Goal: Use online tool/utility: Utilize a website feature to perform a specific function

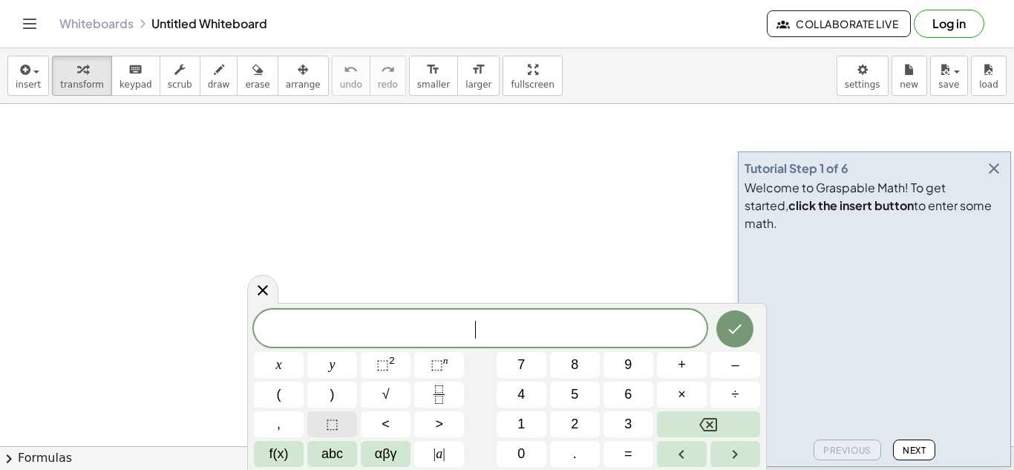
click at [332, 425] on span "⬚" at bounding box center [332, 424] width 13 height 20
click at [697, 356] on button "+" at bounding box center [682, 365] width 50 height 26
click at [328, 431] on span "⬚" at bounding box center [332, 424] width 13 height 20
click at [635, 452] on button "=" at bounding box center [629, 454] width 50 height 26
click at [338, 422] on span "⬚" at bounding box center [332, 424] width 13 height 20
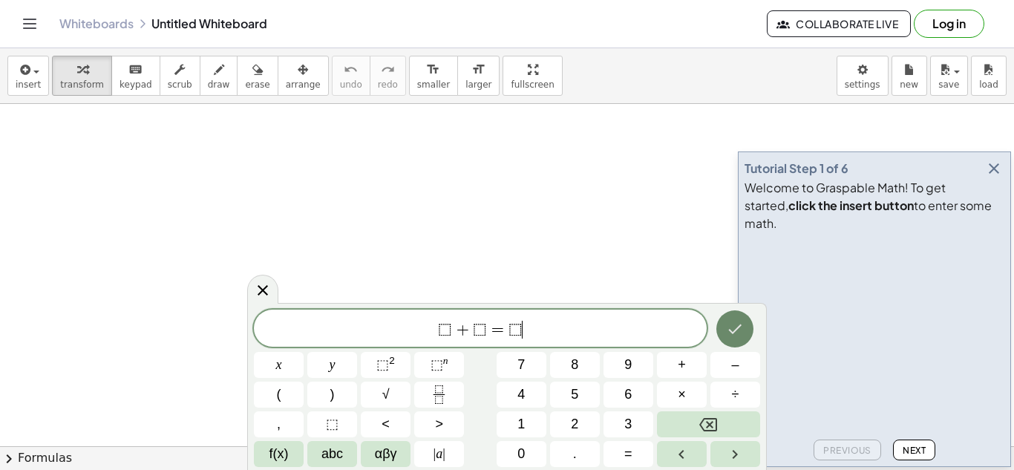
click at [734, 337] on icon "Done" at bounding box center [735, 329] width 18 height 18
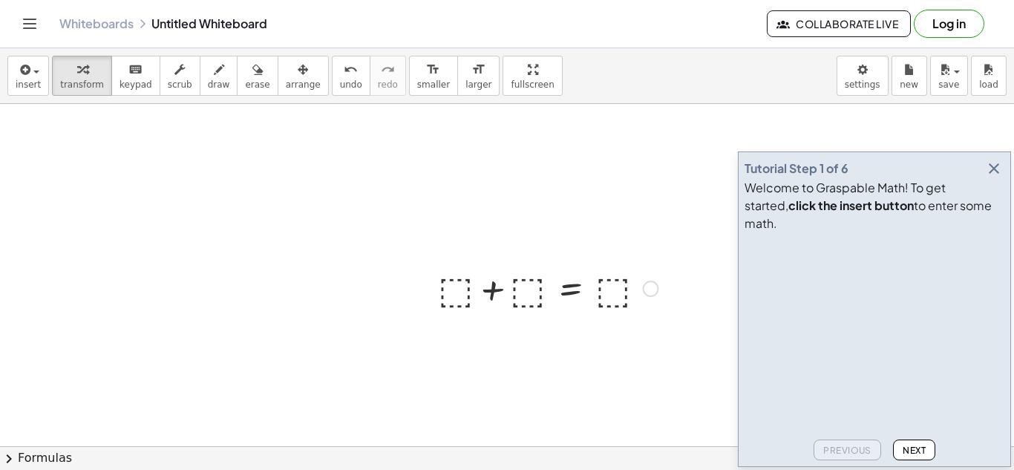
click at [466, 282] on div at bounding box center [548, 287] width 235 height 50
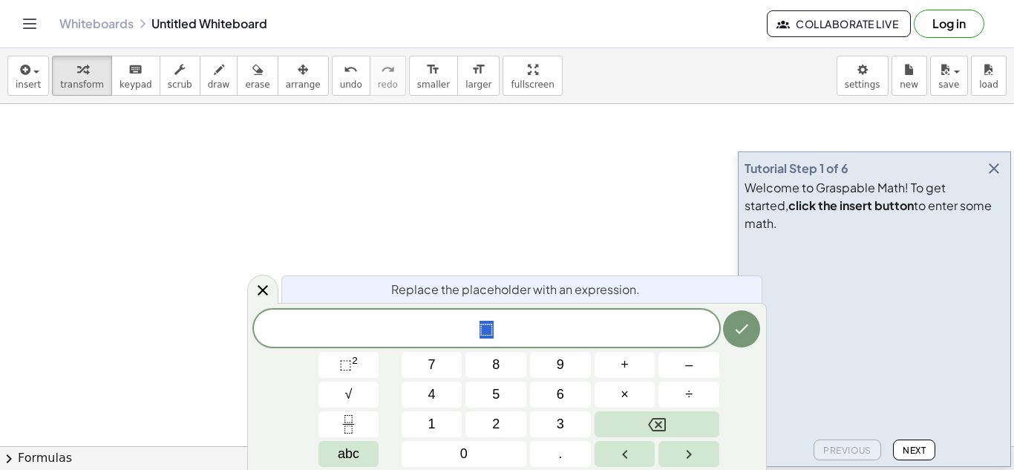
scroll to position [1, 0]
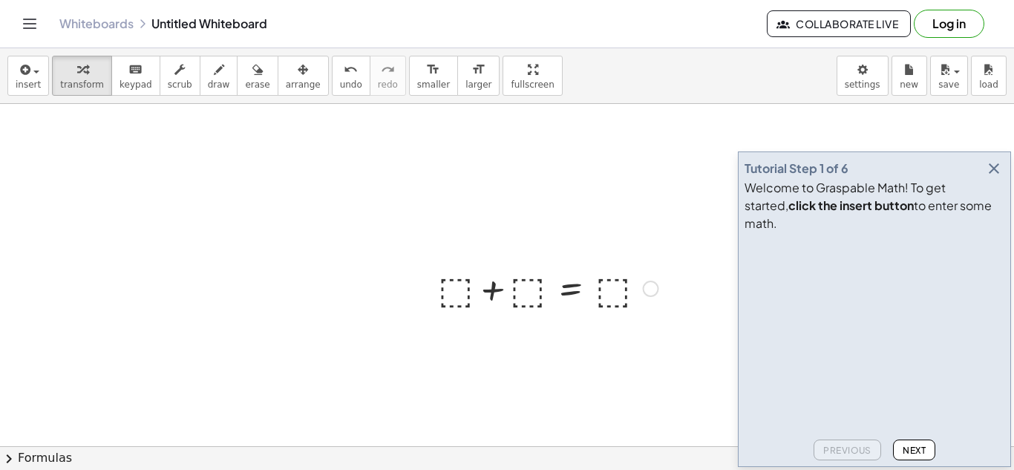
click at [462, 280] on div at bounding box center [548, 287] width 235 height 50
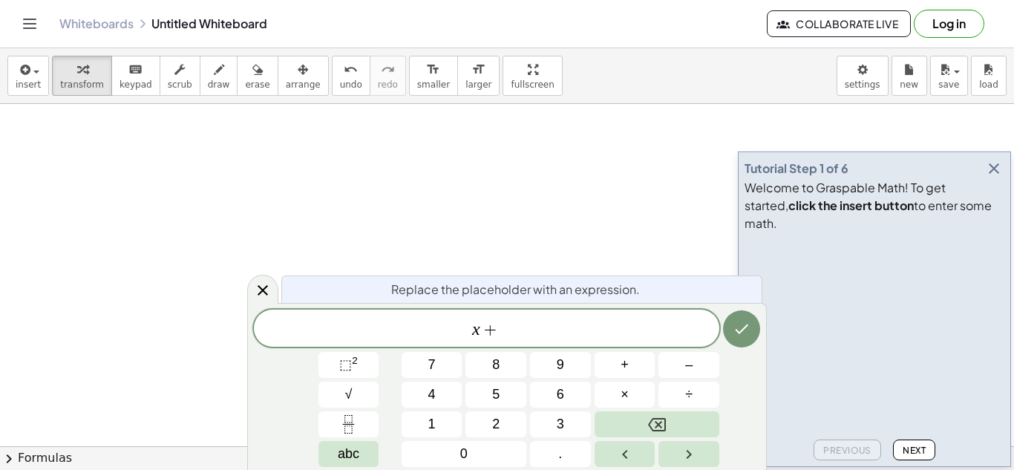
scroll to position [4, 0]
click at [748, 324] on icon "Done" at bounding box center [742, 329] width 18 height 18
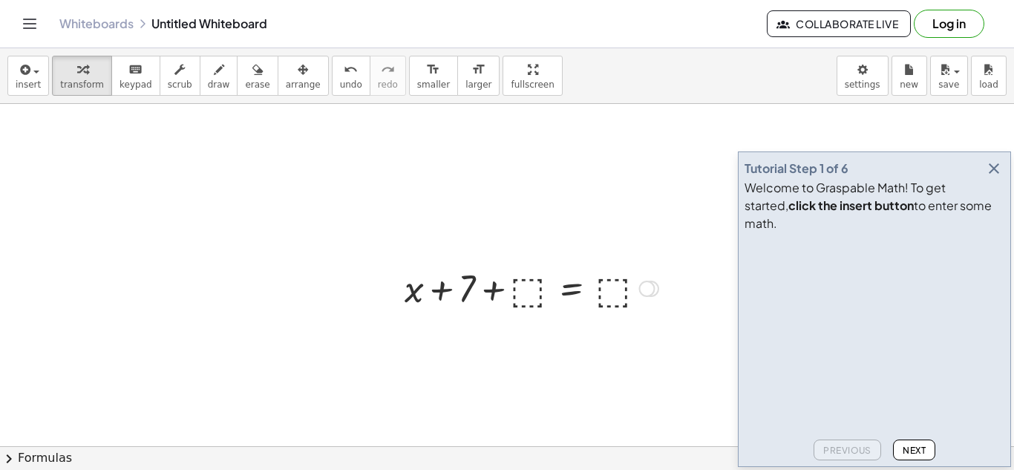
click at [534, 284] on div at bounding box center [531, 287] width 269 height 50
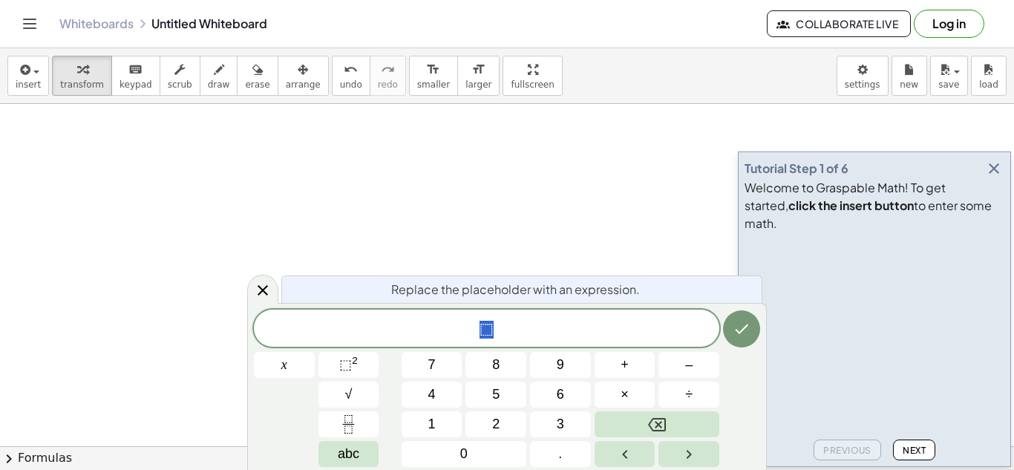
scroll to position [6, 0]
click at [730, 332] on button "Done" at bounding box center [741, 328] width 37 height 37
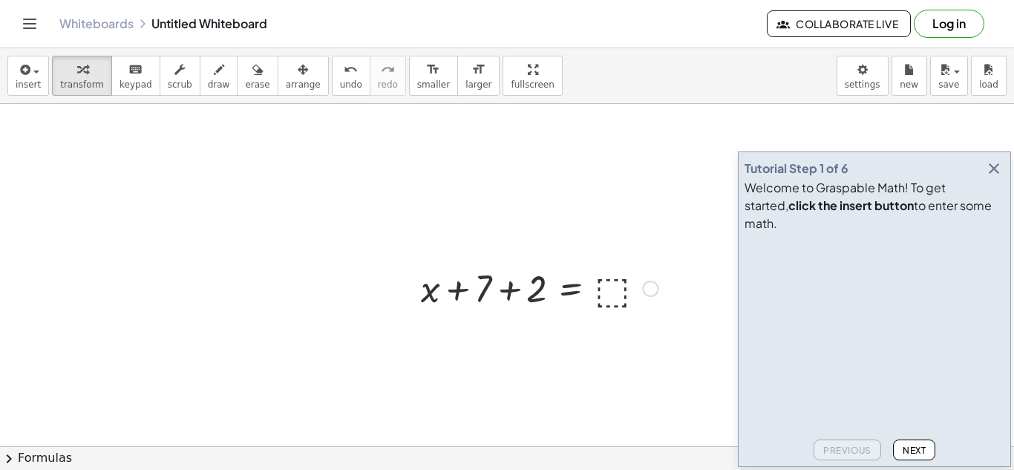
click at [625, 297] on div at bounding box center [539, 287] width 252 height 50
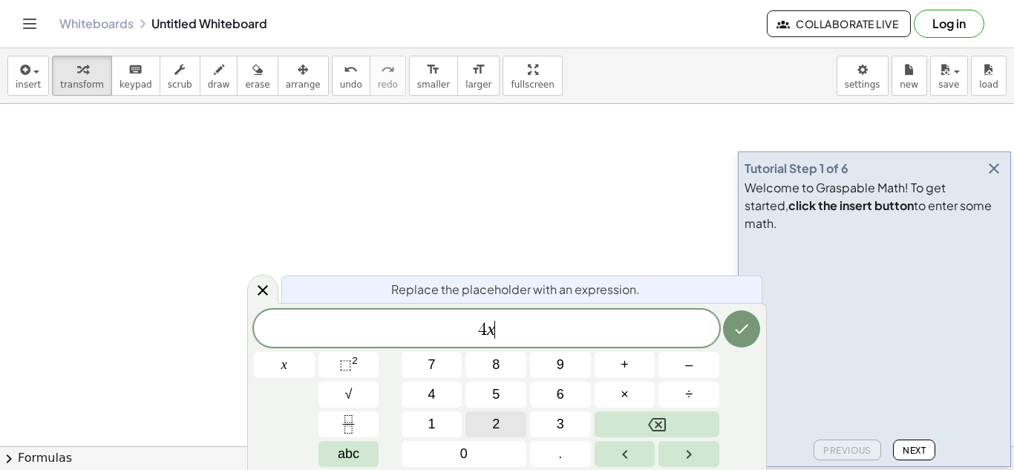
scroll to position [10, 0]
click at [740, 329] on icon "Done" at bounding box center [742, 329] width 18 height 18
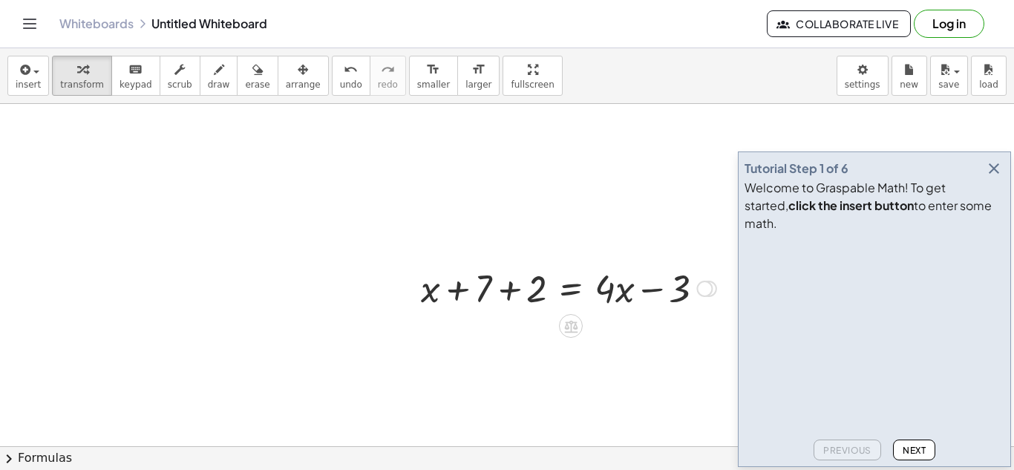
click at [511, 295] on div at bounding box center [568, 287] width 310 height 50
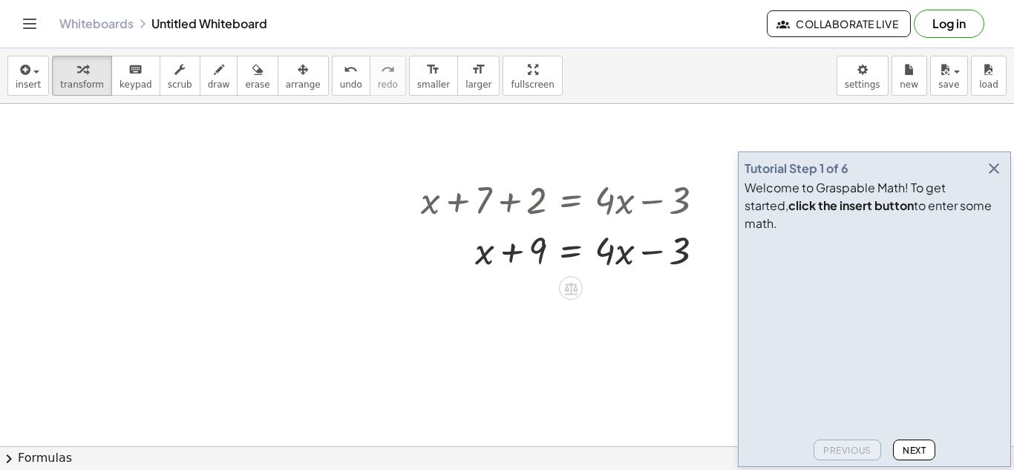
scroll to position [97, 0]
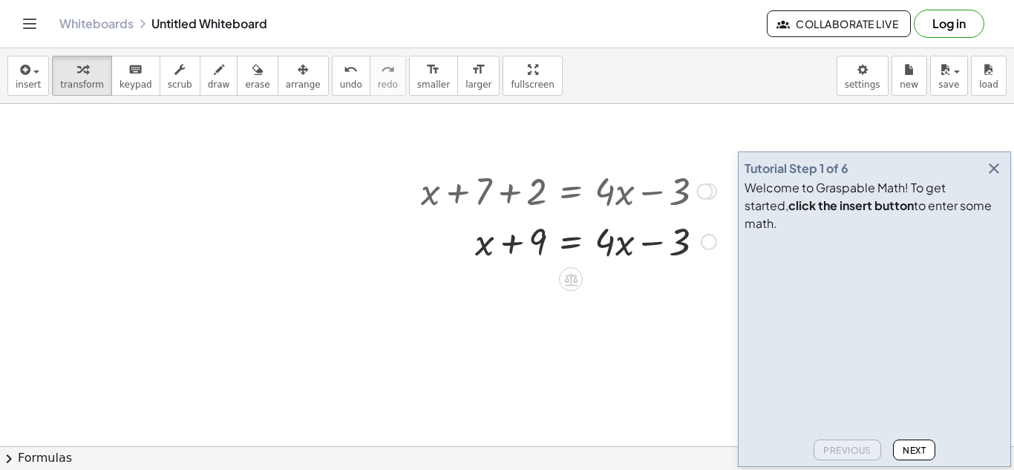
click at [572, 235] on div at bounding box center [568, 240] width 310 height 50
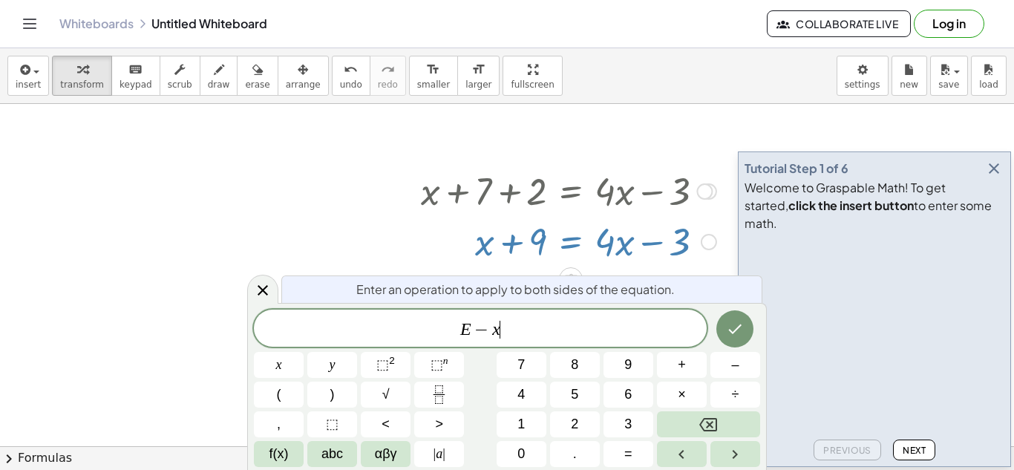
scroll to position [13, 0]
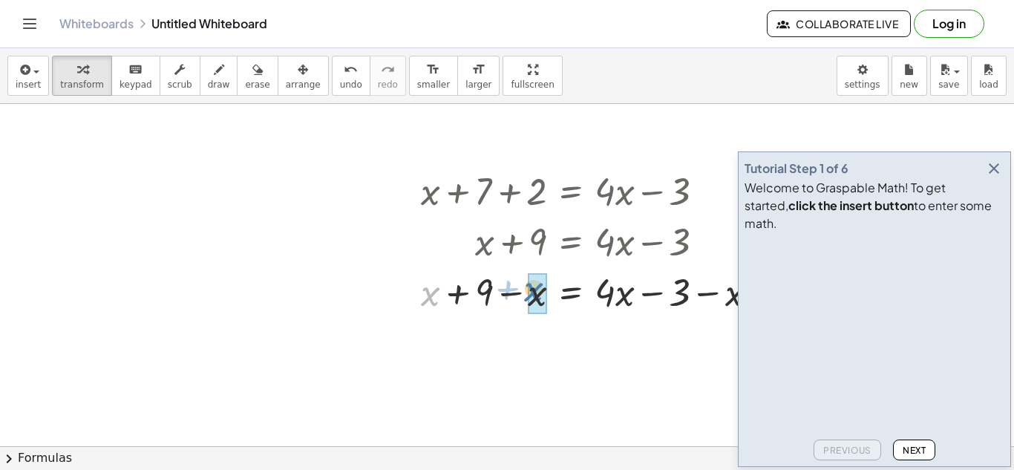
drag, startPoint x: 429, startPoint y: 301, endPoint x: 533, endPoint y: 298, distance: 104.0
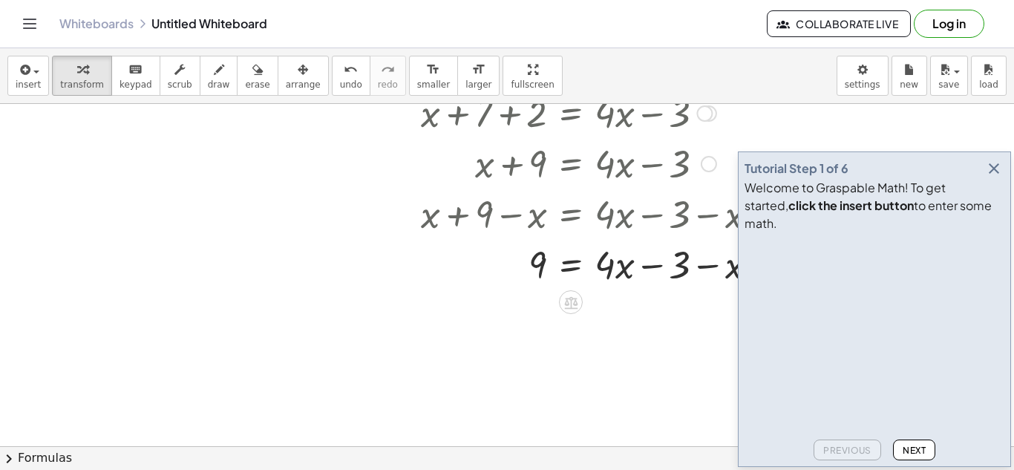
scroll to position [186, 0]
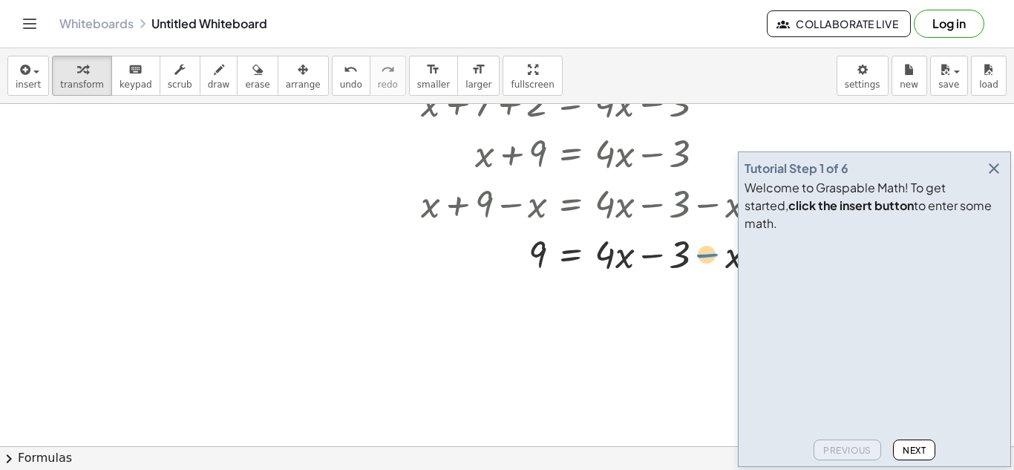
click at [715, 255] on div at bounding box center [595, 253] width 364 height 50
drag, startPoint x: 732, startPoint y: 261, endPoint x: 621, endPoint y: 266, distance: 110.7
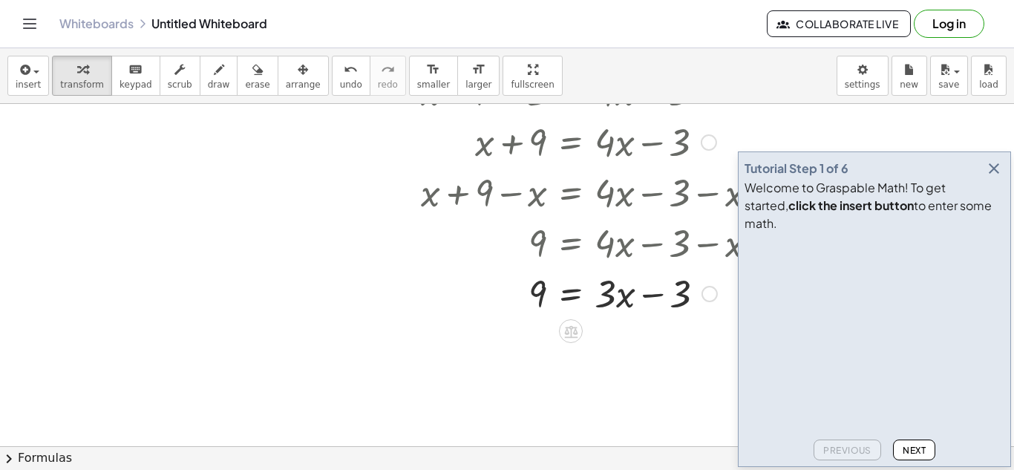
click at [566, 298] on div at bounding box center [595, 292] width 364 height 50
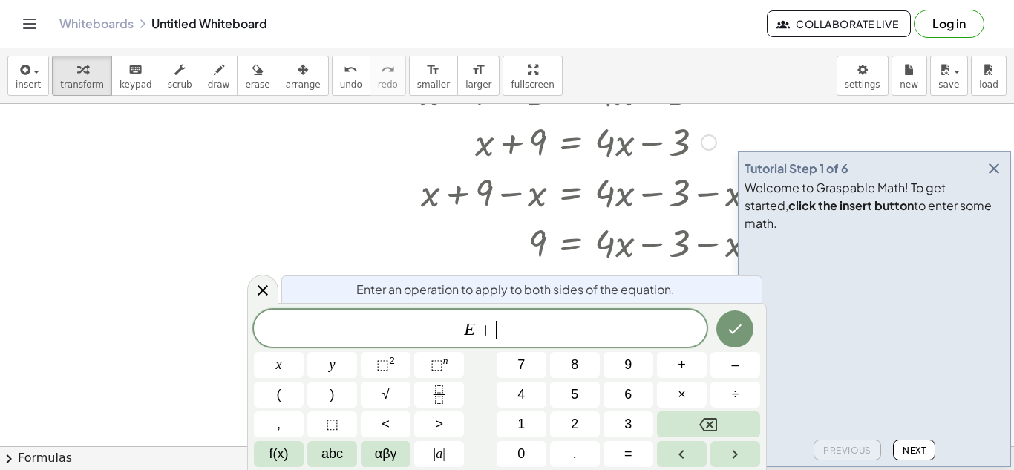
scroll to position [15, 0]
click at [745, 329] on button "Done" at bounding box center [734, 328] width 37 height 37
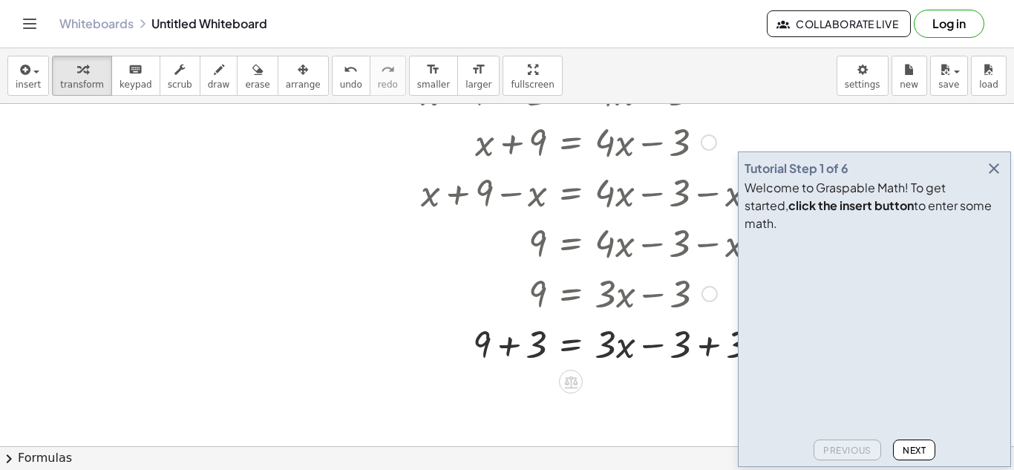
click at [512, 341] on div at bounding box center [596, 343] width 367 height 50
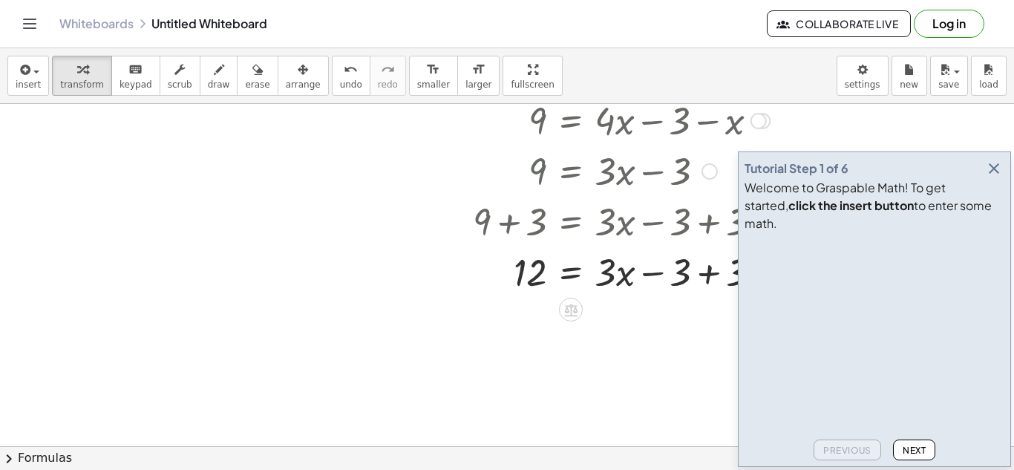
scroll to position [321, 0]
click at [709, 273] on div at bounding box center [596, 269] width 367 height 50
click at [569, 272] on div at bounding box center [596, 269] width 367 height 50
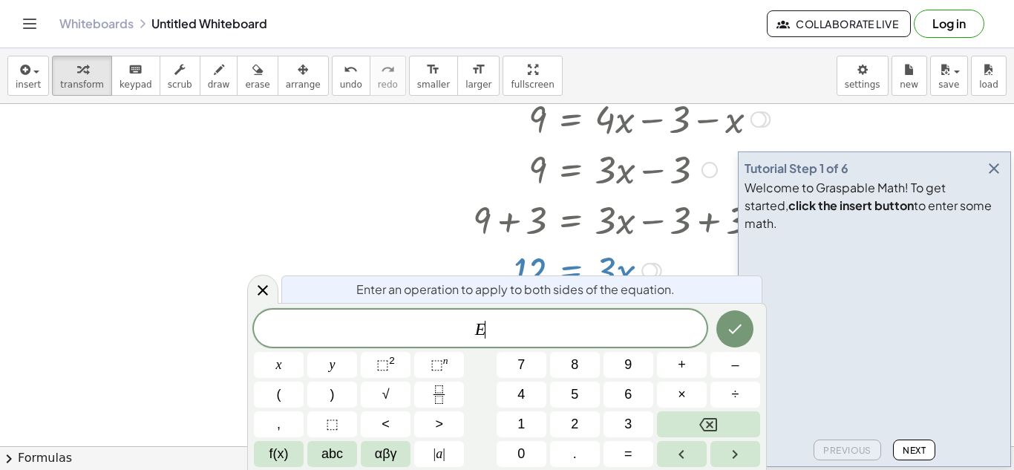
scroll to position [16, 0]
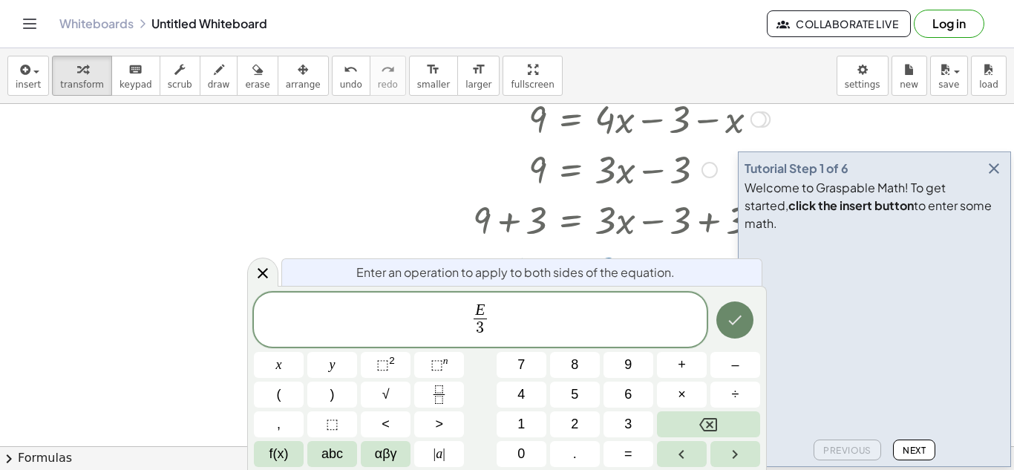
click at [744, 313] on icon "Done" at bounding box center [735, 320] width 18 height 18
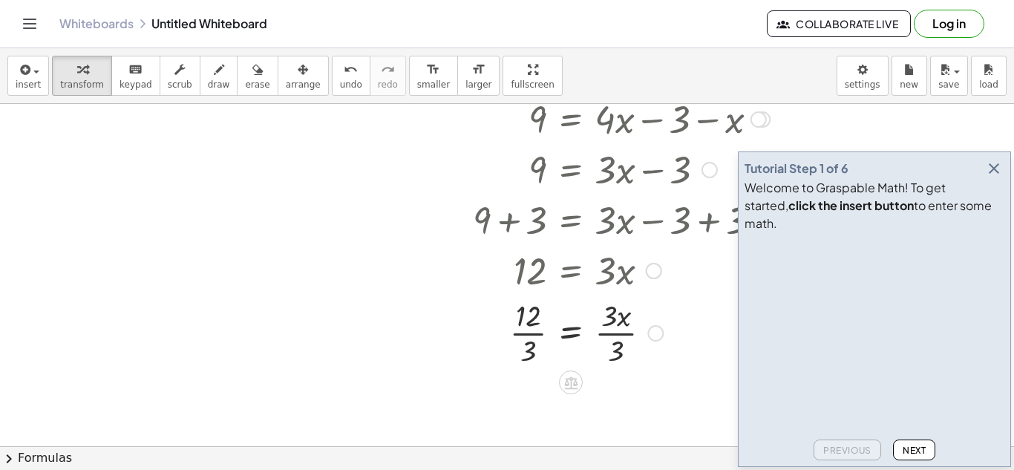
click at [532, 332] on div at bounding box center [596, 332] width 367 height 74
click at [619, 338] on div at bounding box center [596, 332] width 367 height 74
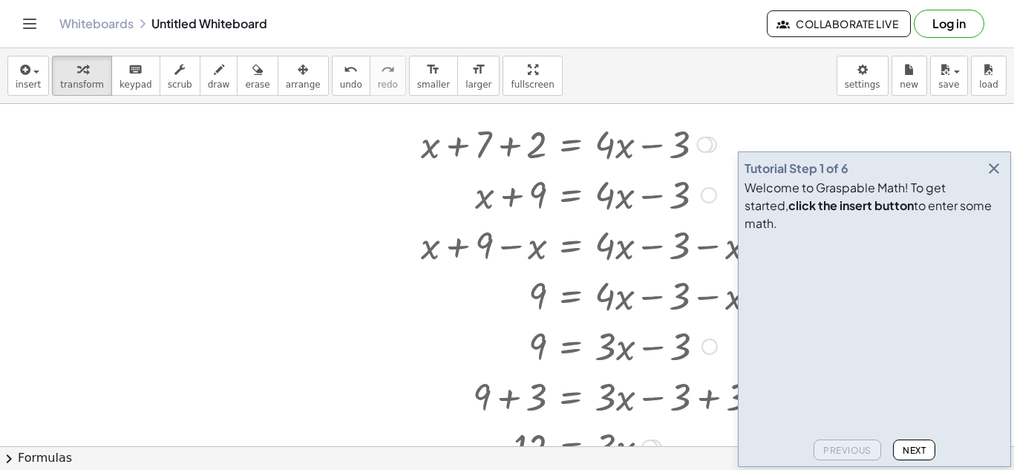
scroll to position [119, 0]
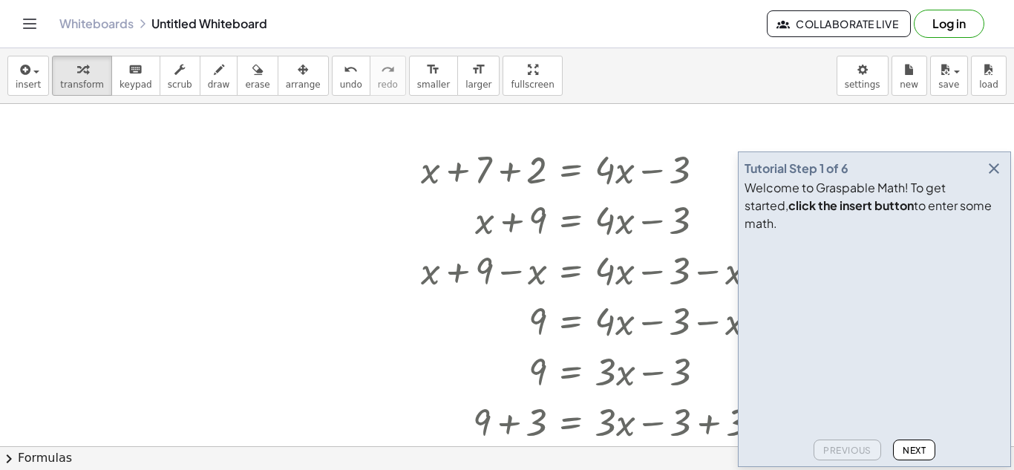
click at [998, 177] on icon "button" at bounding box center [994, 169] width 18 height 18
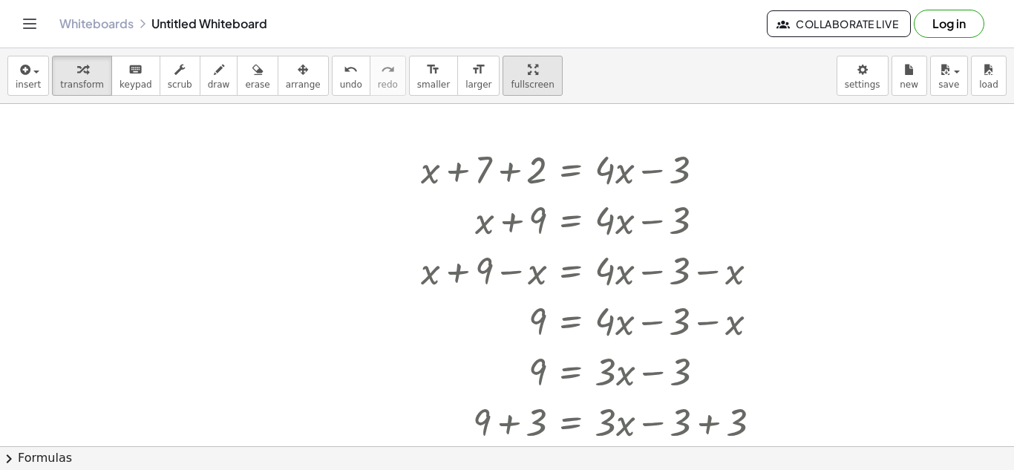
click at [513, 135] on div "insert select one: Math Expression Function Text Youtube Video Graphing Geometr…" at bounding box center [507, 259] width 1014 height 422
click at [366, 228] on div at bounding box center [507, 375] width 1014 height 781
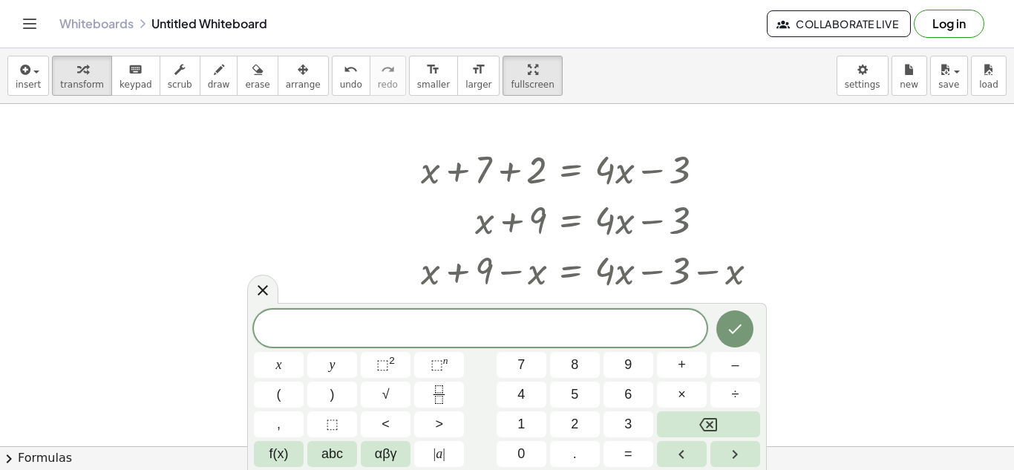
click at [195, 252] on div at bounding box center [507, 375] width 1014 height 781
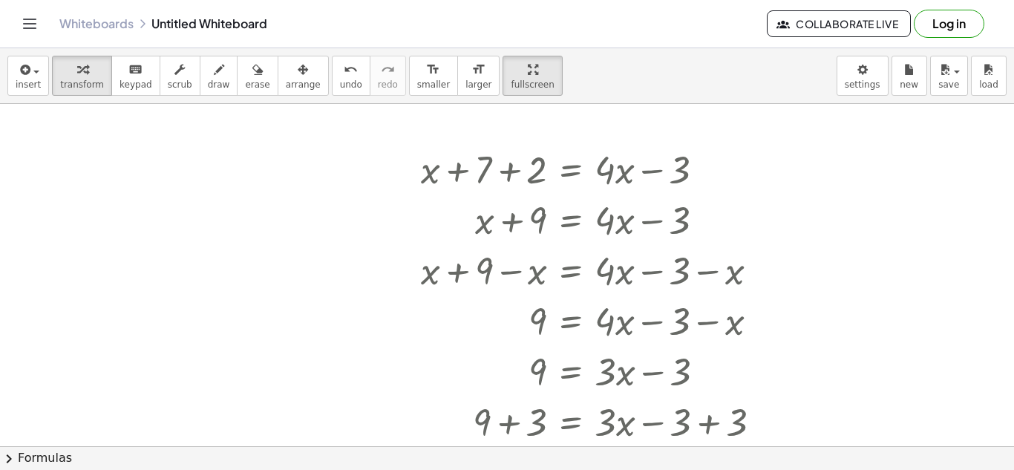
click at [116, 258] on div at bounding box center [507, 375] width 1014 height 781
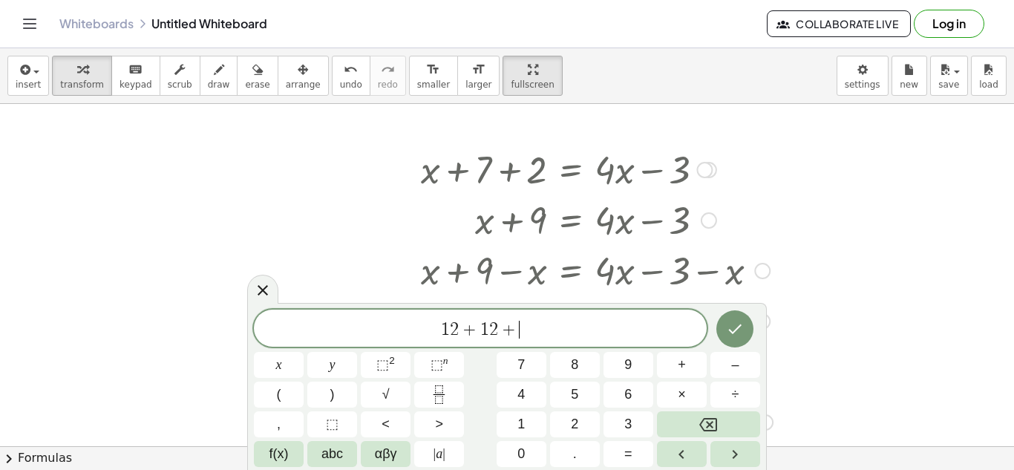
scroll to position [5, 0]
click at [748, 331] on button "Done" at bounding box center [734, 328] width 37 height 37
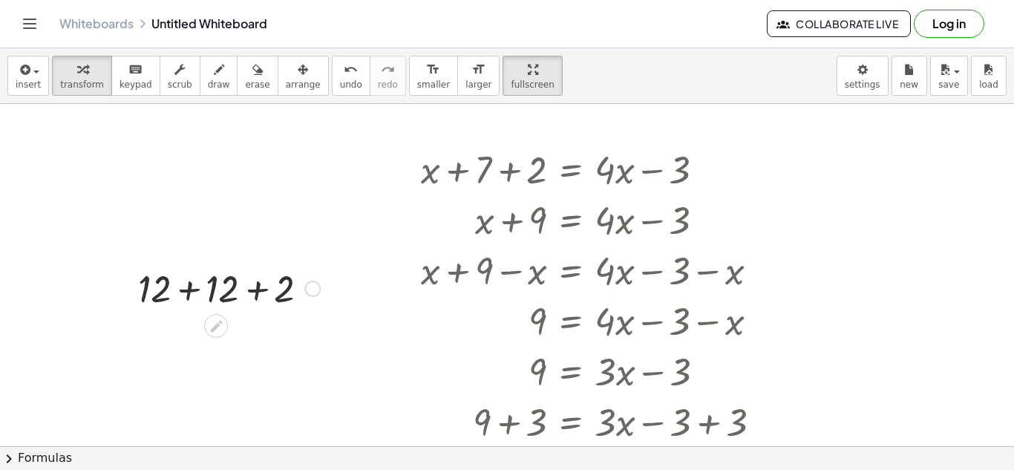
click at [198, 287] on div at bounding box center [229, 287] width 197 height 50
click at [227, 333] on div at bounding box center [229, 338] width 197 height 50
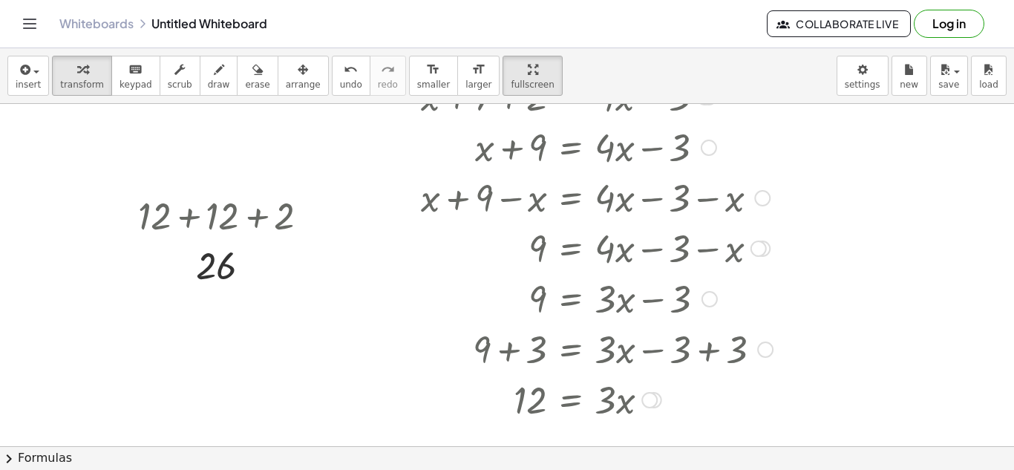
scroll to position [0, 0]
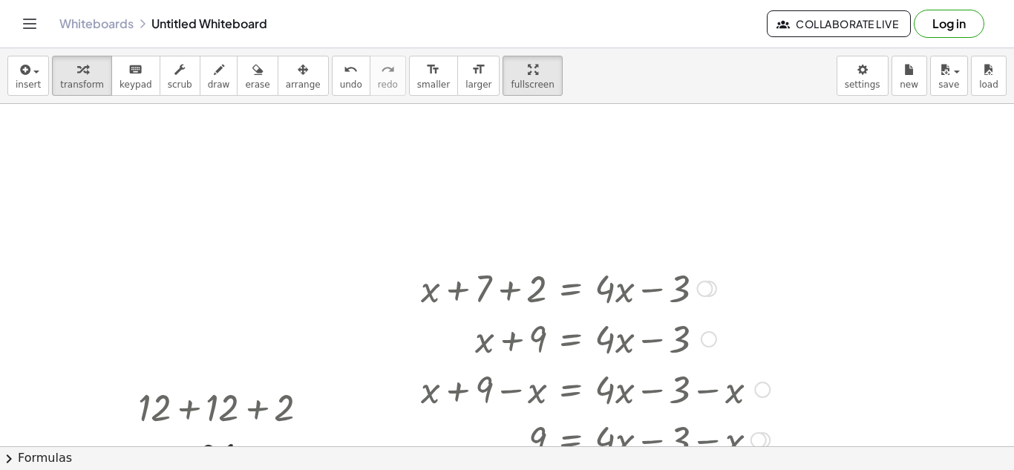
click at [556, 295] on div at bounding box center [596, 287] width 367 height 50
click at [610, 278] on div at bounding box center [596, 287] width 367 height 50
click at [615, 289] on div at bounding box center [596, 287] width 367 height 50
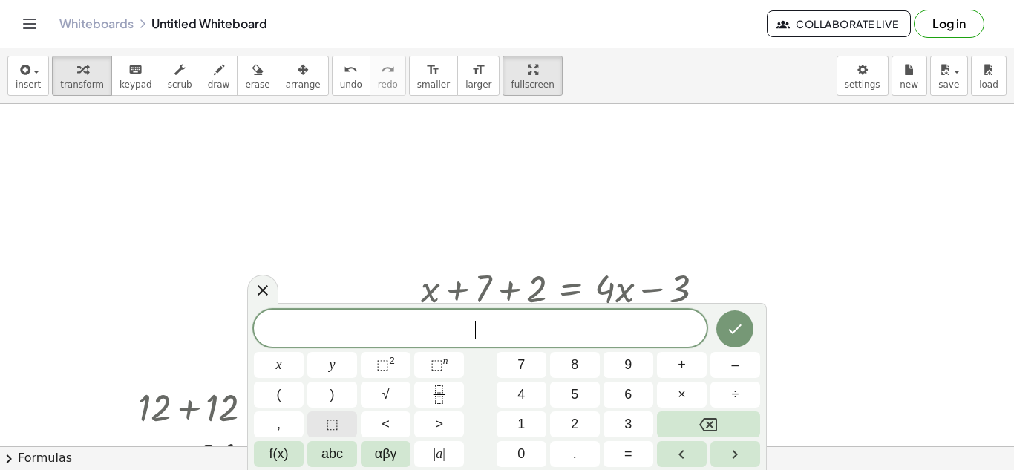
click at [333, 433] on span "⬚" at bounding box center [332, 424] width 13 height 20
click at [684, 358] on span "+" at bounding box center [682, 365] width 8 height 20
click at [322, 428] on button "⬚" at bounding box center [332, 424] width 50 height 26
click at [625, 454] on span "=" at bounding box center [628, 454] width 8 height 20
click at [345, 424] on button "⬚" at bounding box center [332, 424] width 50 height 26
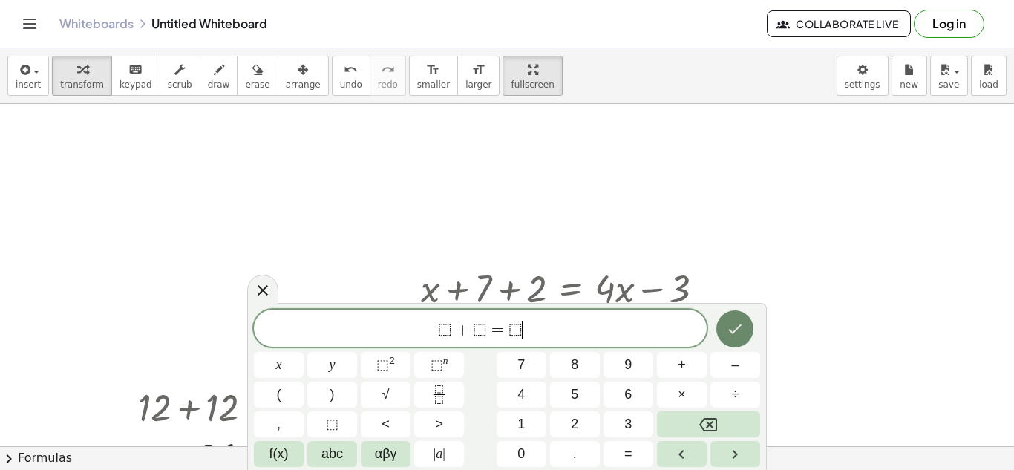
click at [743, 329] on icon "Done" at bounding box center [735, 329] width 18 height 18
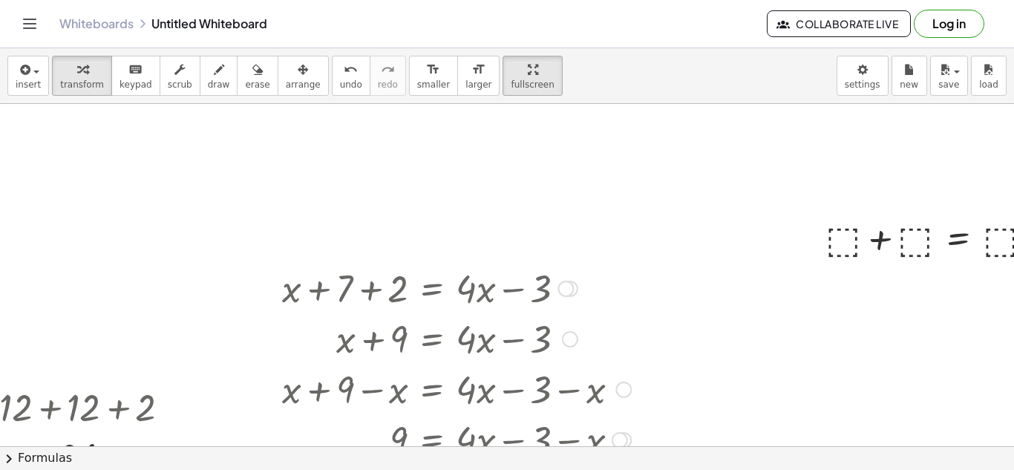
scroll to position [0, 186]
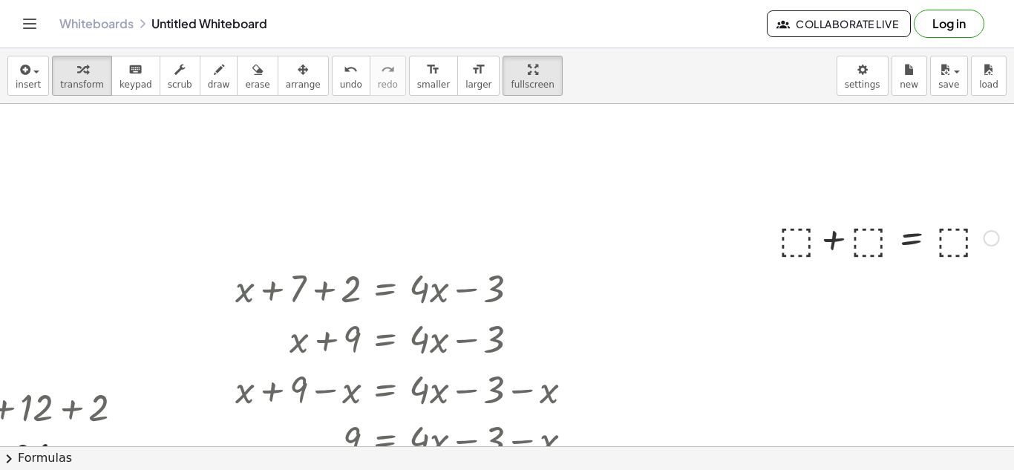
click at [791, 233] on div at bounding box center [888, 237] width 235 height 50
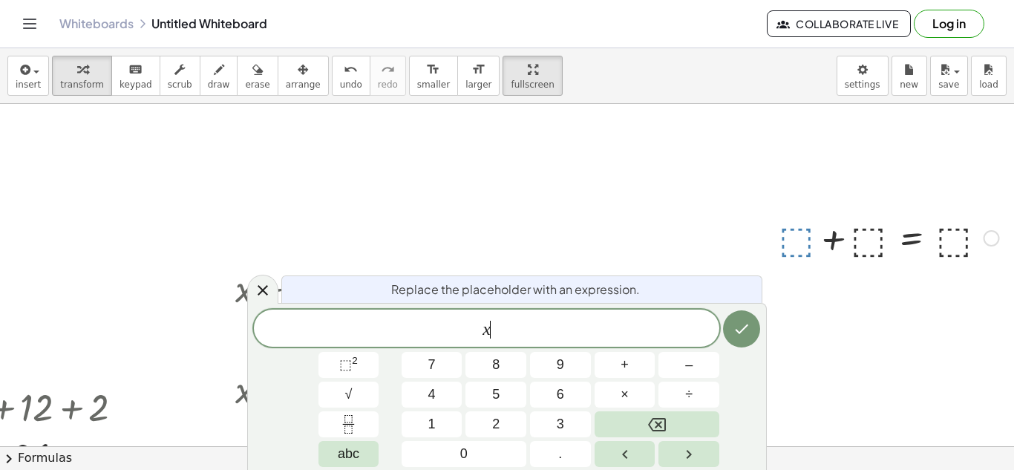
scroll to position [8, 0]
click at [736, 323] on icon "Done" at bounding box center [742, 329] width 18 height 18
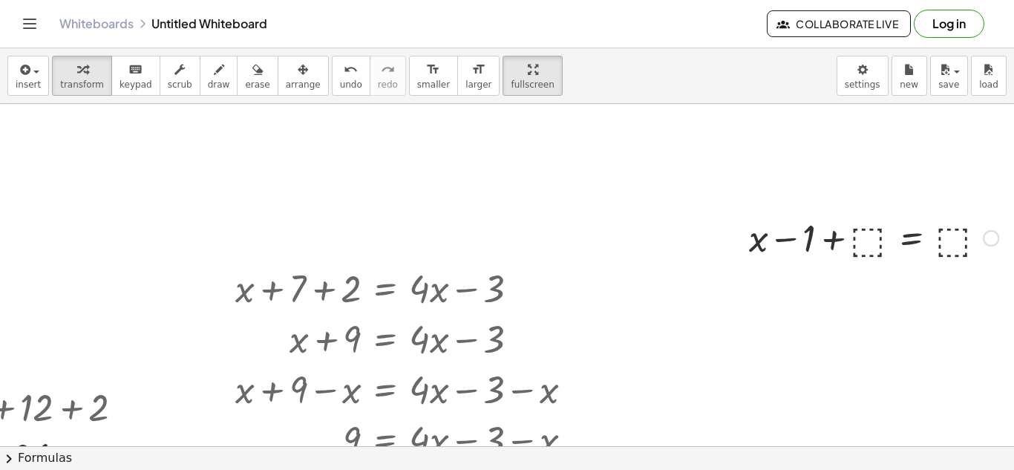
click at [863, 248] on div at bounding box center [874, 237] width 264 height 50
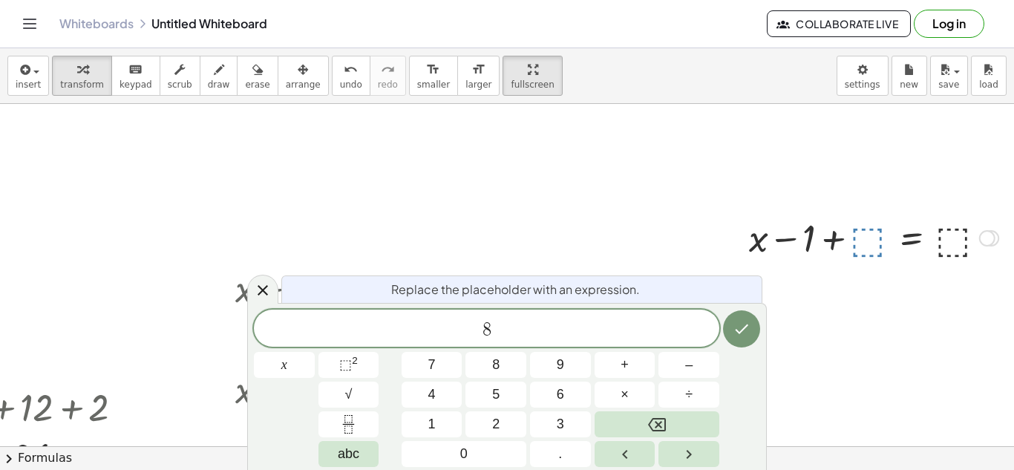
scroll to position [0, 0]
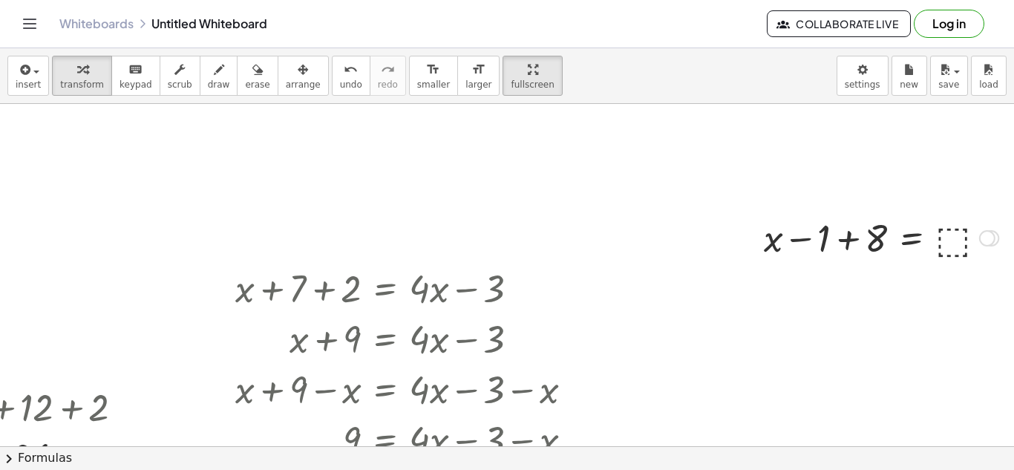
click at [961, 233] on div at bounding box center [880, 237] width 249 height 50
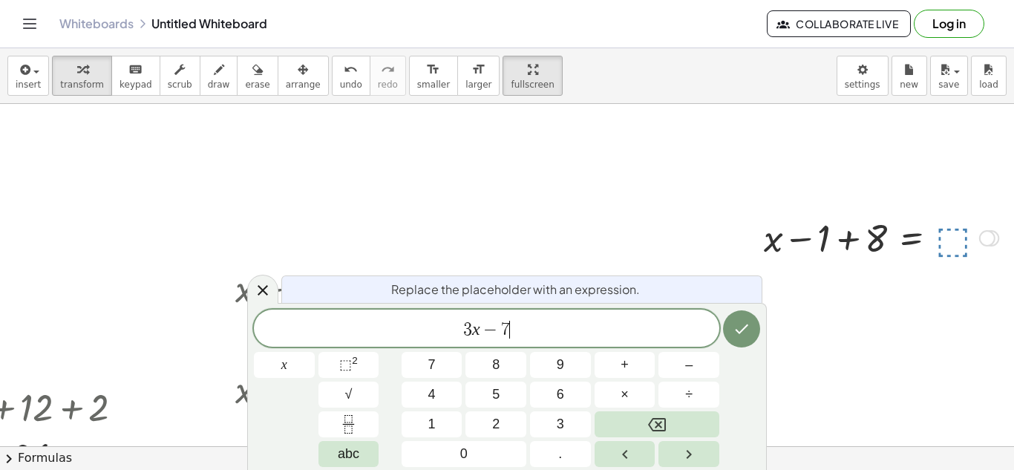
scroll to position [14, 0]
click at [739, 332] on icon "Done" at bounding box center [742, 329] width 13 height 10
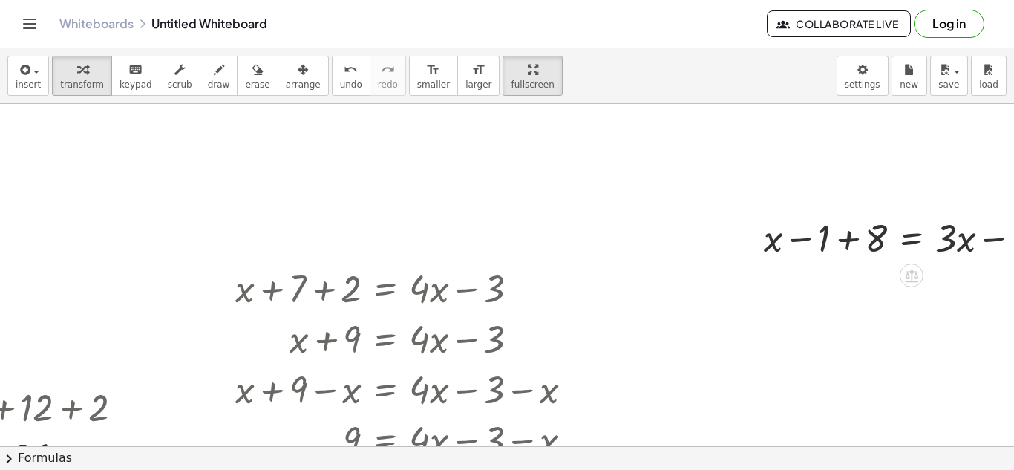
scroll to position [0, 241]
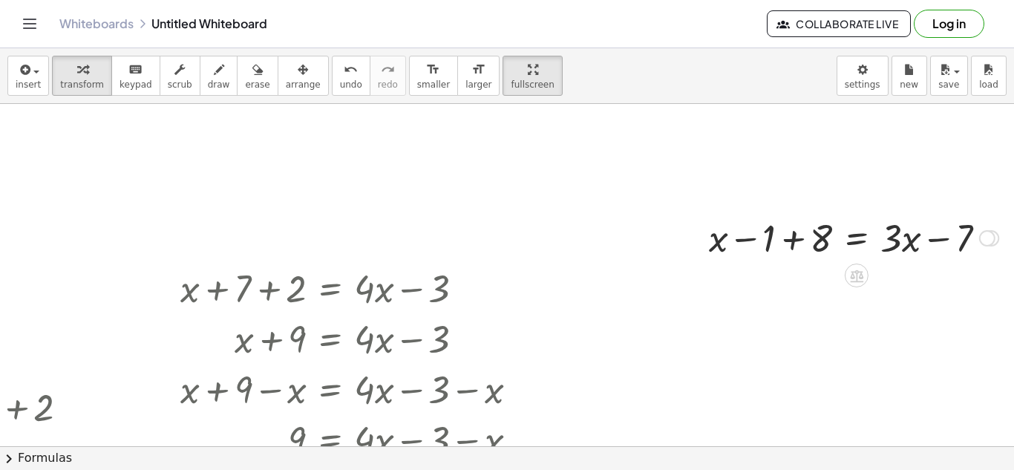
click at [797, 245] on div at bounding box center [854, 237] width 304 height 50
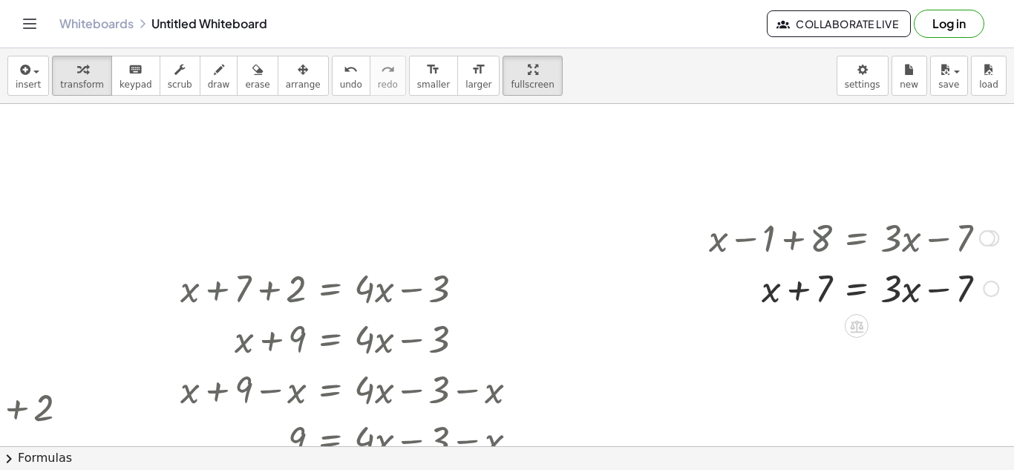
click at [851, 290] on div at bounding box center [854, 287] width 304 height 50
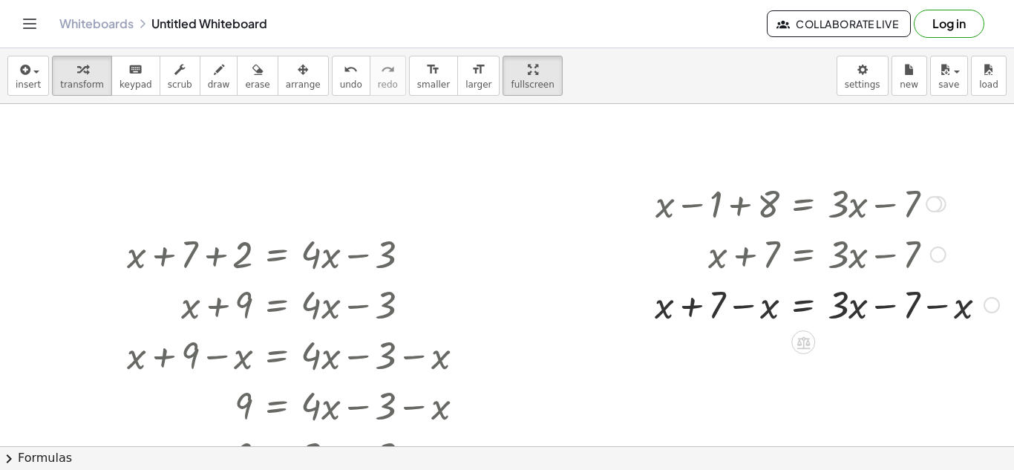
scroll to position [33, 294]
drag, startPoint x: 961, startPoint y: 311, endPoint x: 863, endPoint y: 310, distance: 98.7
click at [863, 310] on div at bounding box center [826, 305] width 359 height 50
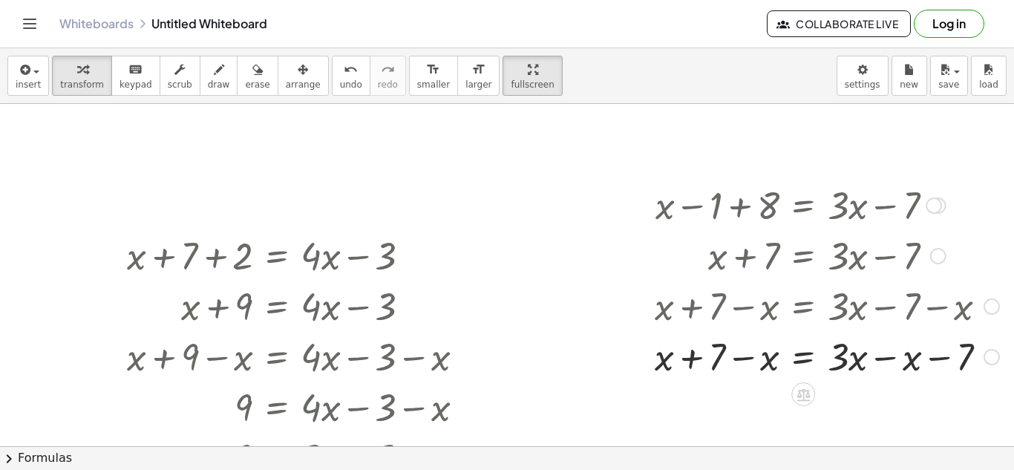
click at [885, 356] on div at bounding box center [826, 355] width 359 height 50
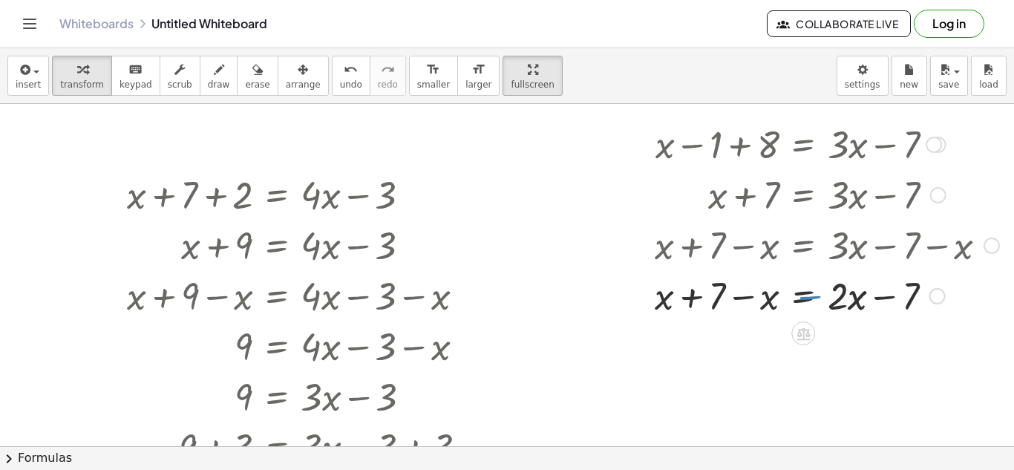
scroll to position [93, 294]
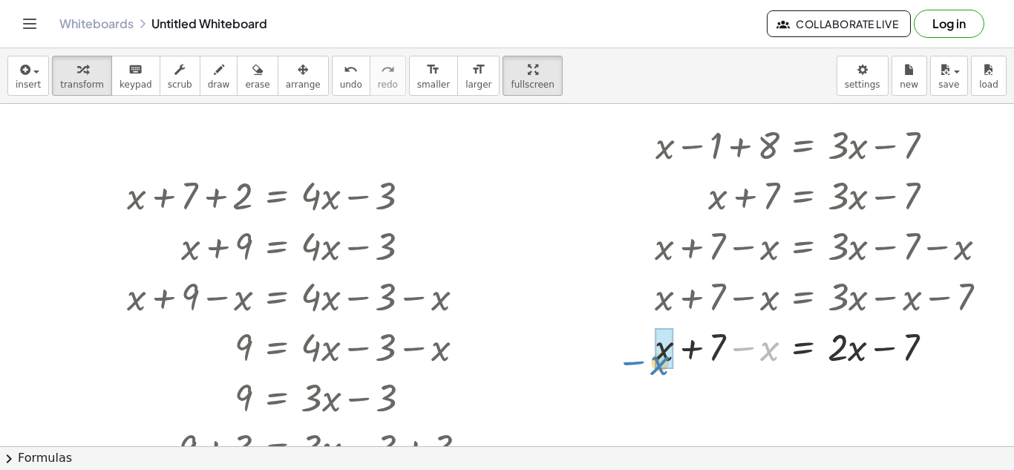
drag, startPoint x: 752, startPoint y: 350, endPoint x: 644, endPoint y: 363, distance: 109.1
click at [644, 363] on div "+ ⬚ + ⬚ = ⬚ + x − 1 + ⬚ = ⬚ + x − 1 + 8 = ⬚ + x − 1 + 8 = + · 3 · x − 7 + x + 7…" at bounding box center [821, 245] width 378 height 260
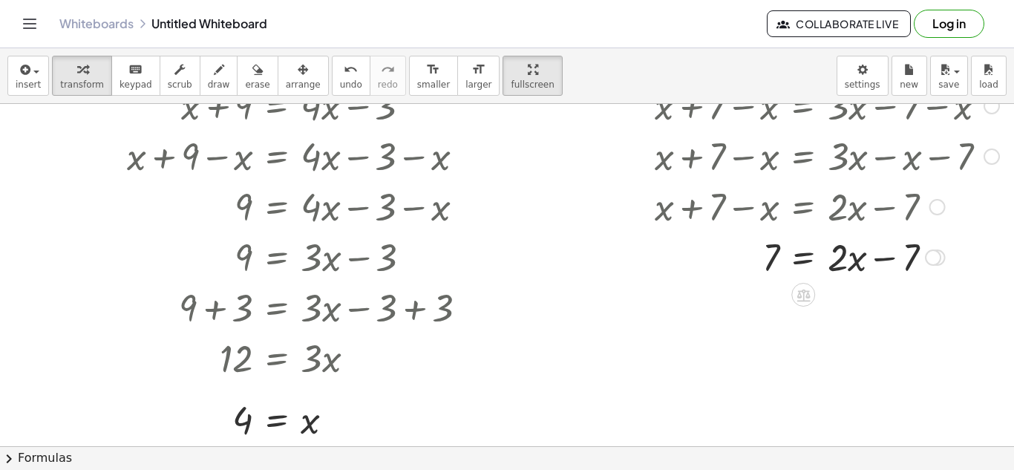
scroll to position [243, 294]
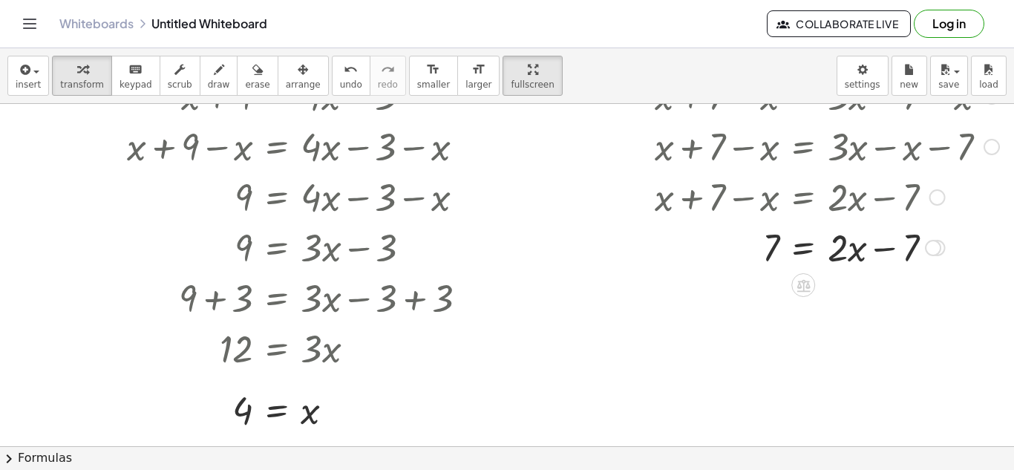
click at [802, 249] on div at bounding box center [826, 246] width 359 height 50
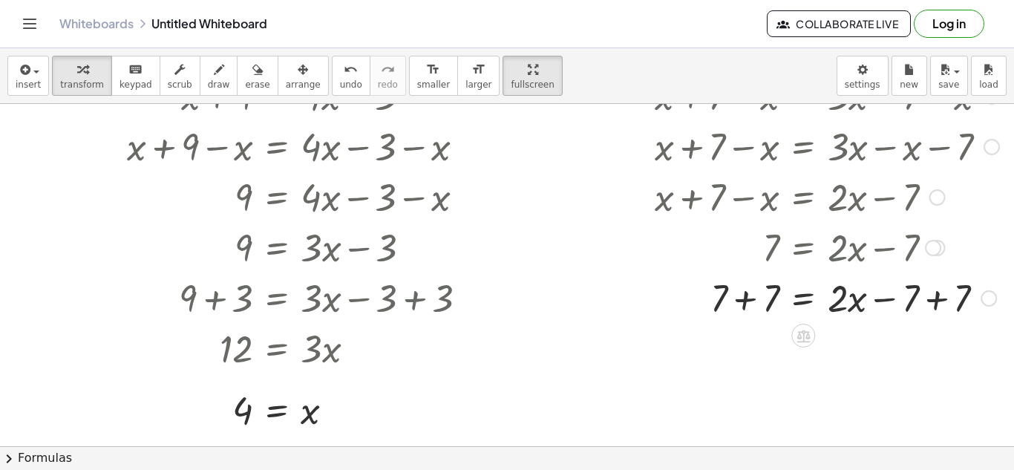
click at [938, 299] on div at bounding box center [826, 297] width 359 height 50
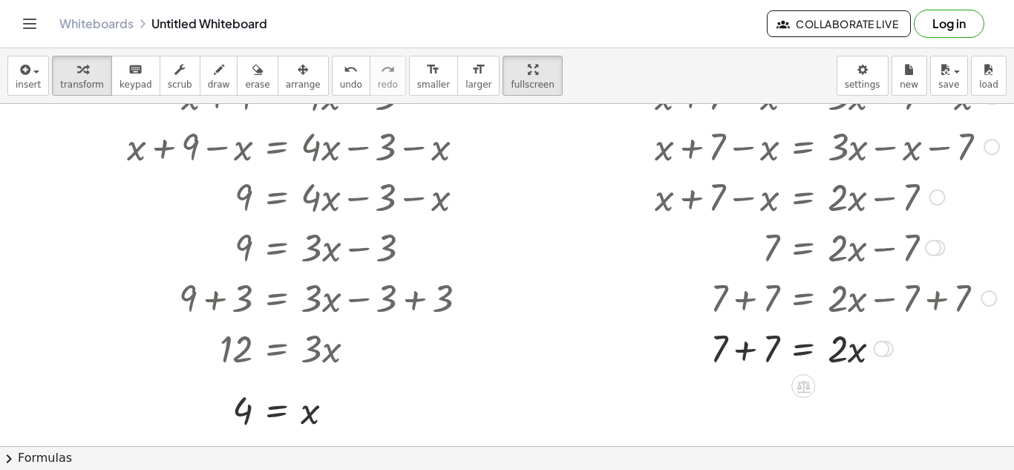
click at [746, 359] on div at bounding box center [826, 347] width 359 height 50
click at [799, 353] on div at bounding box center [809, 347] width 395 height 50
click at [819, 406] on div at bounding box center [826, 398] width 359 height 50
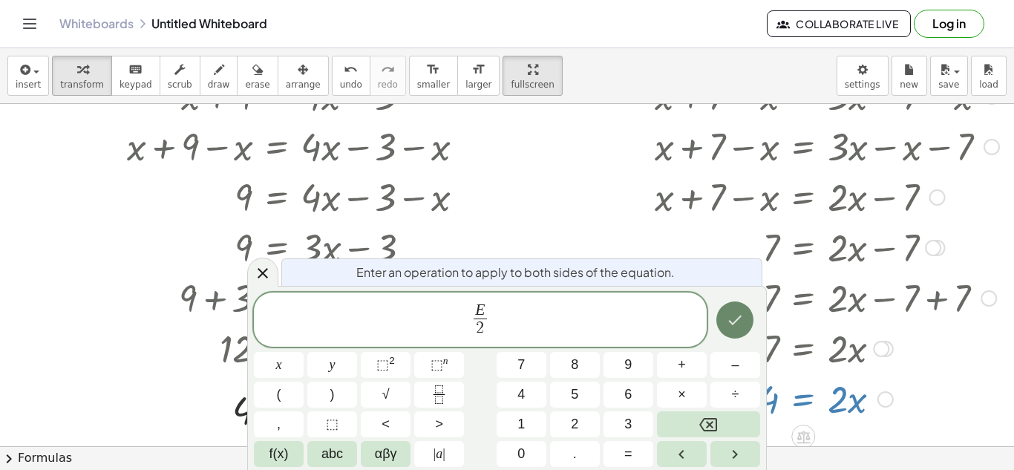
click at [745, 325] on button "Done" at bounding box center [734, 319] width 37 height 37
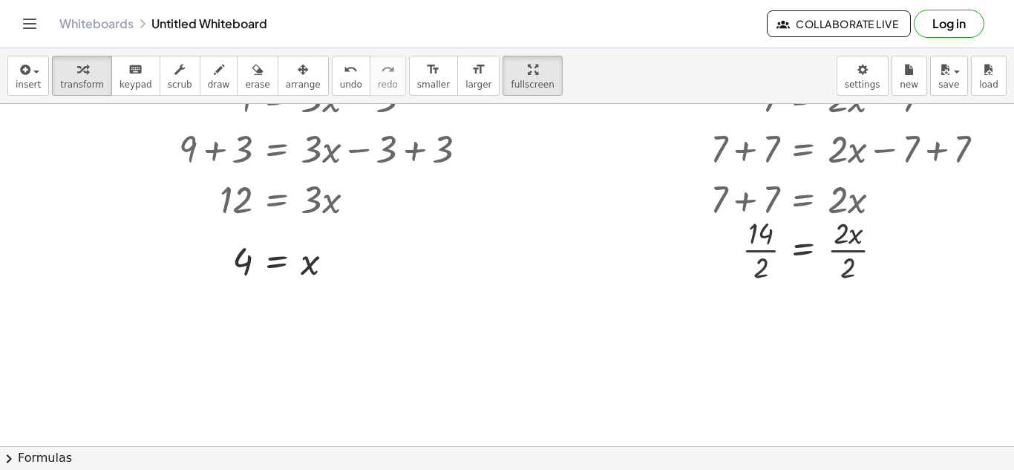
scroll to position [454, 294]
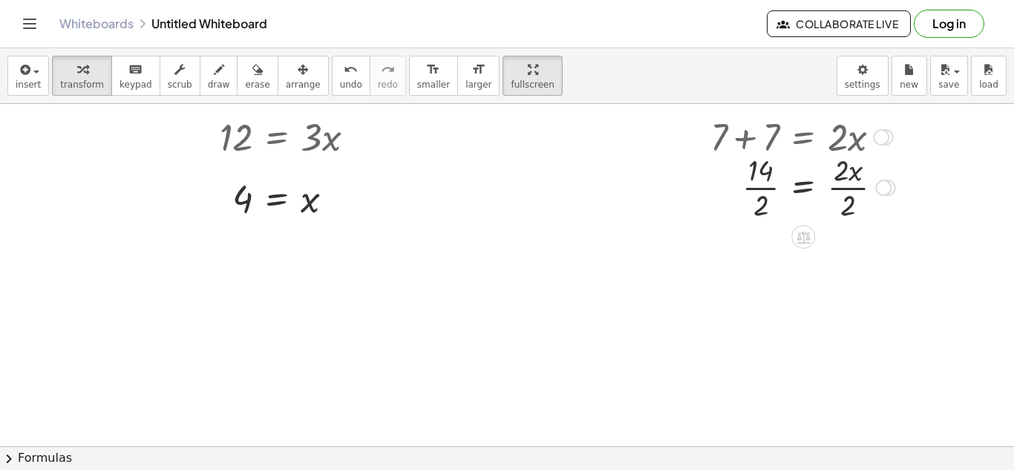
click at [761, 186] on div at bounding box center [826, 186] width 359 height 74
click at [850, 260] on div at bounding box center [826, 260] width 359 height 74
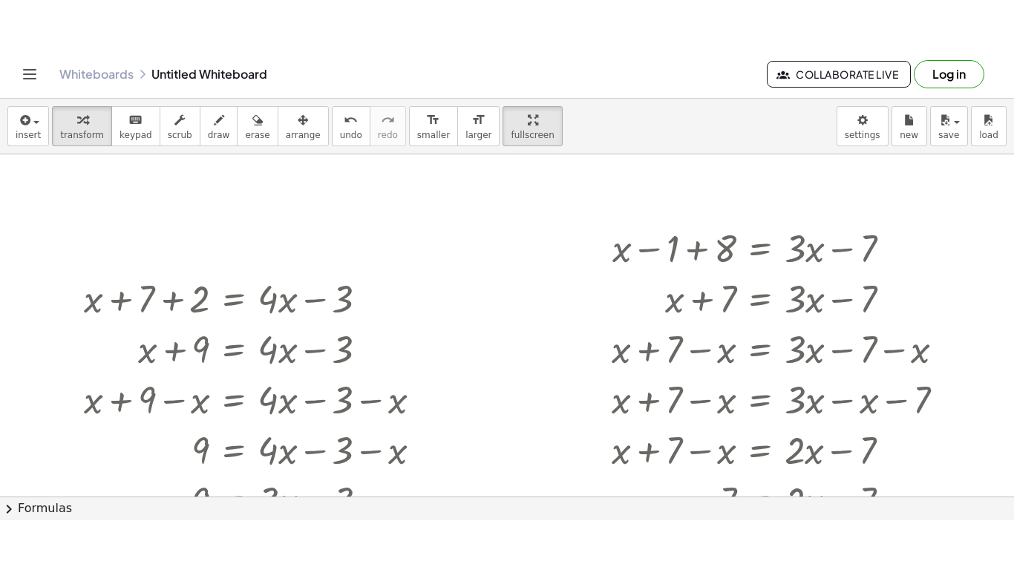
scroll to position [42, 337]
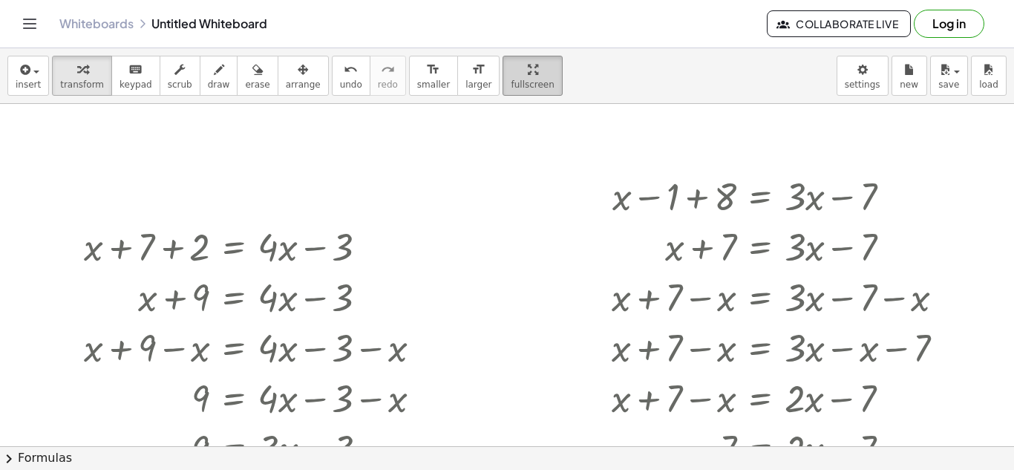
click at [511, 84] on span "fullscreen" at bounding box center [532, 84] width 43 height 10
click at [505, 155] on div "insert select one: Math Expression Function Text Youtube Video Graphing Geometr…" at bounding box center [507, 259] width 1014 height 422
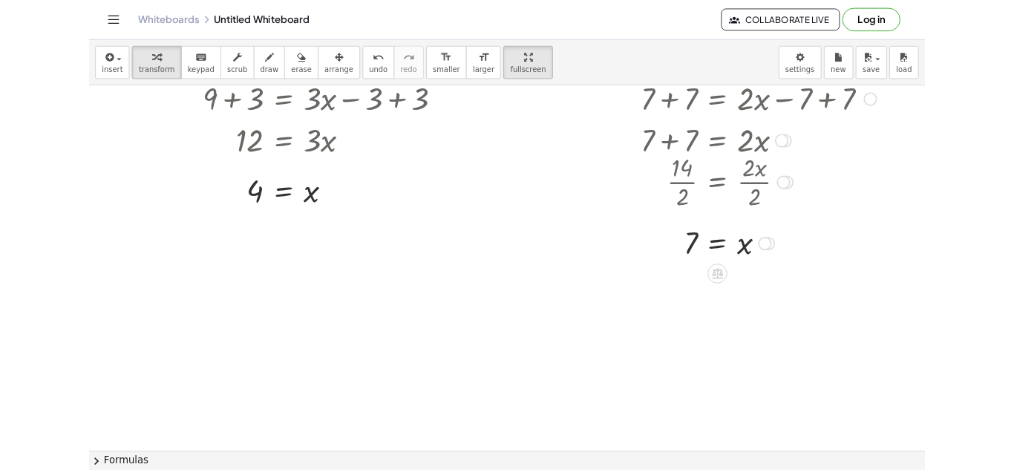
scroll to position [342, 335]
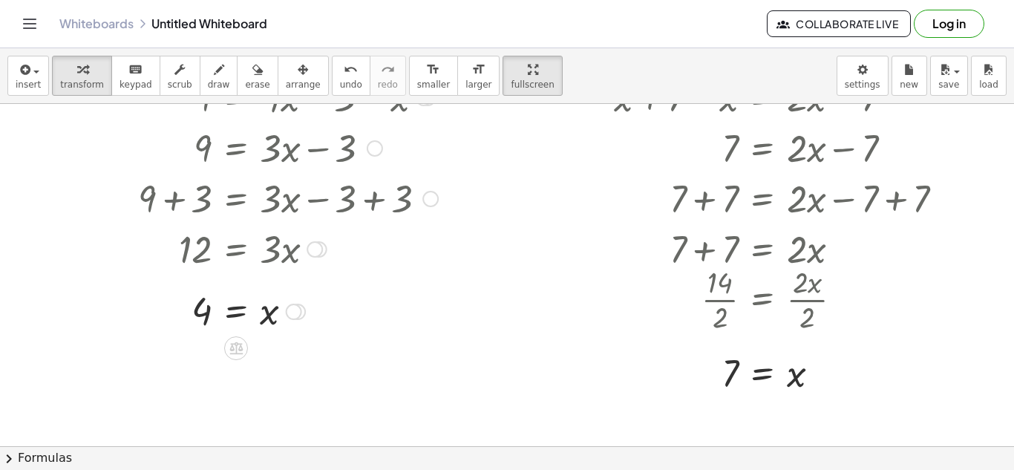
click at [449, 330] on div at bounding box center [319, 104] width 1308 height 684
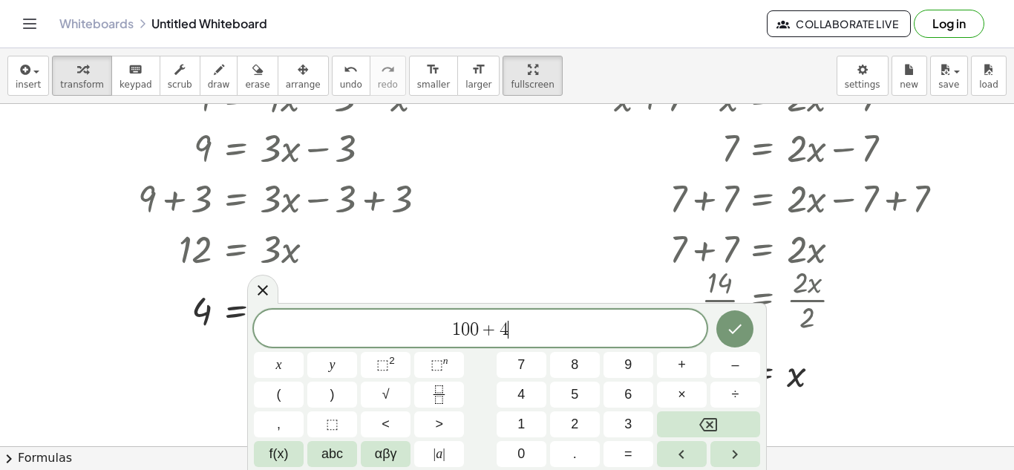
scroll to position [4, 0]
click at [739, 336] on icon "Done" at bounding box center [735, 329] width 18 height 18
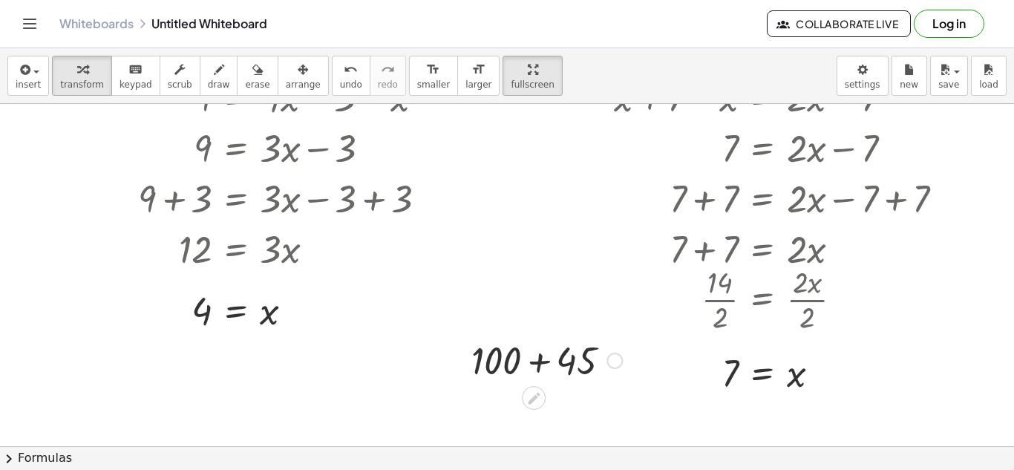
click at [549, 360] on div at bounding box center [547, 359] width 166 height 50
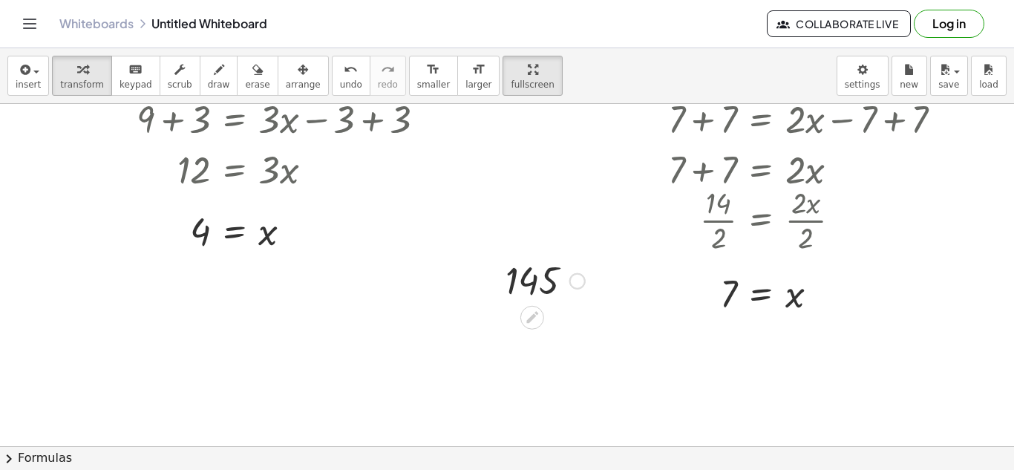
scroll to position [439, 336]
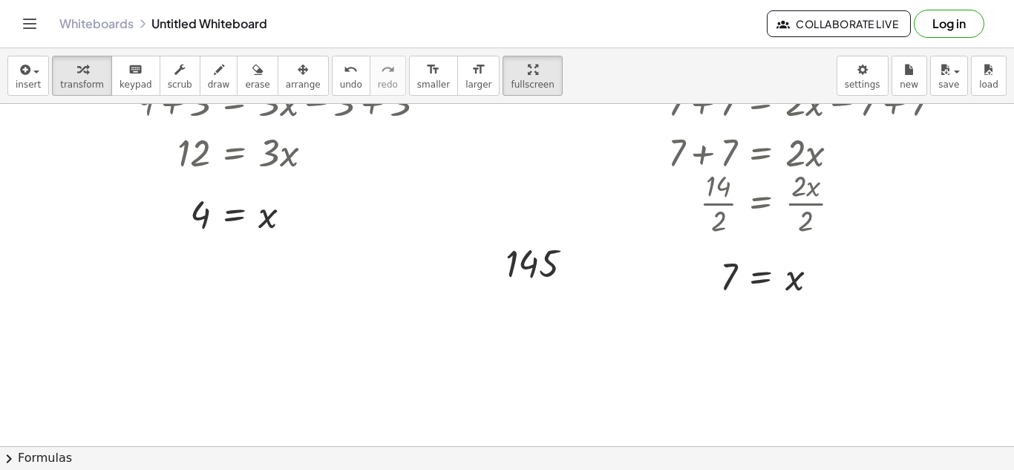
click at [255, 376] on div at bounding box center [318, 178] width 1308 height 1027
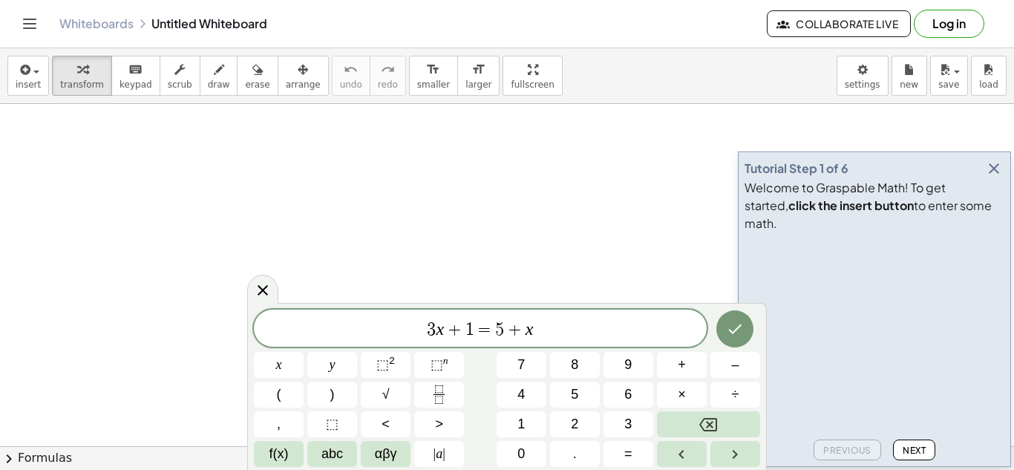
click at [994, 177] on icon "button" at bounding box center [994, 169] width 18 height 18
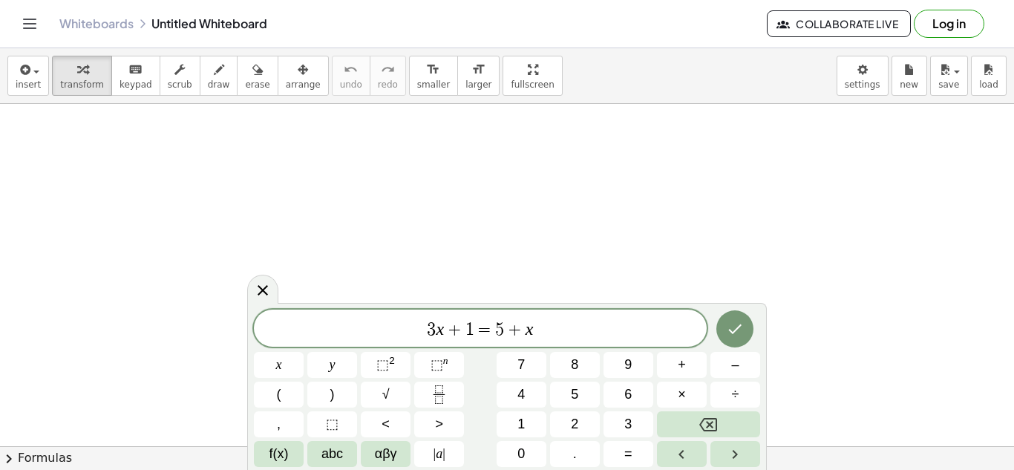
click at [537, 332] on span "3 x + 1 = 5 + x" at bounding box center [480, 329] width 453 height 21
click at [537, 332] on span "3 x + 1 = 5 + x ​" at bounding box center [480, 329] width 453 height 21
click at [337, 436] on button "⬚" at bounding box center [332, 424] width 50 height 26
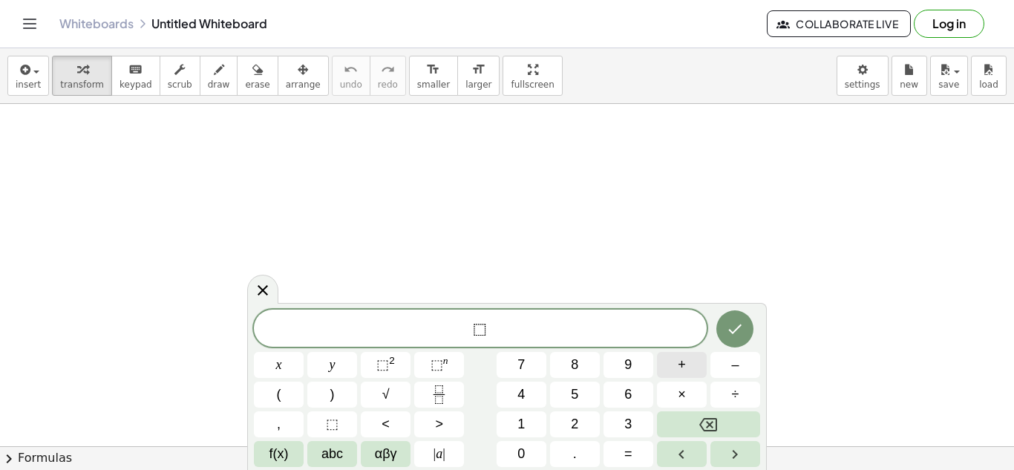
click at [691, 361] on button "+" at bounding box center [682, 365] width 50 height 26
click at [337, 421] on span "⬚" at bounding box center [332, 424] width 13 height 20
click at [629, 460] on span "=" at bounding box center [628, 454] width 8 height 20
click at [336, 427] on span "⬚" at bounding box center [332, 424] width 13 height 20
click at [735, 334] on icon "Done" at bounding box center [735, 329] width 18 height 18
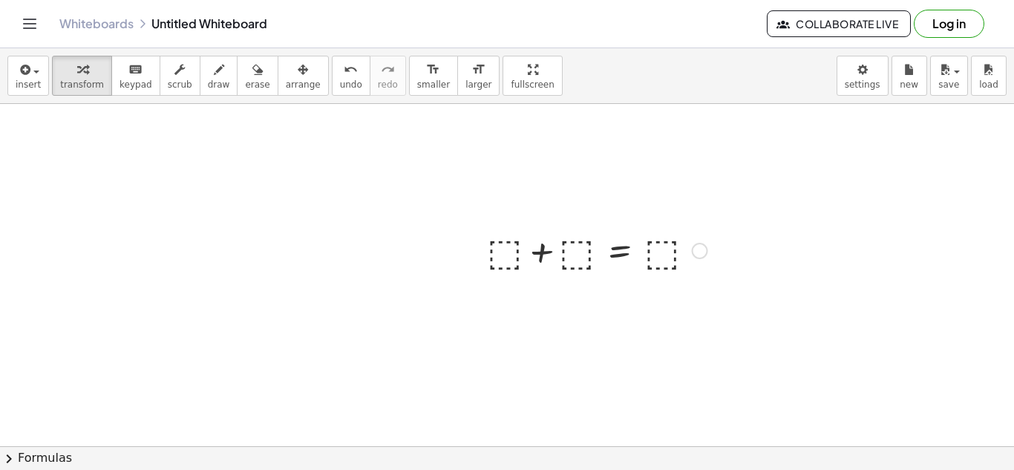
click at [504, 265] on div at bounding box center [597, 249] width 235 height 50
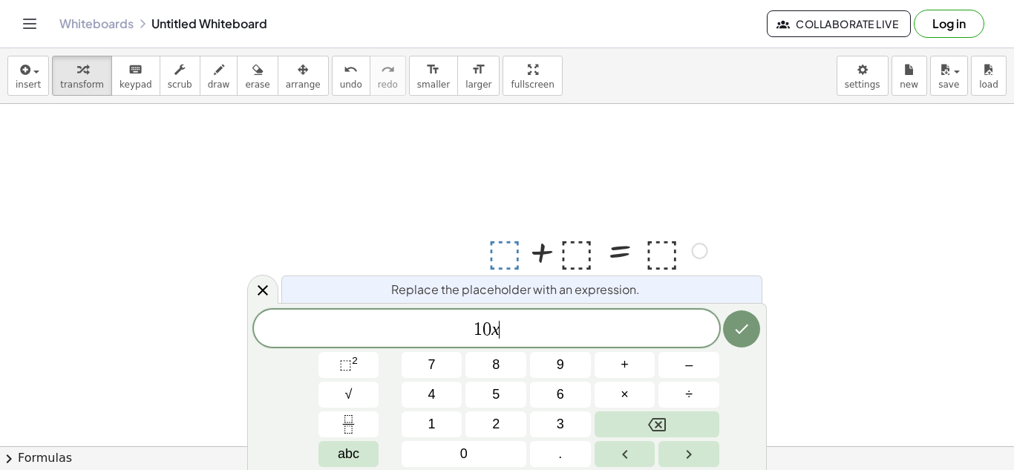
scroll to position [4, 0]
click at [748, 320] on icon "Done" at bounding box center [742, 329] width 18 height 18
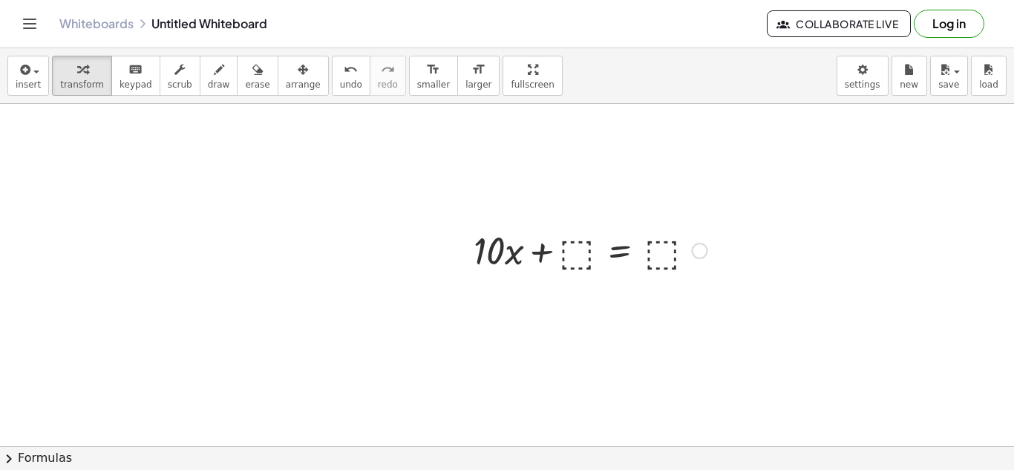
click at [581, 258] on div at bounding box center [590, 249] width 249 height 50
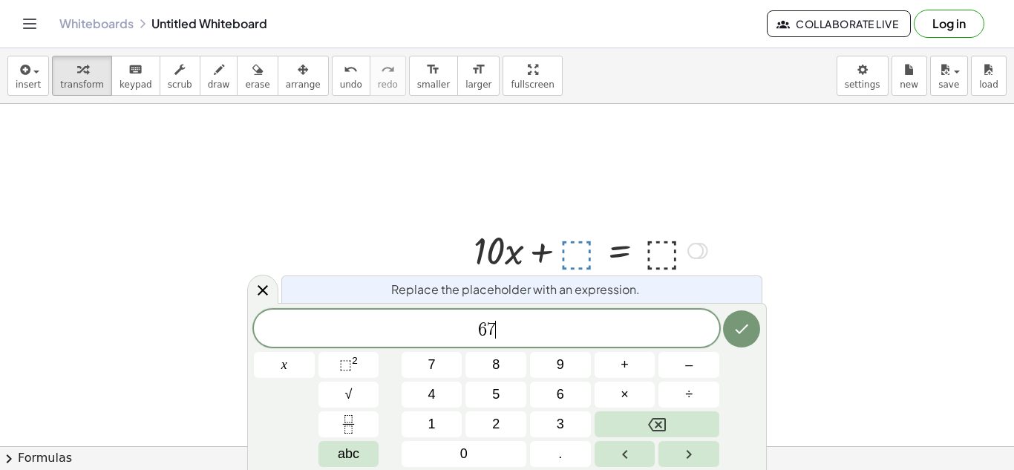
scroll to position [7, 0]
click at [742, 317] on button "Done" at bounding box center [741, 328] width 37 height 37
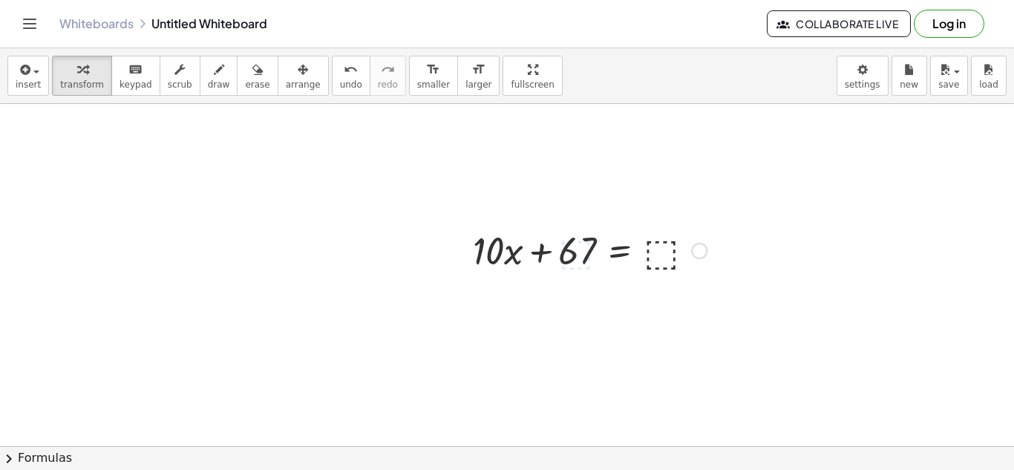
click at [660, 248] on div at bounding box center [589, 249] width 249 height 50
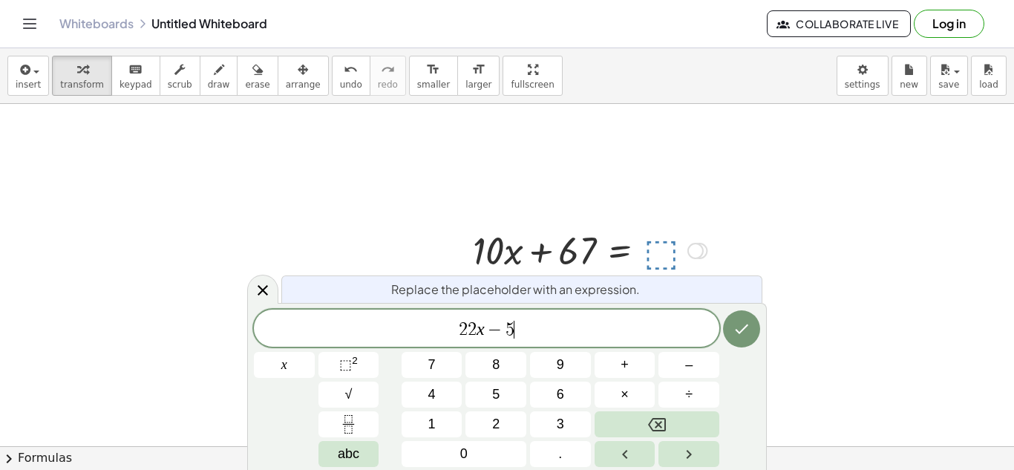
scroll to position [11, 0]
click at [742, 324] on icon "Done" at bounding box center [742, 329] width 18 height 18
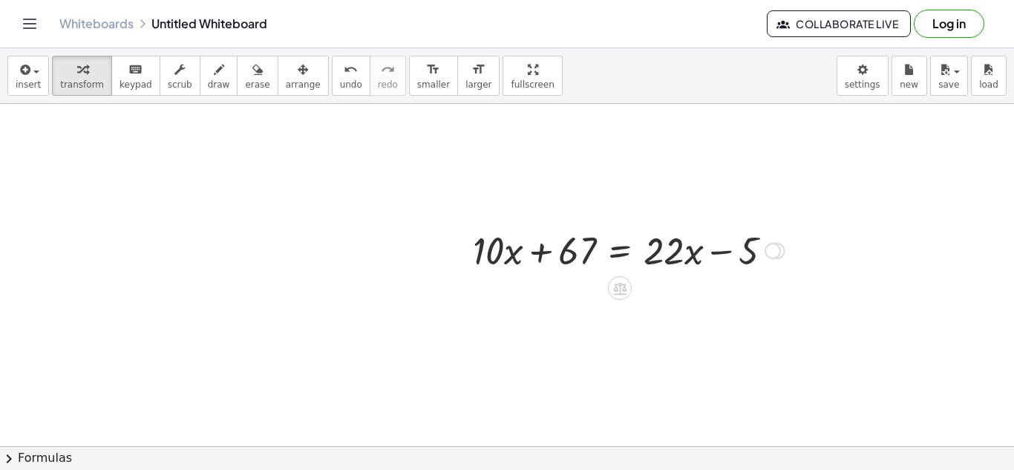
click at [617, 252] on div at bounding box center [628, 249] width 327 height 50
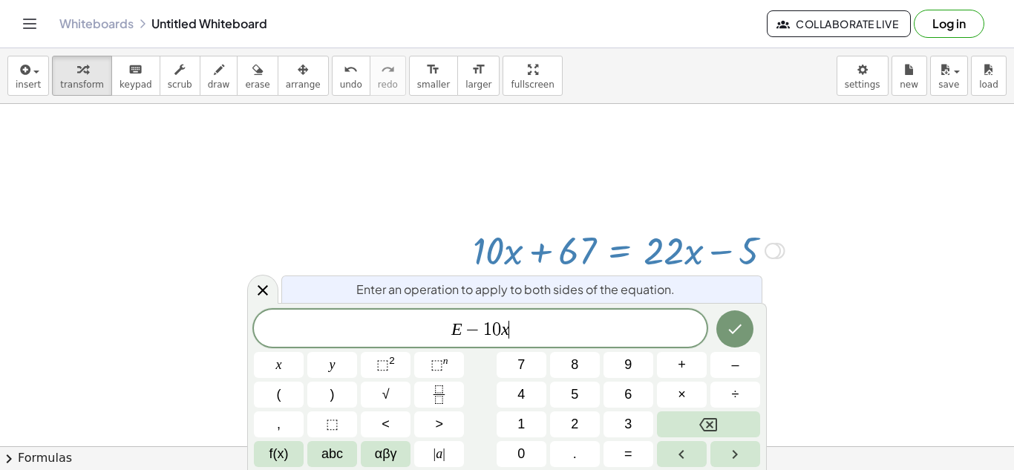
scroll to position [0, 0]
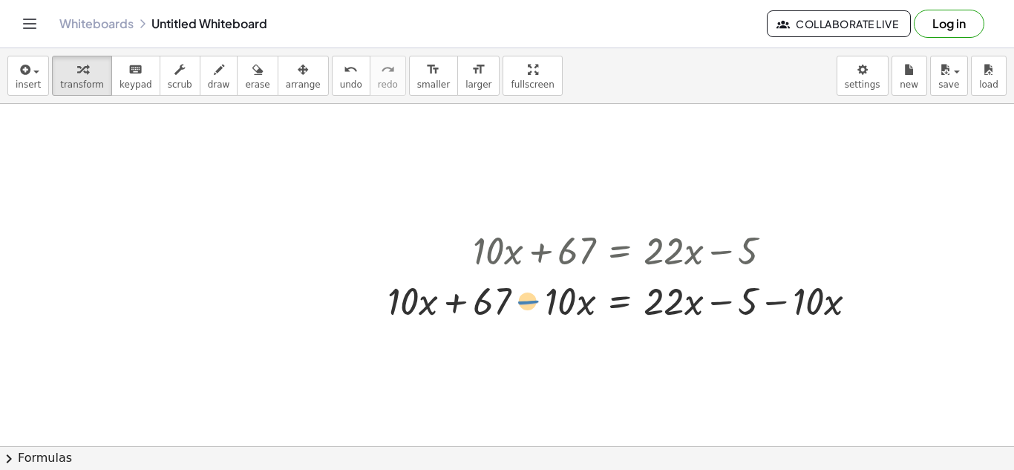
click at [534, 299] on div at bounding box center [628, 300] width 497 height 50
click at [561, 304] on div at bounding box center [628, 300] width 497 height 50
drag, startPoint x: 534, startPoint y: 305, endPoint x: 379, endPoint y: 309, distance: 154.5
click at [379, 309] on div "+ ⬚ + ⬚ = ⬚ + · 10 · x + ⬚ = ⬚ + · 10 · x + 67 = ⬚ + · 10 · x + 67 = + · 22 · x…" at bounding box center [622, 274] width 515 height 108
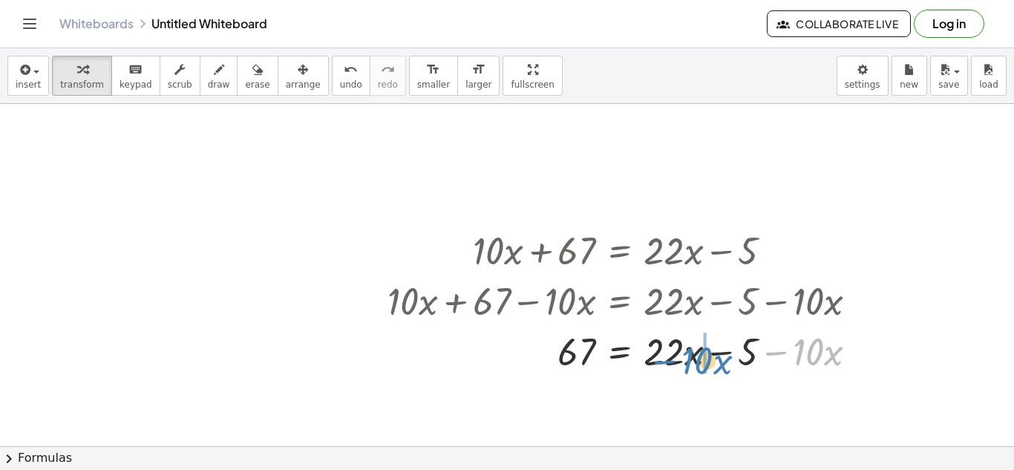
drag, startPoint x: 779, startPoint y: 352, endPoint x: 662, endPoint y: 362, distance: 117.7
click at [662, 362] on div at bounding box center [628, 350] width 497 height 50
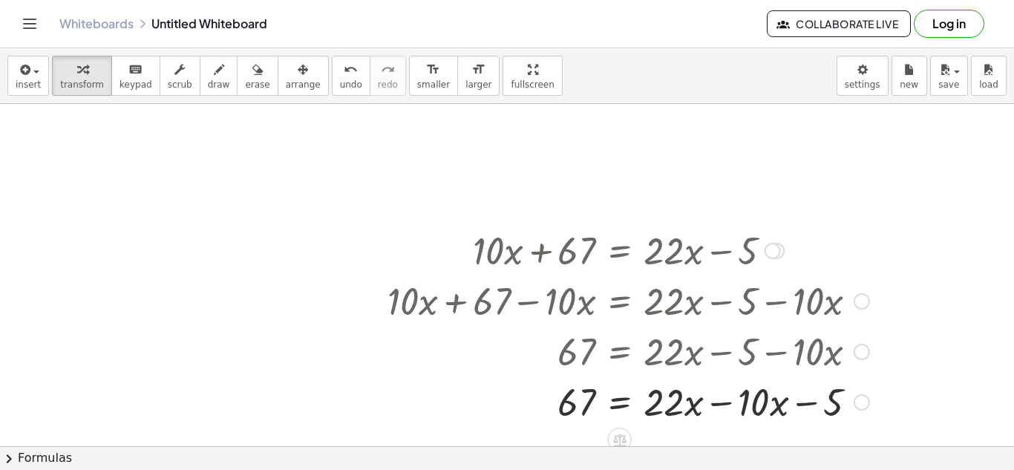
click at [725, 405] on div at bounding box center [628, 401] width 497 height 50
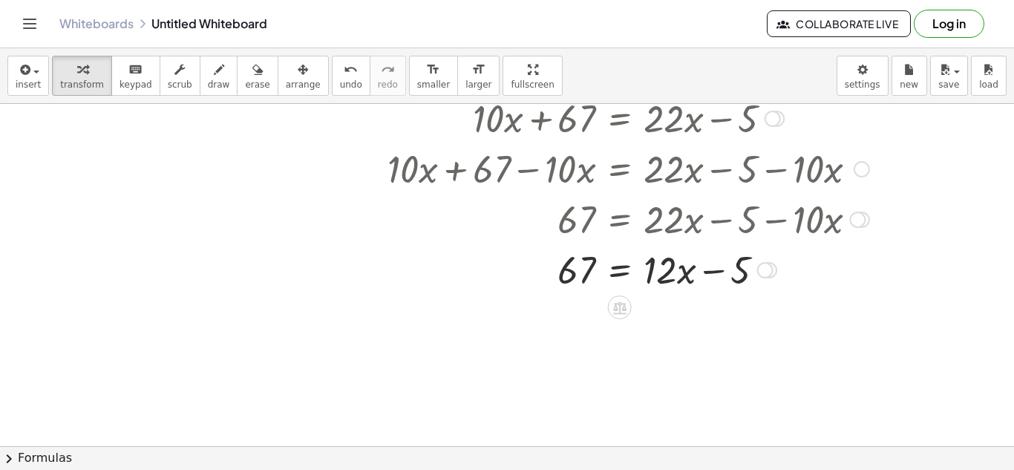
click at [628, 271] on div at bounding box center [628, 268] width 497 height 50
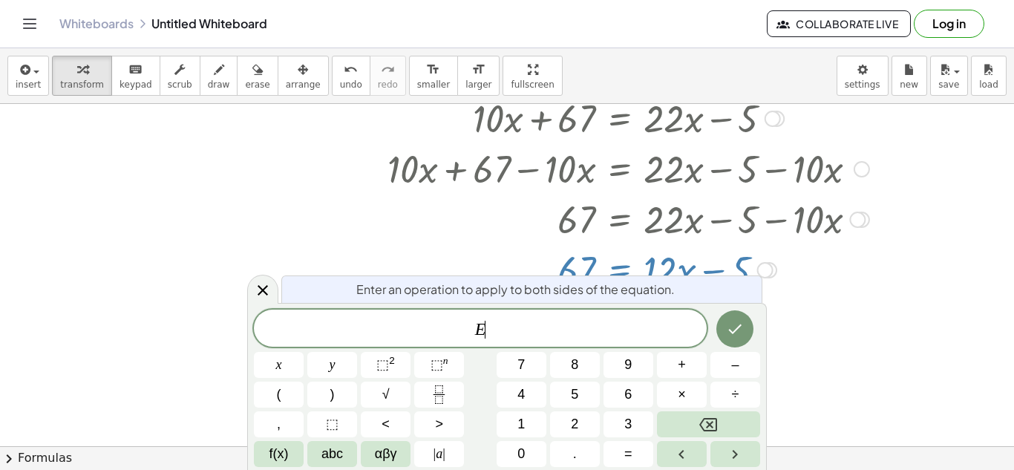
scroll to position [17, 0]
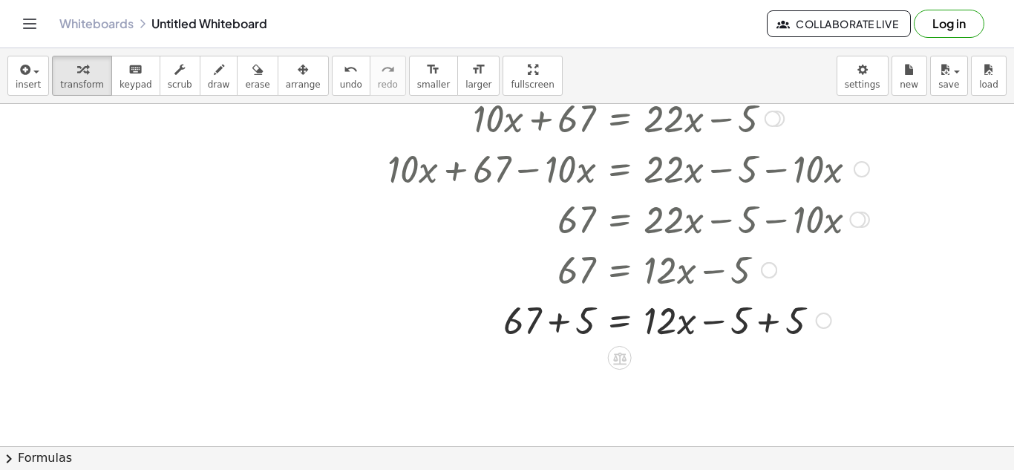
click at [776, 325] on div at bounding box center [628, 319] width 497 height 50
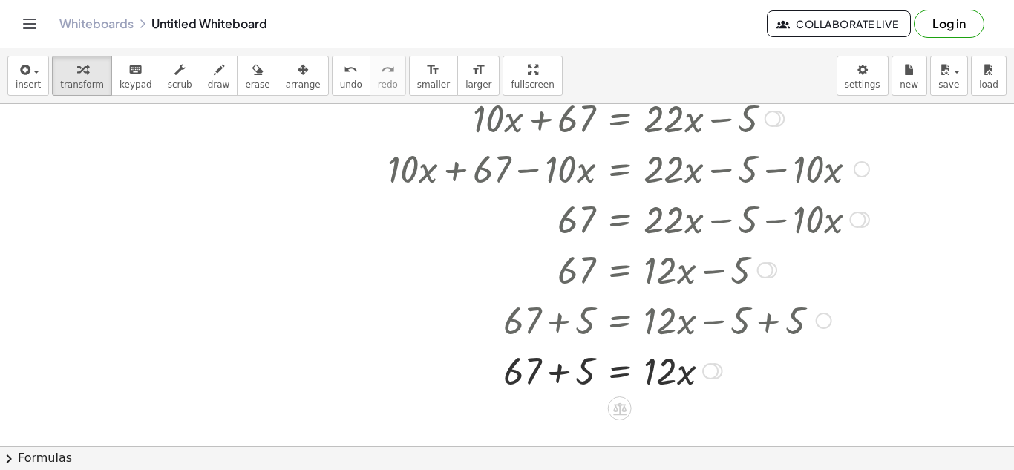
click at [563, 371] on div at bounding box center [628, 369] width 497 height 50
click at [616, 422] on div at bounding box center [628, 420] width 497 height 50
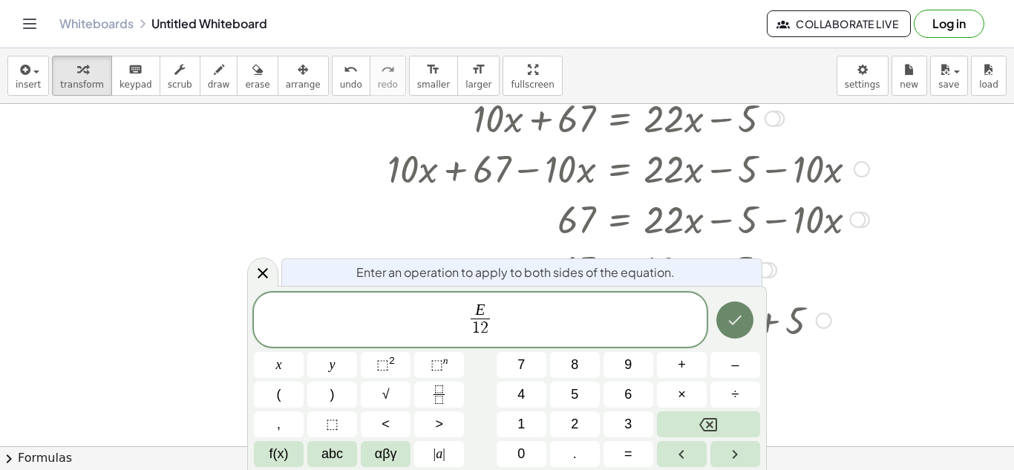
click at [744, 324] on icon "Done" at bounding box center [735, 320] width 18 height 18
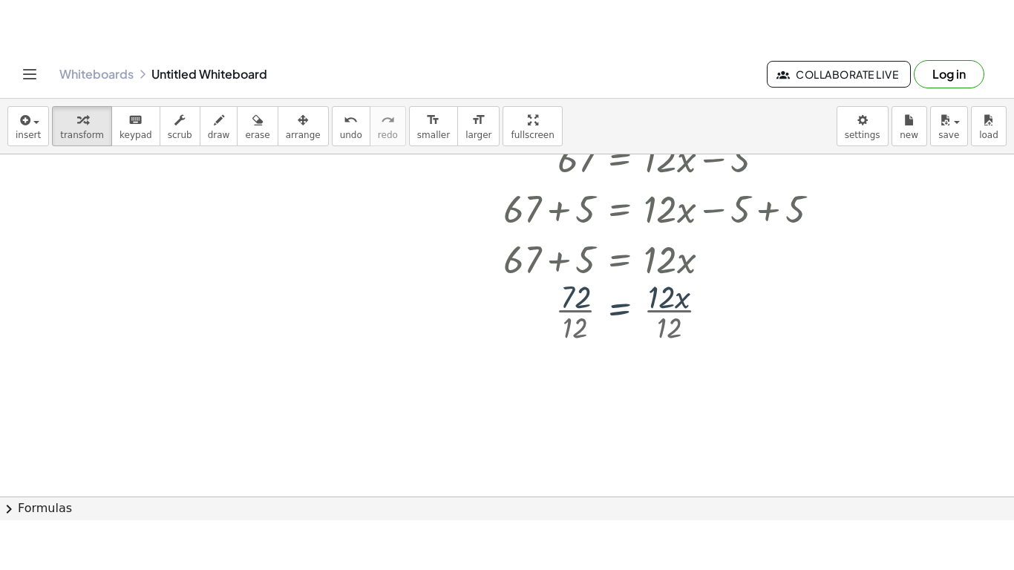
scroll to position [324, 0]
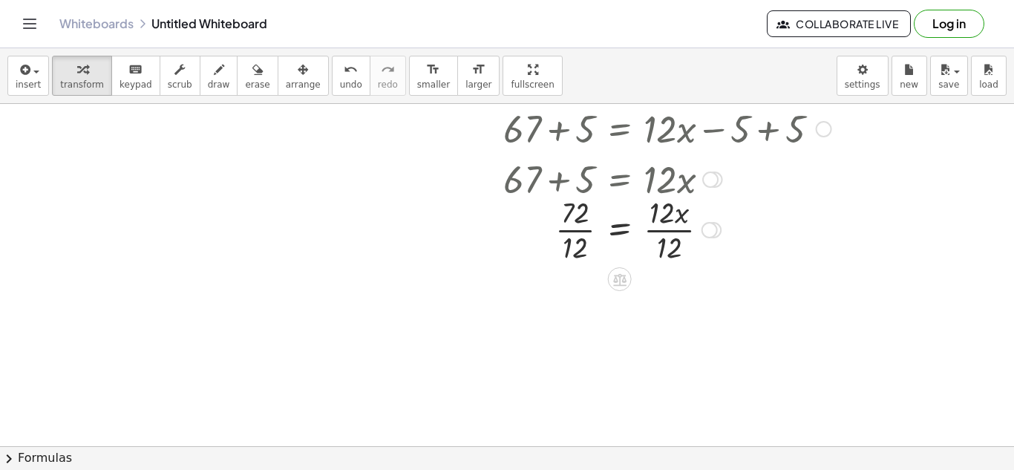
click at [580, 232] on div at bounding box center [628, 229] width 497 height 74
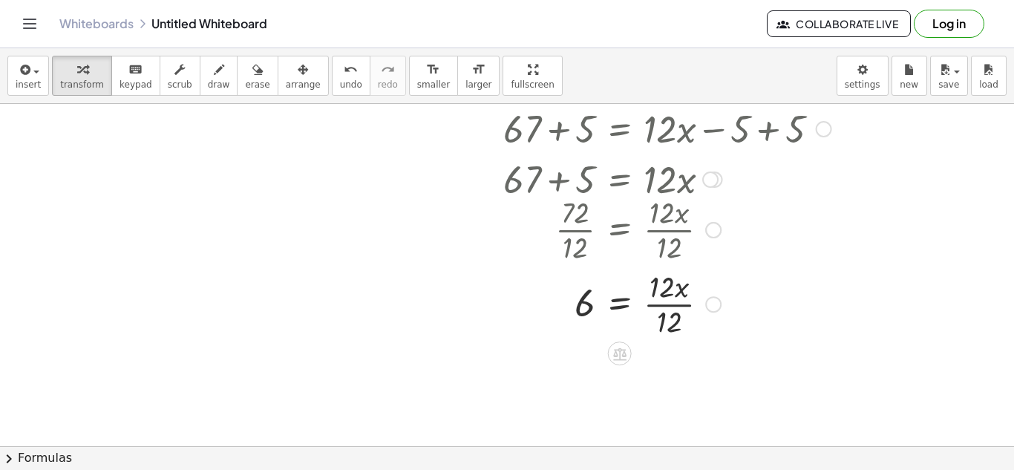
click at [661, 304] on div at bounding box center [628, 303] width 497 height 74
click at [493, 138] on div "insert select one: Math Expression Function Text Youtube Video Graphing Geometr…" at bounding box center [507, 259] width 1014 height 422
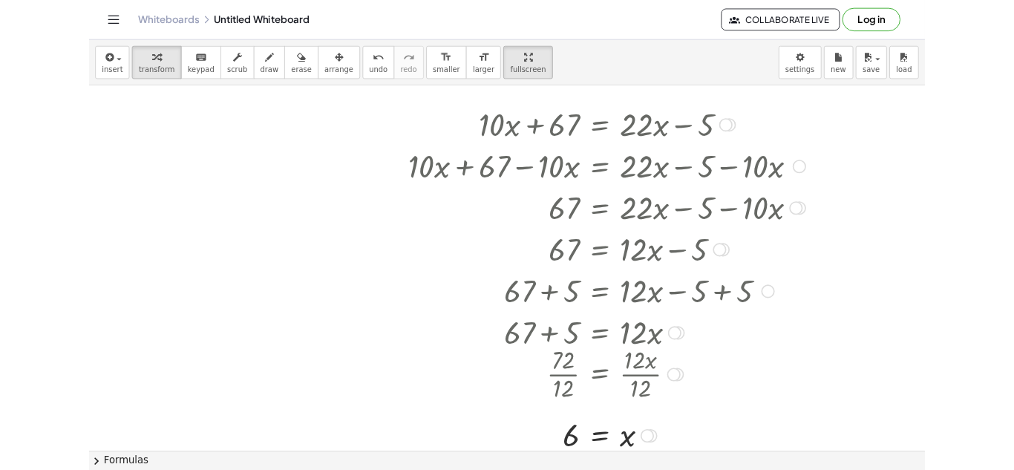
scroll to position [101, 0]
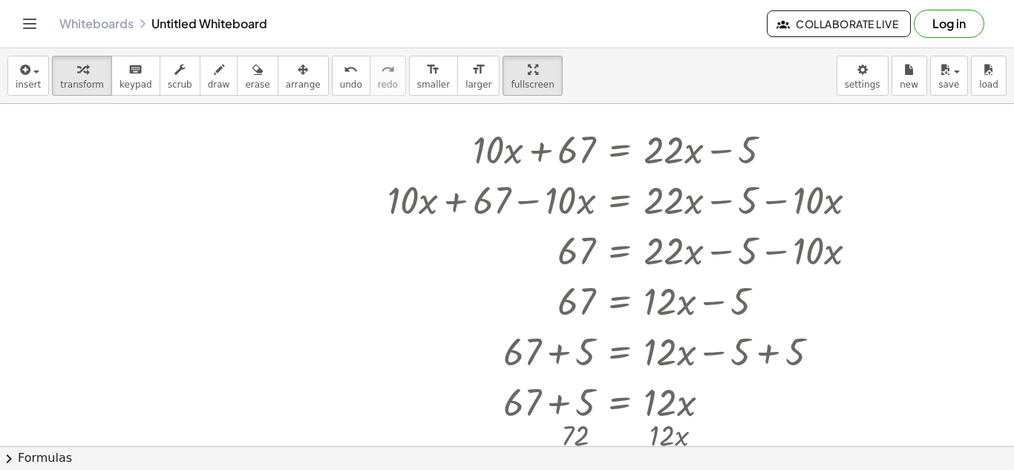
click at [42, 145] on div at bounding box center [507, 393] width 1014 height 781
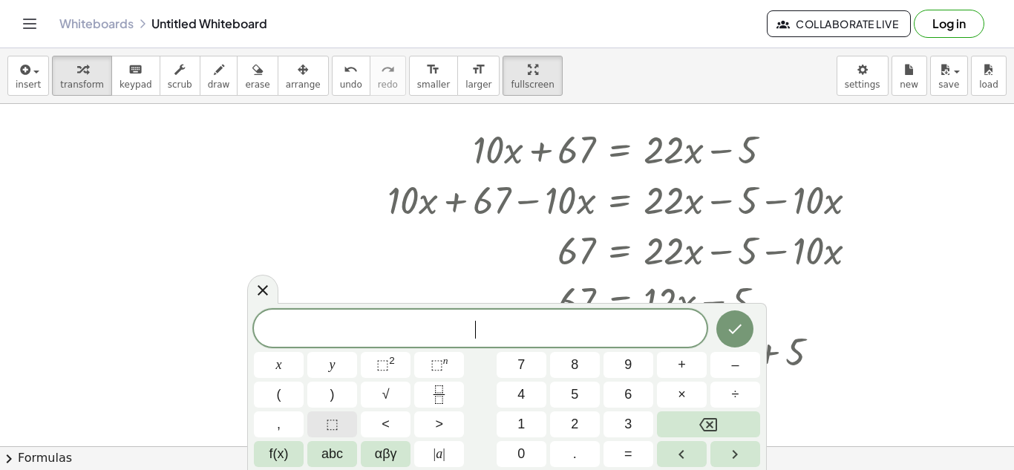
click at [339, 436] on button "⬚" at bounding box center [332, 424] width 50 height 26
click at [684, 369] on span "+" at bounding box center [682, 365] width 8 height 20
click at [347, 431] on button "⬚" at bounding box center [332, 424] width 50 height 26
click at [627, 448] on span "=" at bounding box center [628, 454] width 8 height 20
click at [327, 422] on span "⬚" at bounding box center [332, 424] width 13 height 20
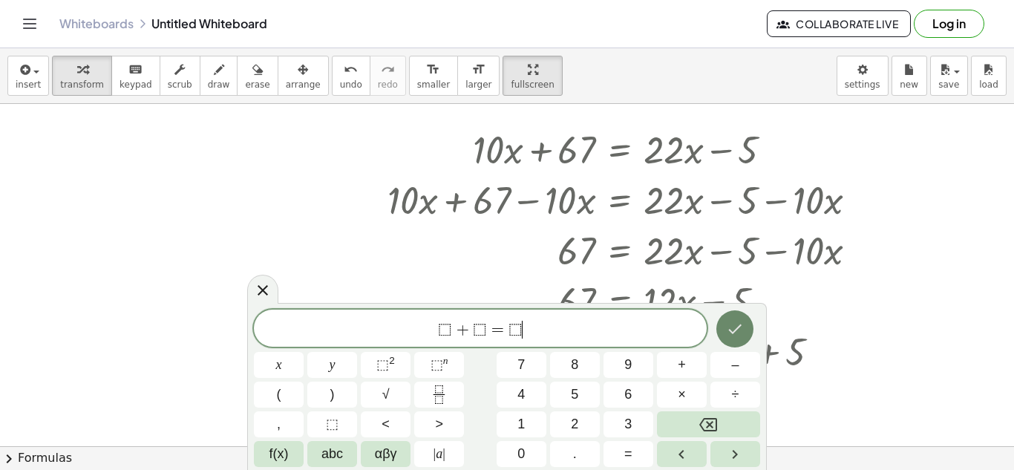
click at [725, 325] on button "Done" at bounding box center [734, 328] width 37 height 37
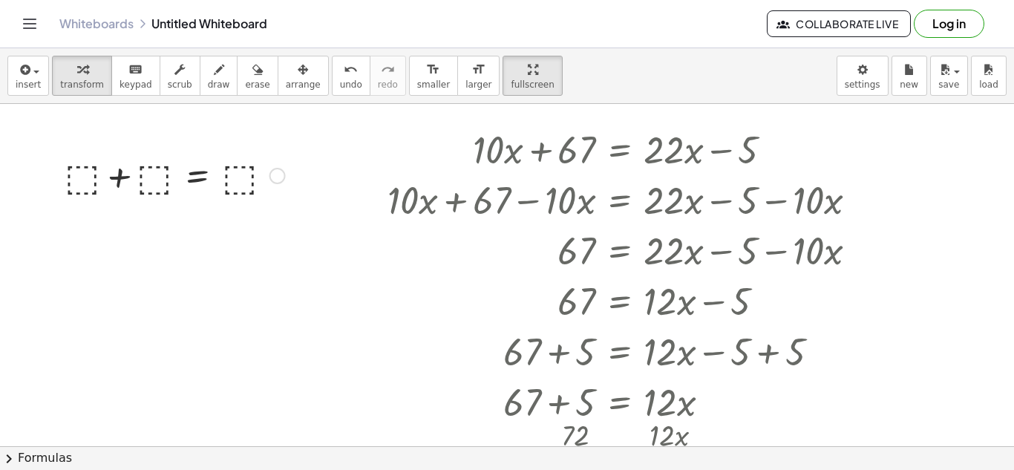
click at [85, 171] on div at bounding box center [174, 174] width 235 height 50
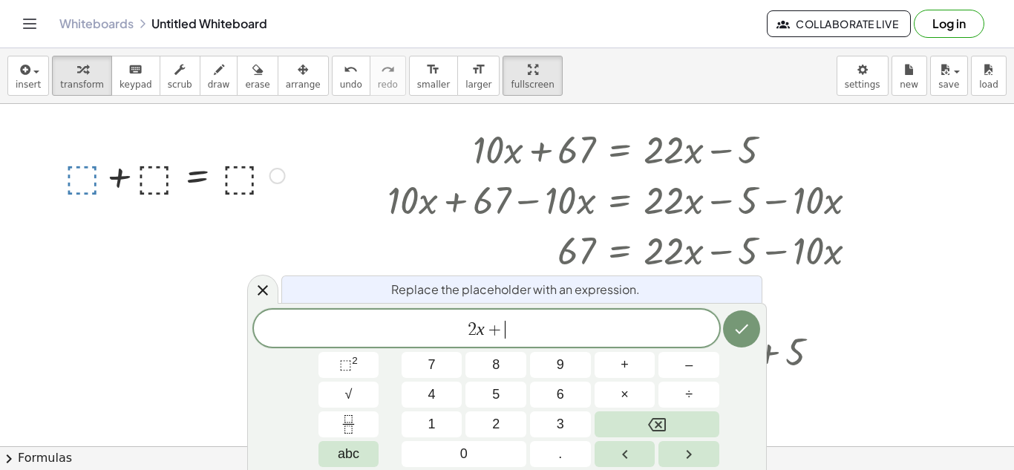
scroll to position [4, 0]
click at [739, 320] on icon "Done" at bounding box center [742, 329] width 18 height 18
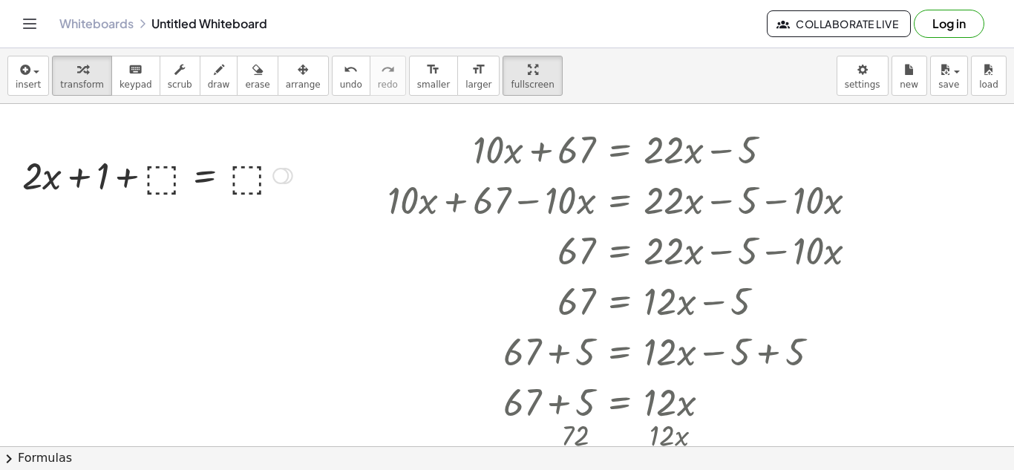
click at [157, 175] on div at bounding box center [157, 174] width 285 height 50
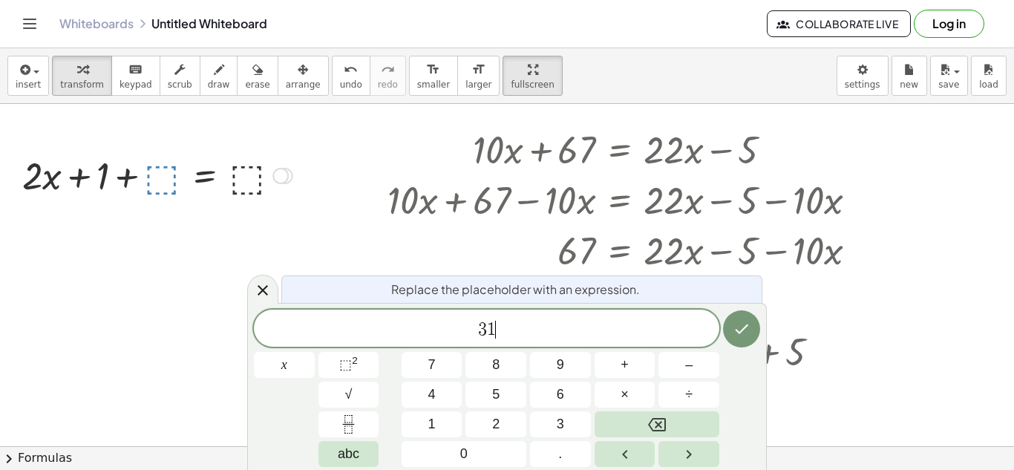
scroll to position [6, 0]
click at [752, 330] on button "Done" at bounding box center [741, 328] width 37 height 37
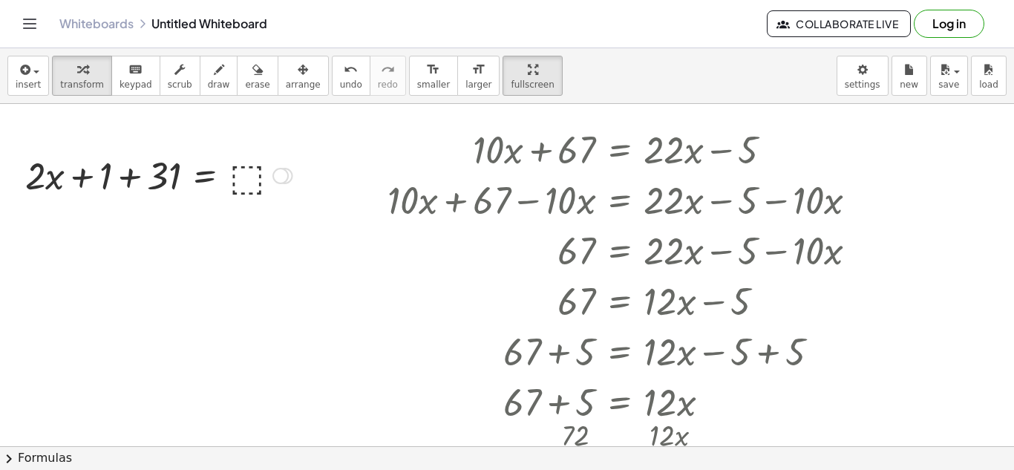
click at [256, 181] on div at bounding box center [159, 174] width 282 height 50
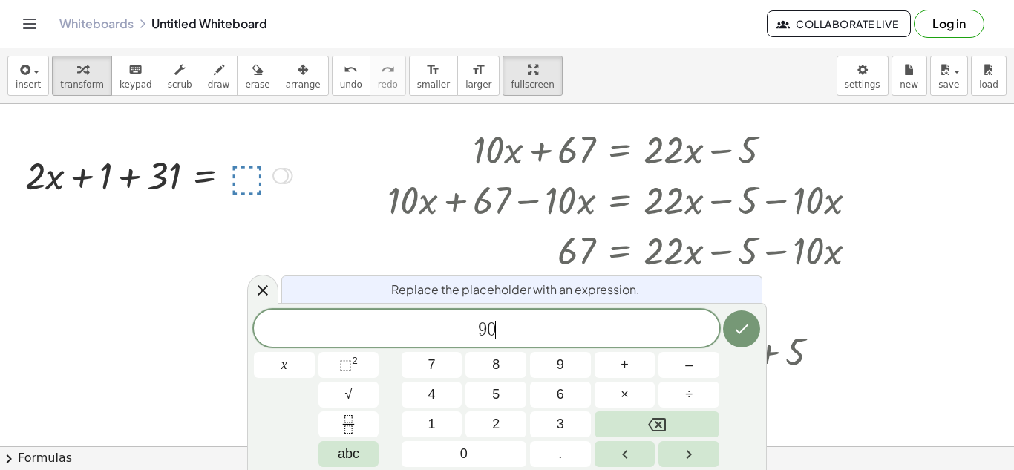
scroll to position [8, 0]
click at [736, 316] on button "Done" at bounding box center [741, 328] width 37 height 37
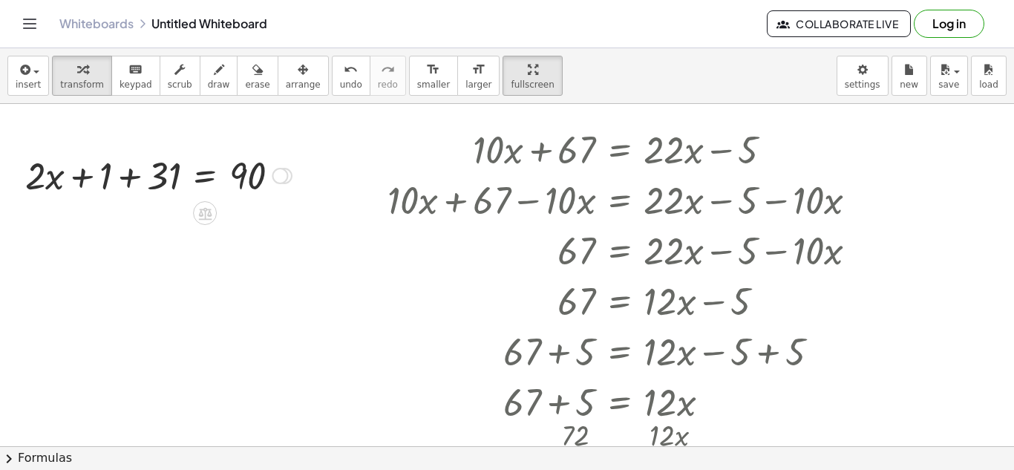
click at [141, 180] on div at bounding box center [158, 174] width 281 height 50
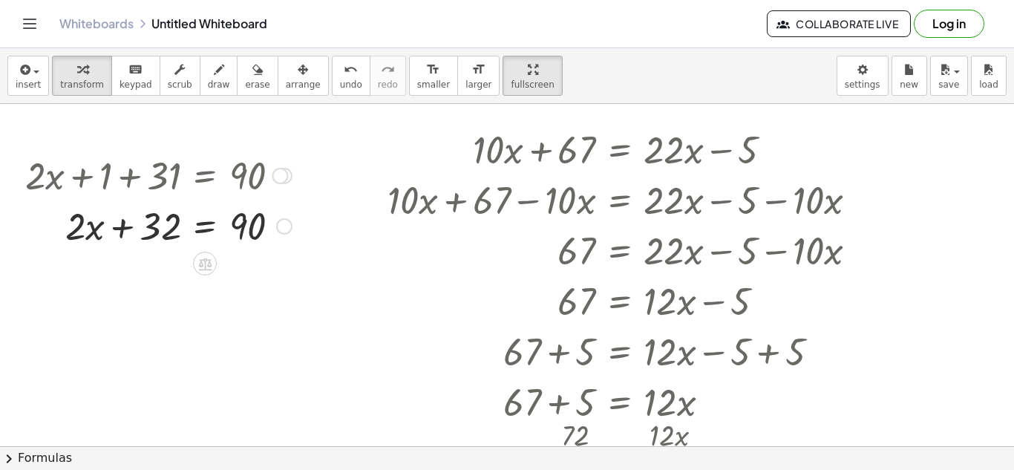
click at [209, 229] on div at bounding box center [158, 225] width 281 height 50
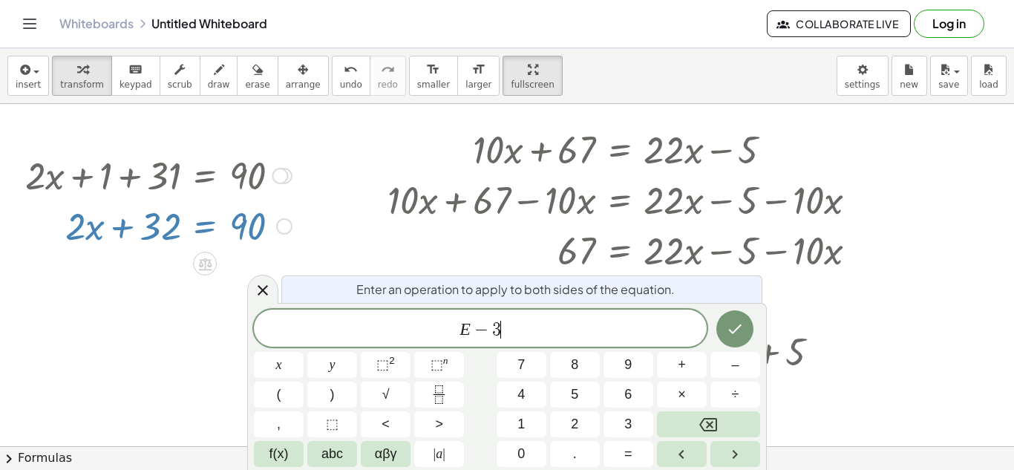
scroll to position [11, 0]
click at [748, 331] on button "Done" at bounding box center [734, 328] width 37 height 37
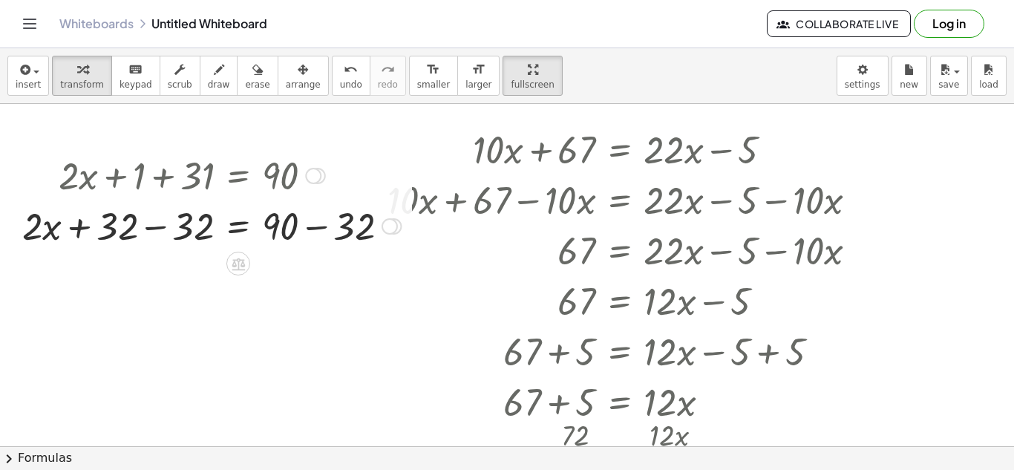
click at [314, 230] on div at bounding box center [211, 225] width 393 height 50
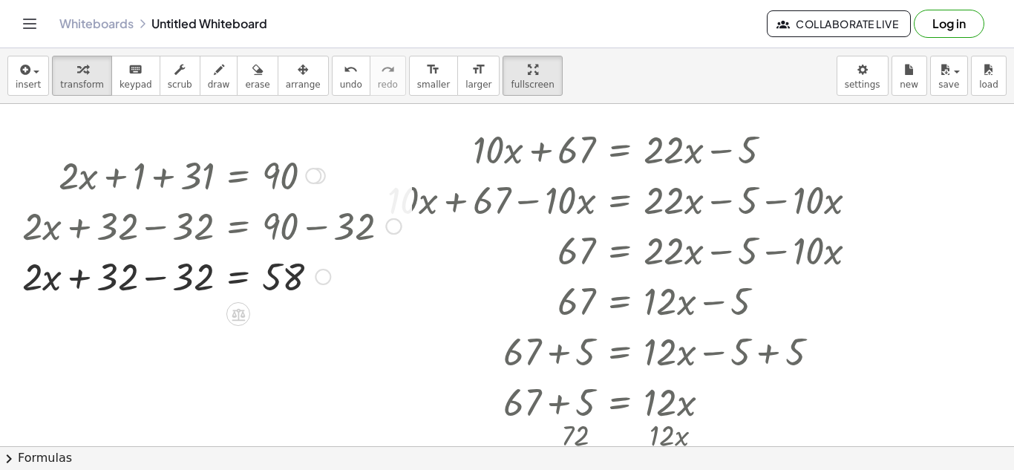
click at [163, 274] on div at bounding box center [211, 275] width 393 height 50
click at [241, 283] on div at bounding box center [211, 275] width 393 height 50
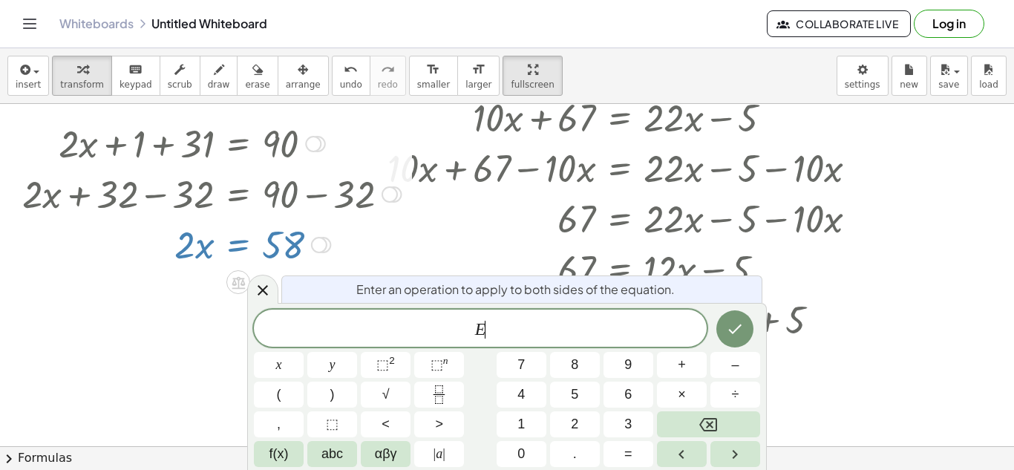
scroll to position [135, 0]
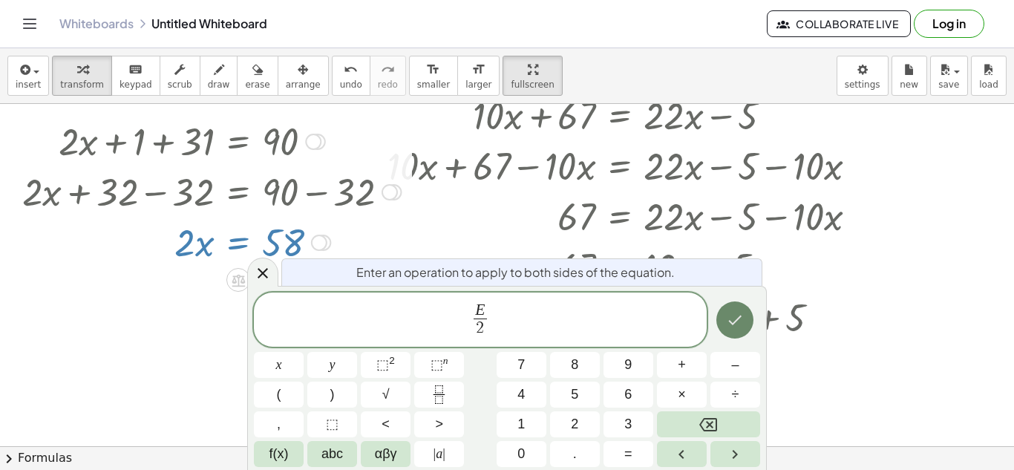
click at [745, 310] on button "Done" at bounding box center [734, 319] width 37 height 37
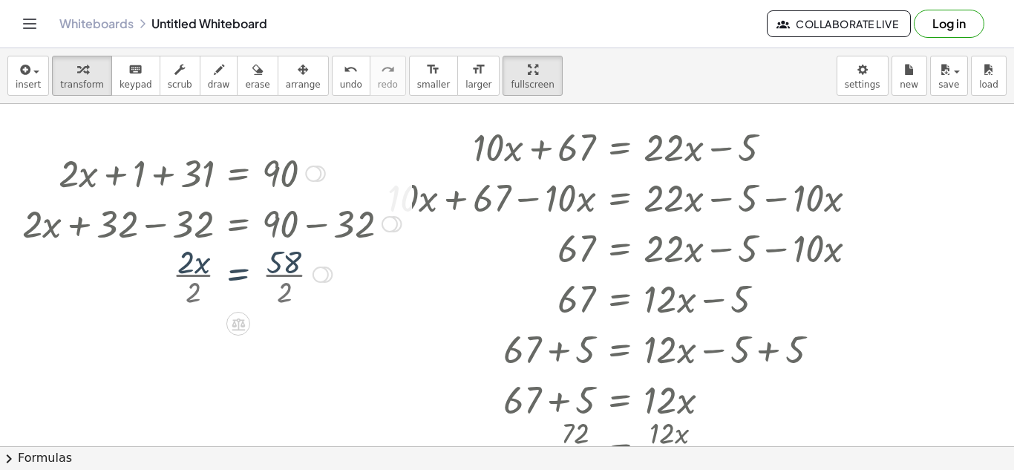
scroll to position [101, 0]
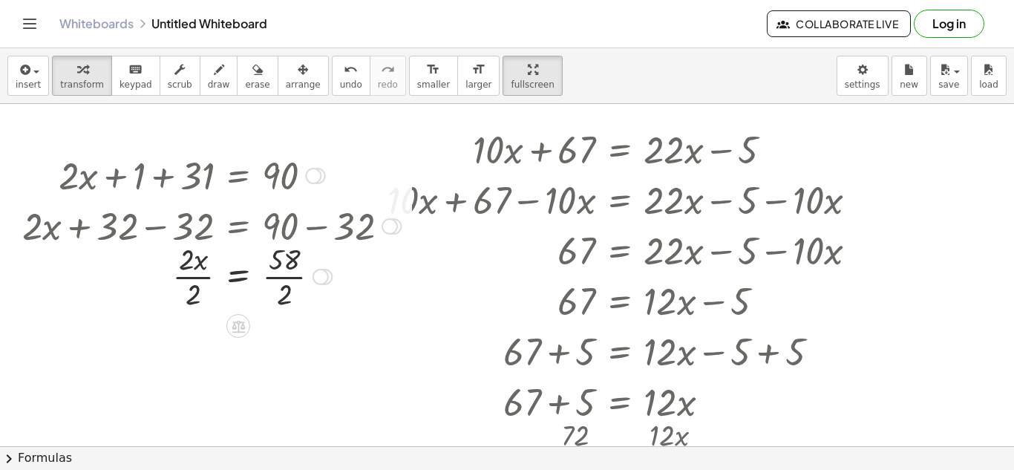
click at [189, 278] on div at bounding box center [211, 275] width 393 height 74
click at [275, 280] on div at bounding box center [211, 275] width 393 height 74
click at [491, 144] on div at bounding box center [628, 148] width 497 height 50
click at [629, 177] on div at bounding box center [628, 199] width 497 height 50
click at [772, 148] on div at bounding box center [773, 150] width 16 height 16
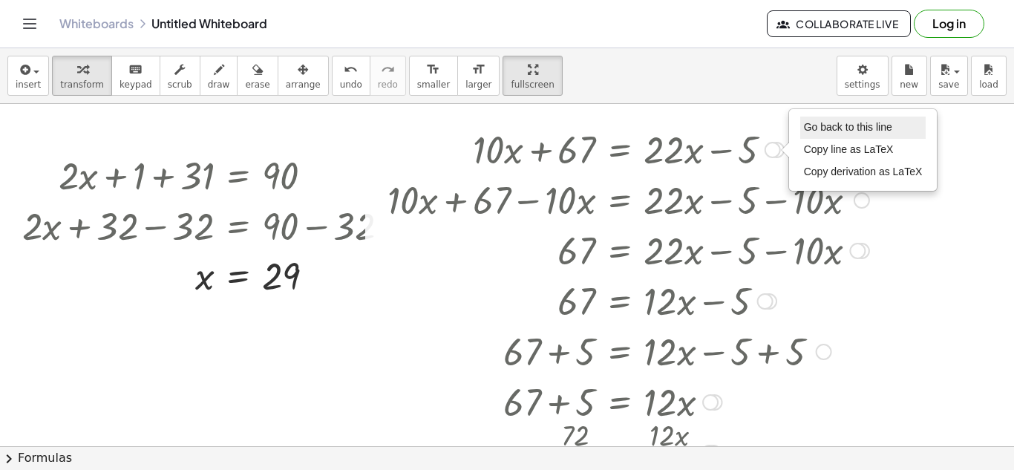
click at [833, 122] on span "Go back to this line" at bounding box center [848, 127] width 88 height 12
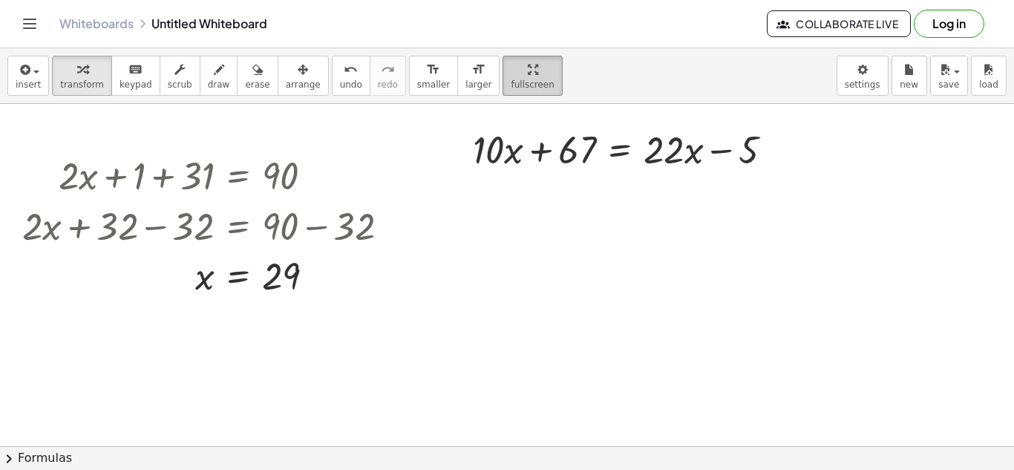
click at [527, 81] on button "fullscreen" at bounding box center [532, 76] width 59 height 40
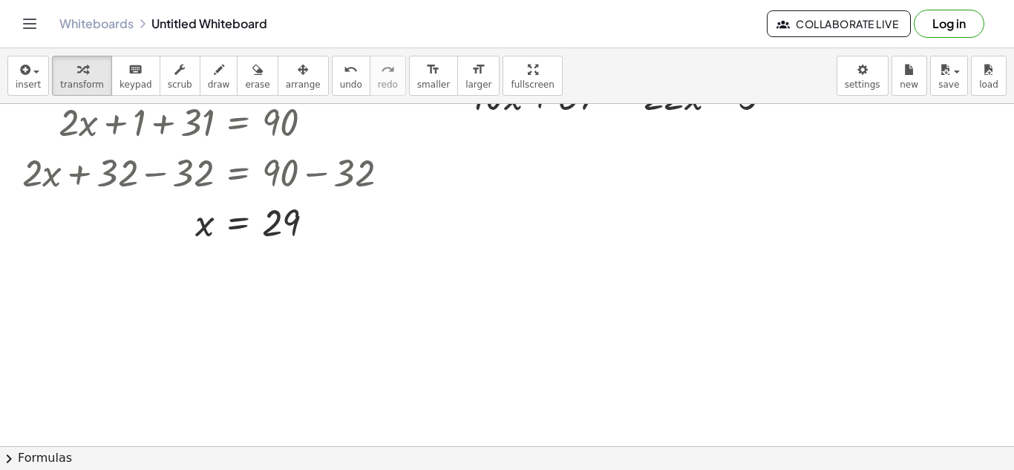
scroll to position [62, 0]
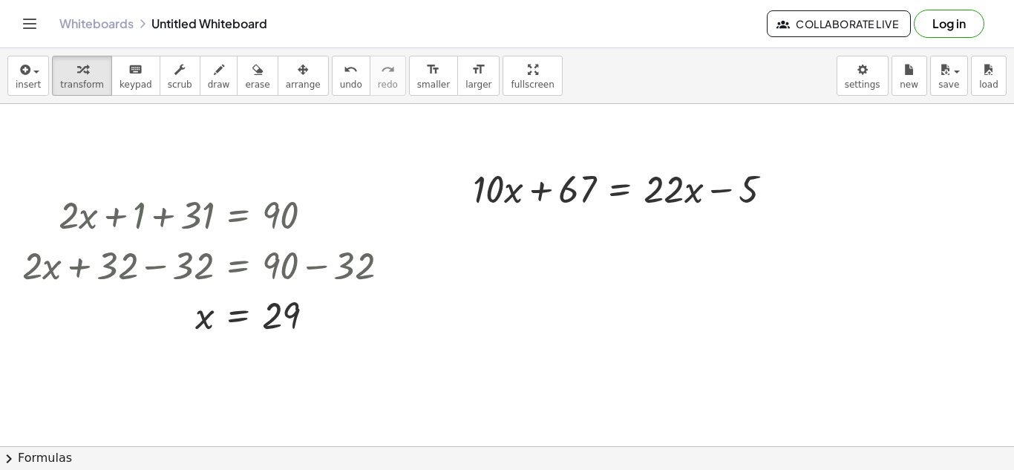
click at [550, 370] on div at bounding box center [507, 432] width 1014 height 781
click at [638, 359] on div at bounding box center [507, 432] width 1014 height 781
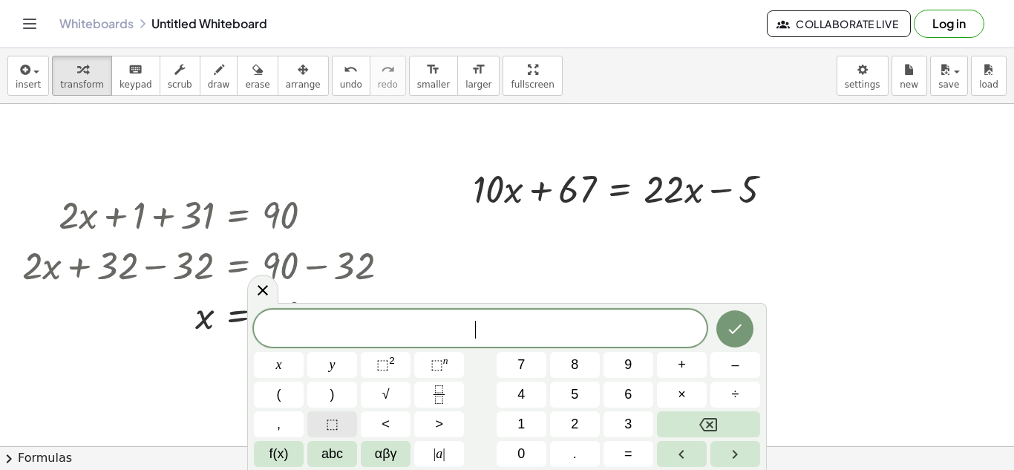
click at [339, 433] on button "⬚" at bounding box center [332, 424] width 50 height 26
click at [687, 363] on button "+" at bounding box center [682, 365] width 50 height 26
click at [350, 422] on button "⬚" at bounding box center [332, 424] width 50 height 26
click at [625, 454] on span "=" at bounding box center [628, 454] width 8 height 20
click at [350, 425] on button "⬚" at bounding box center [332, 424] width 50 height 26
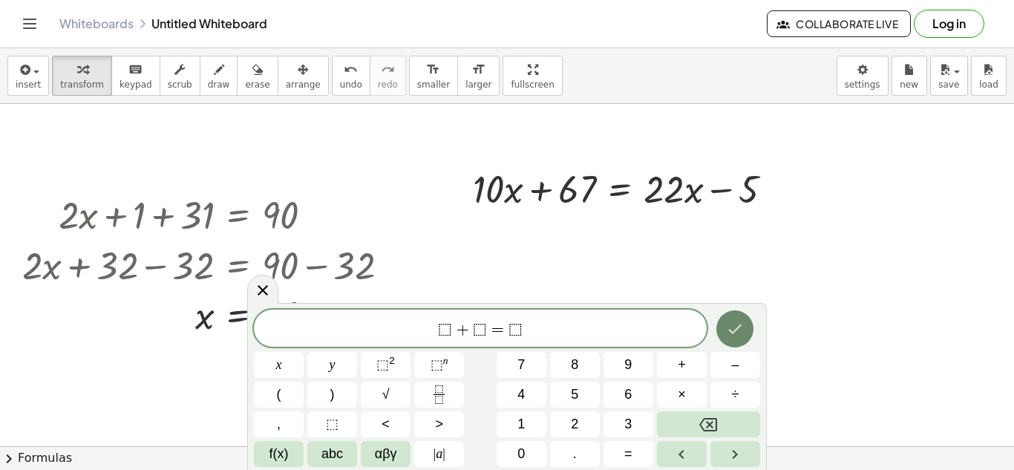
click at [737, 332] on icon "Done" at bounding box center [735, 329] width 18 height 18
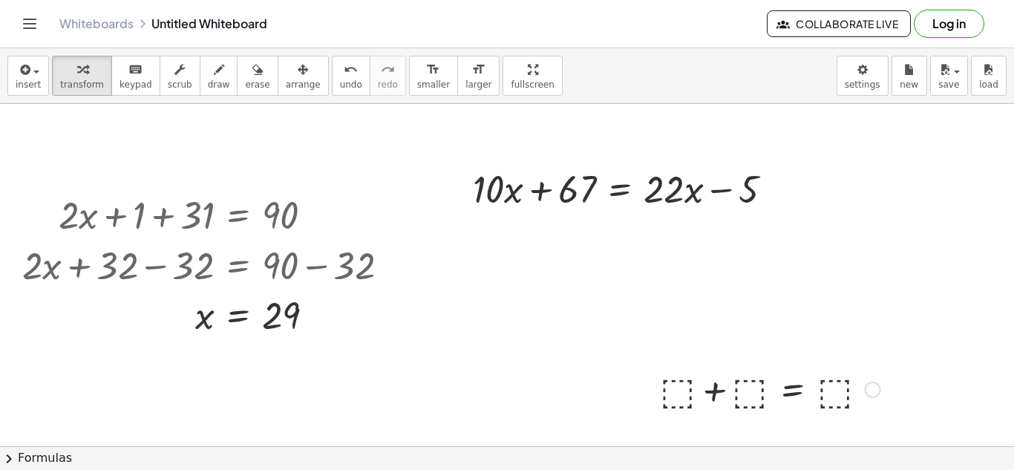
click at [687, 393] on div at bounding box center [770, 388] width 235 height 50
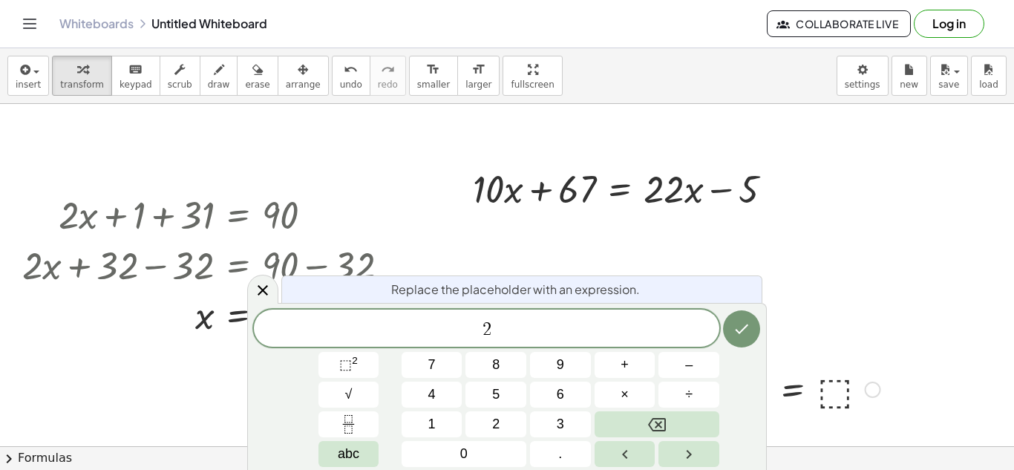
scroll to position [2, 0]
click at [742, 328] on icon "Done" at bounding box center [742, 329] width 18 height 18
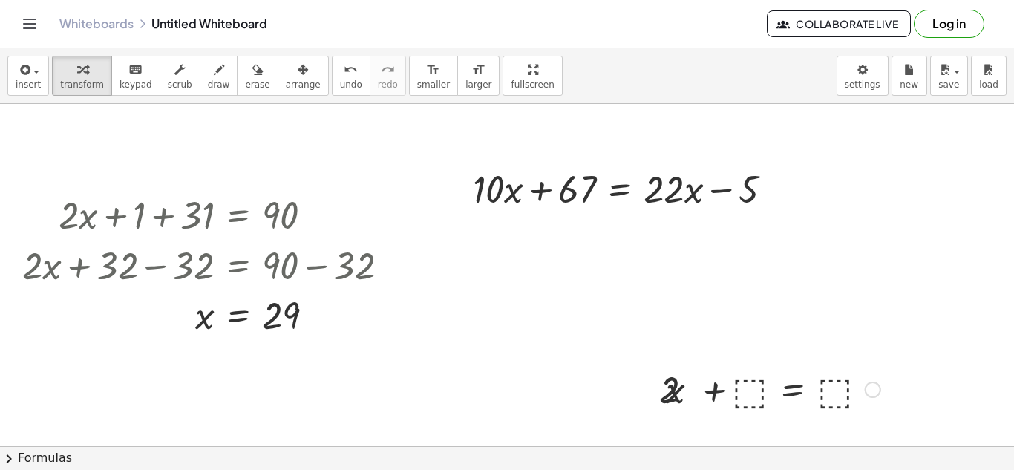
click at [744, 389] on div at bounding box center [769, 388] width 238 height 50
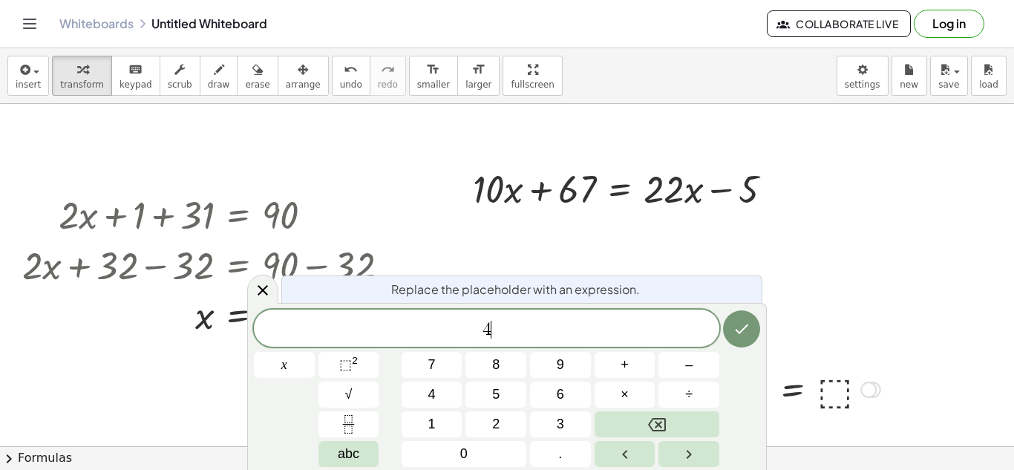
scroll to position [4, 0]
click at [740, 330] on icon "Done" at bounding box center [742, 329] width 18 height 18
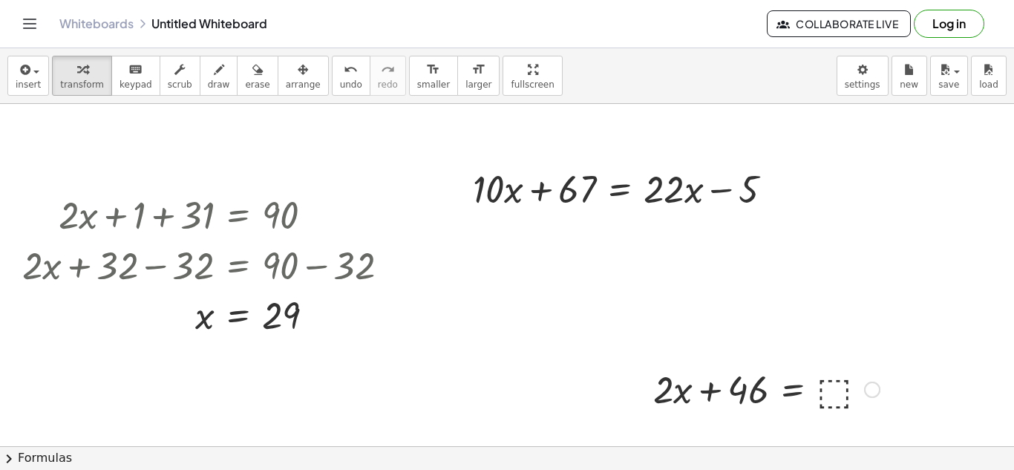
click at [816, 393] on div at bounding box center [766, 388] width 241 height 50
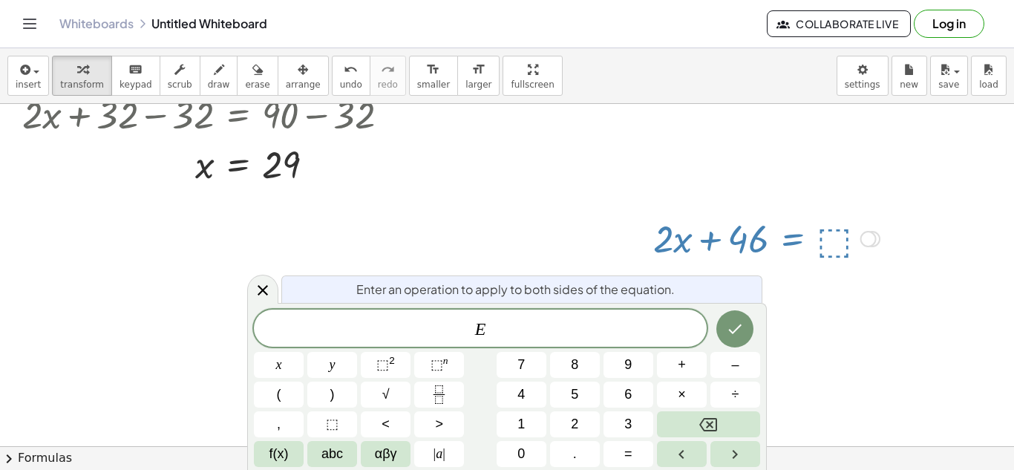
scroll to position [213, 0]
click at [739, 340] on button "Done" at bounding box center [734, 328] width 37 height 37
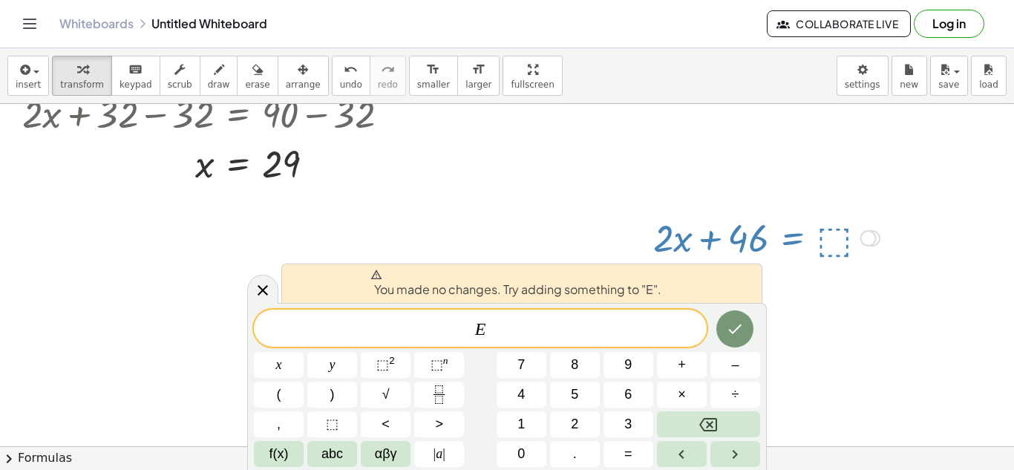
click at [846, 261] on div at bounding box center [766, 237] width 241 height 50
click at [267, 281] on icon at bounding box center [263, 290] width 18 height 18
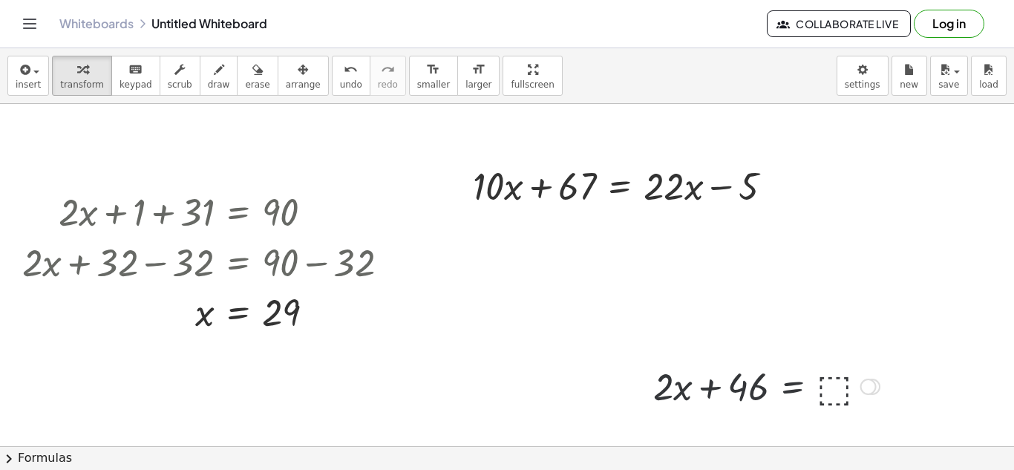
scroll to position [62, 0]
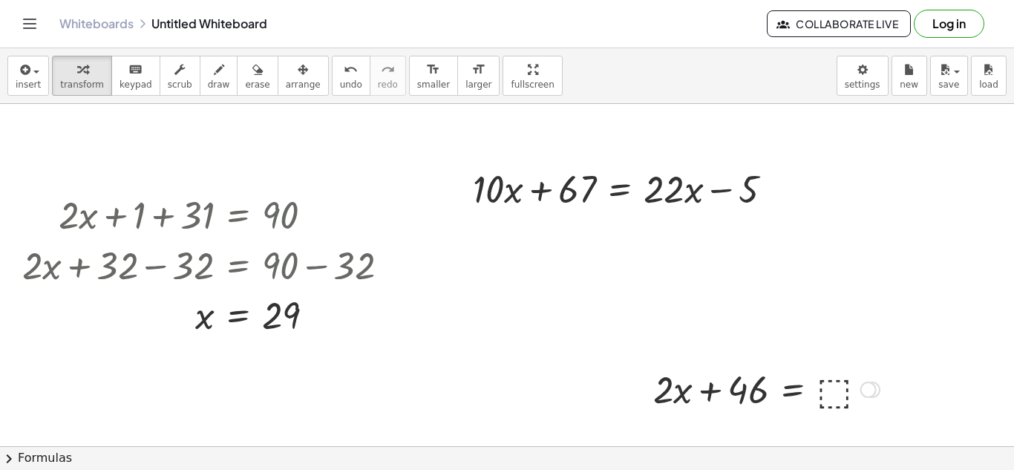
click at [842, 386] on div at bounding box center [766, 388] width 241 height 50
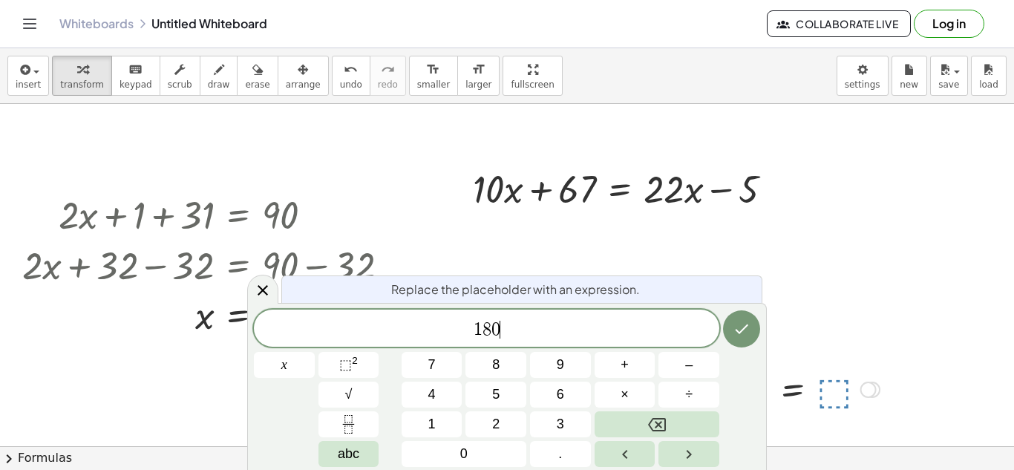
scroll to position [8, 0]
click at [736, 333] on icon "Done" at bounding box center [742, 329] width 18 height 18
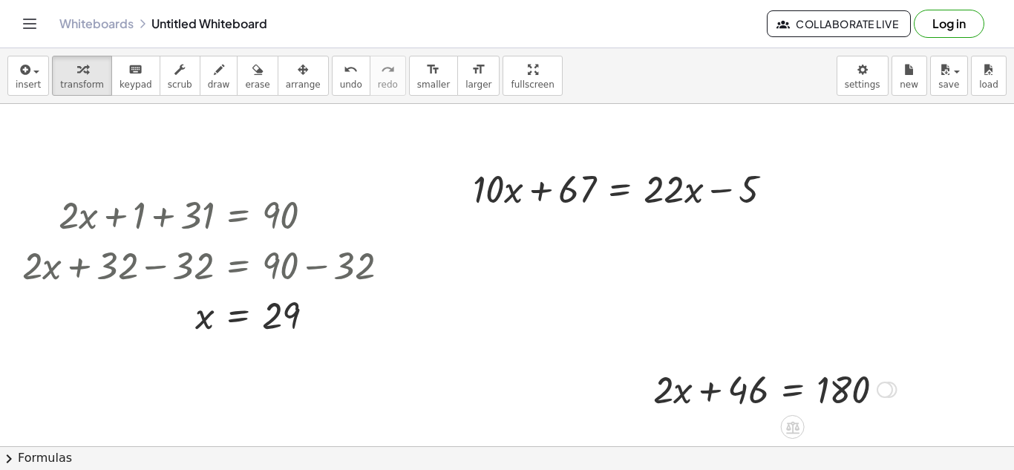
click at [785, 391] on div at bounding box center [775, 388] width 258 height 50
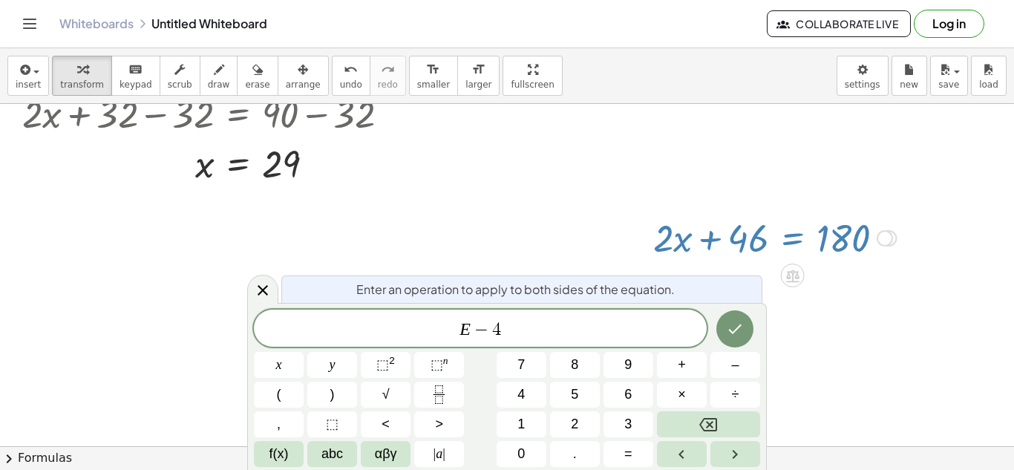
scroll to position [11, 0]
click at [732, 314] on button "Done" at bounding box center [734, 328] width 37 height 37
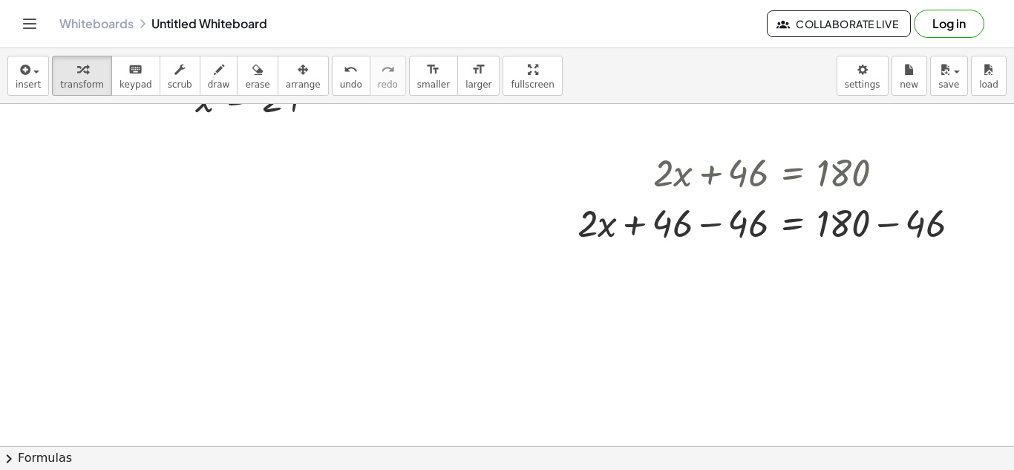
scroll to position [318, 0]
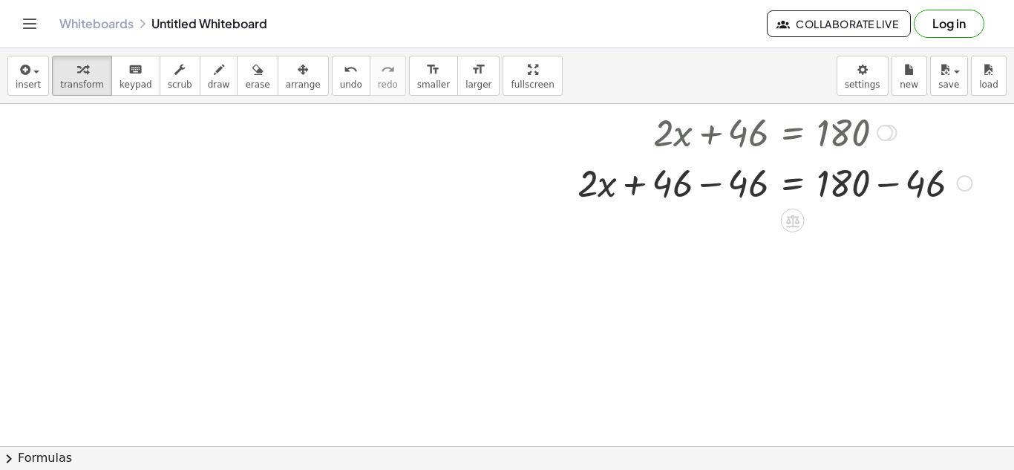
click at [886, 185] on div at bounding box center [775, 182] width 410 height 50
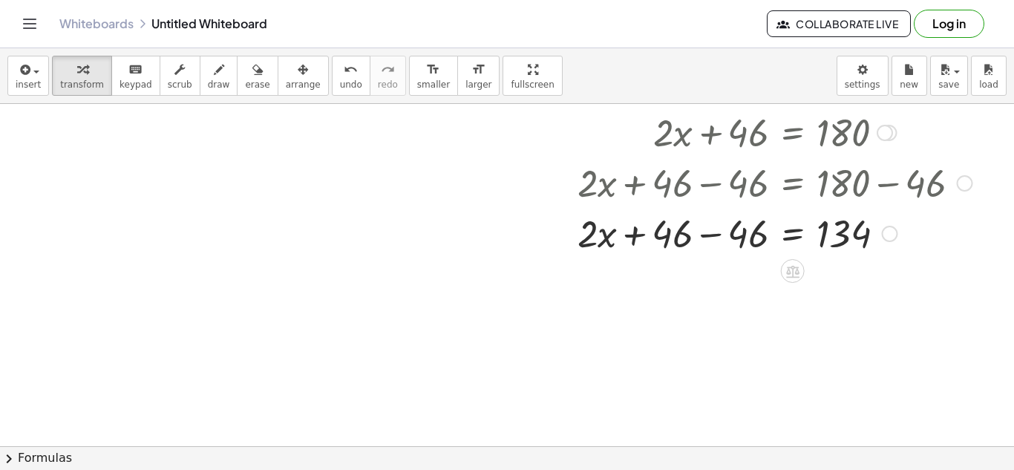
click at [705, 236] on div at bounding box center [775, 232] width 410 height 50
click at [799, 233] on div at bounding box center [775, 232] width 410 height 50
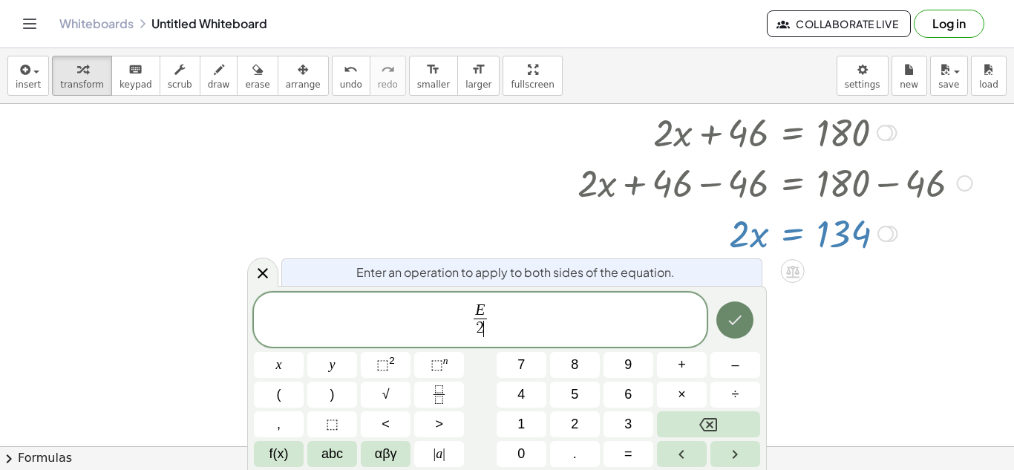
click at [740, 315] on icon "Done" at bounding box center [735, 320] width 13 height 10
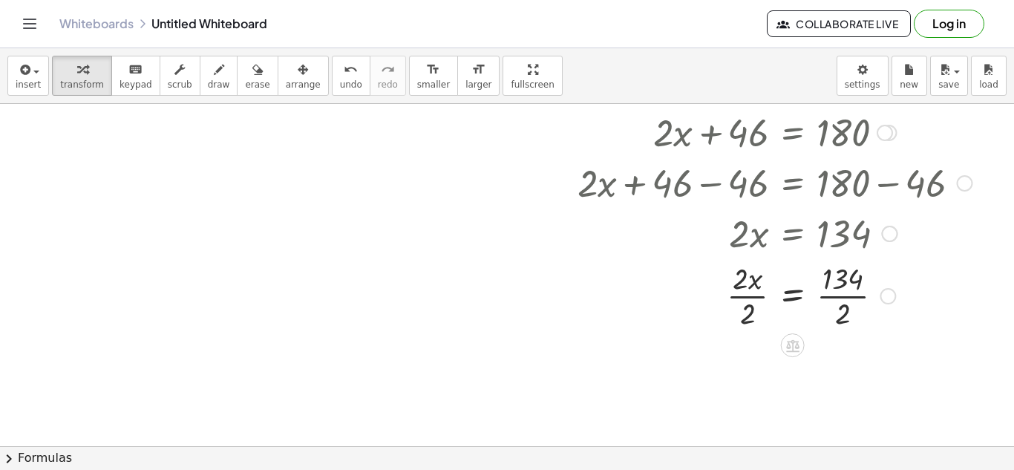
click at [753, 301] on div at bounding box center [775, 295] width 410 height 74
click at [828, 297] on div at bounding box center [764, 295] width 432 height 74
click at [847, 371] on div at bounding box center [775, 369] width 410 height 74
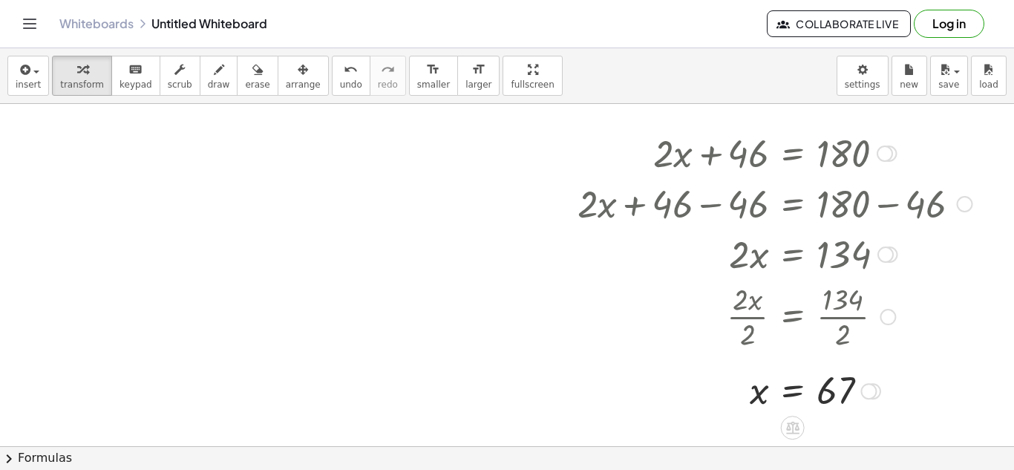
scroll to position [296, 0]
click at [186, 231] on div at bounding box center [507, 198] width 1014 height 781
click at [274, 256] on div at bounding box center [507, 198] width 1014 height 781
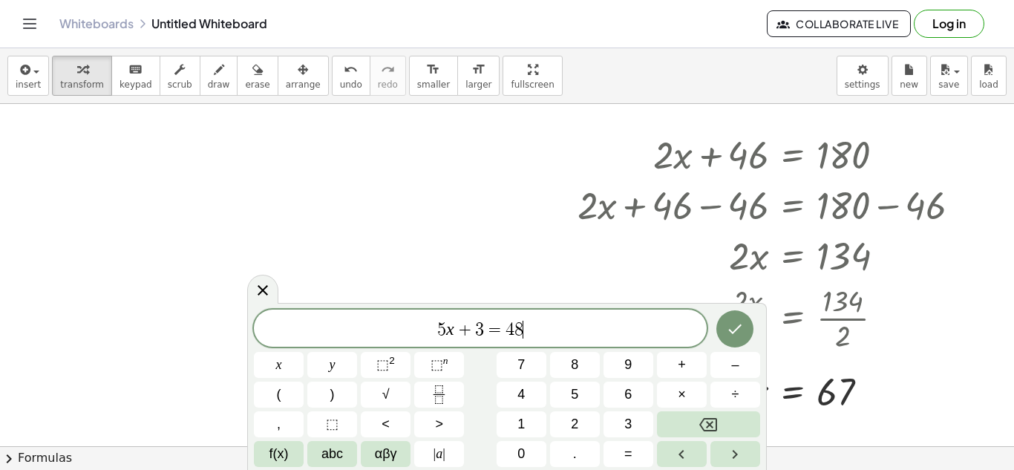
scroll to position [17, 0]
click at [728, 324] on icon "Done" at bounding box center [735, 329] width 18 height 18
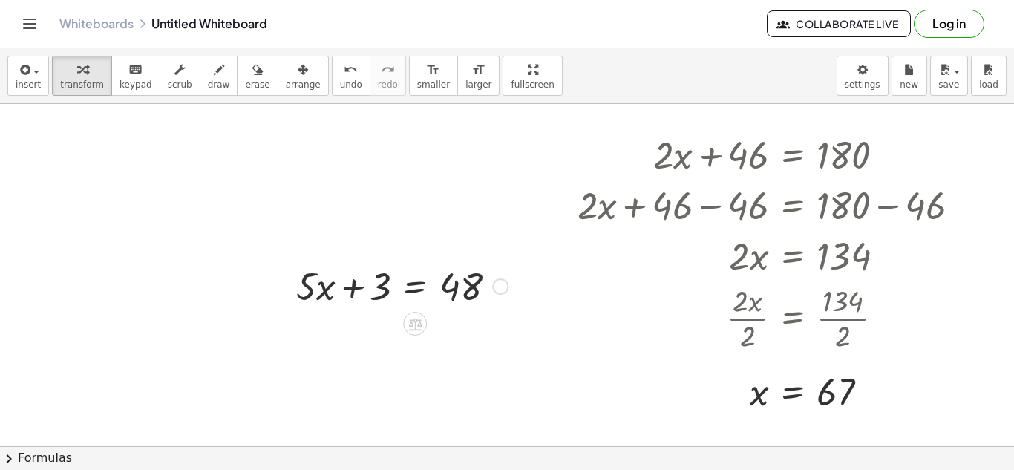
click at [413, 290] on div at bounding box center [402, 285] width 226 height 50
click at [347, 288] on div at bounding box center [402, 285] width 339 height 50
click at [498, 296] on div at bounding box center [457, 285] width 226 height 50
click at [415, 292] on div at bounding box center [428, 285] width 169 height 50
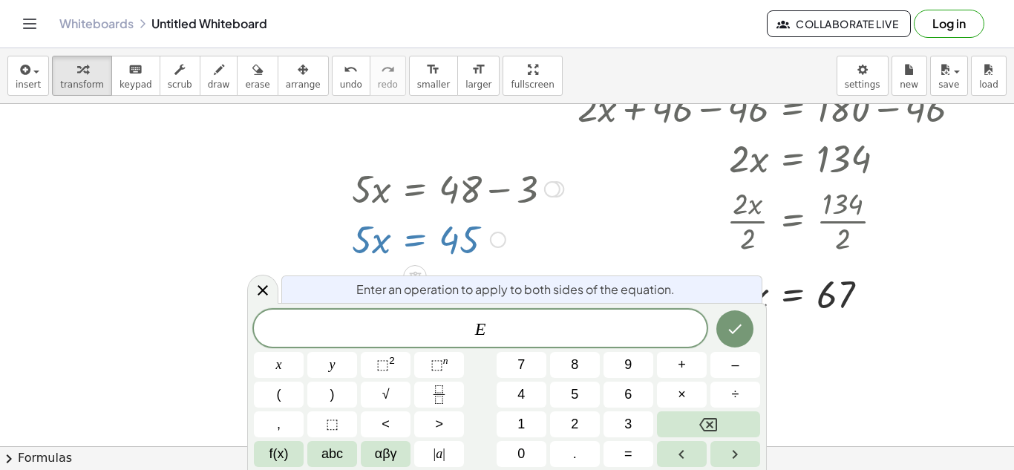
scroll to position [395, 0]
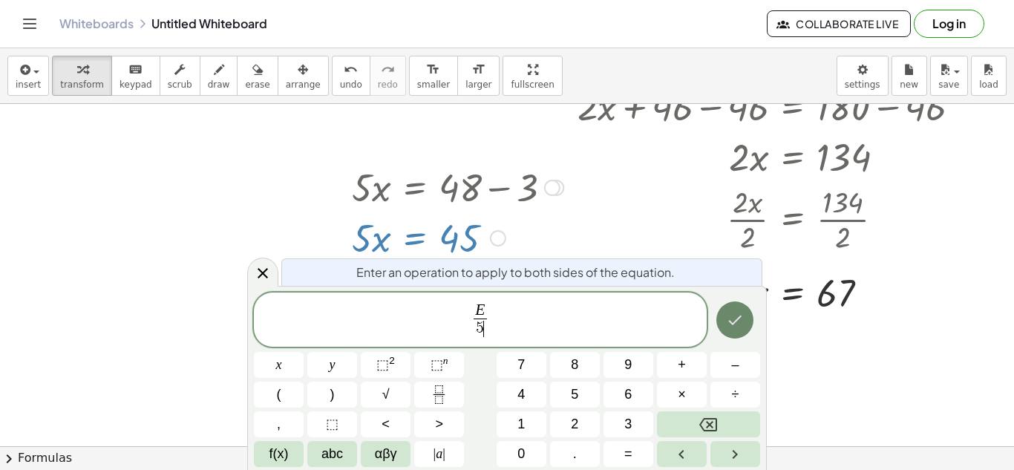
click at [736, 317] on icon "Done" at bounding box center [735, 320] width 18 height 18
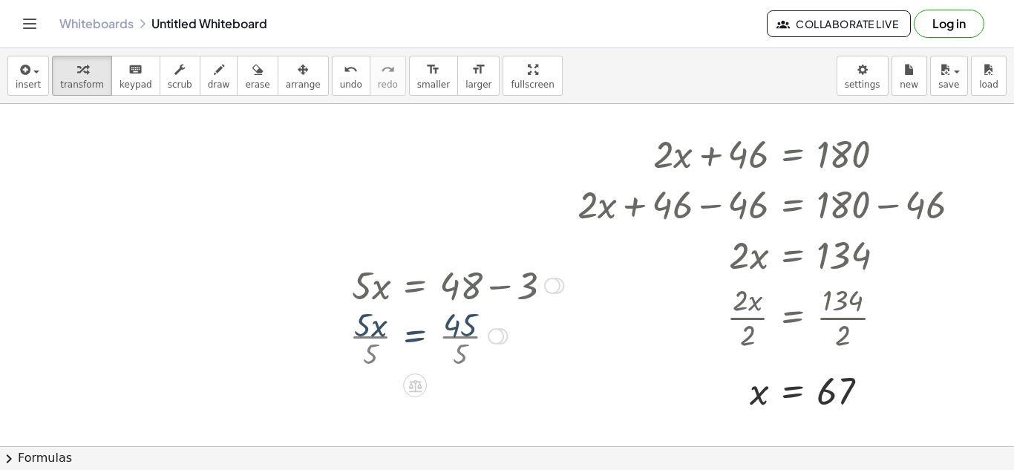
scroll to position [296, 0]
click at [372, 340] on div at bounding box center [456, 335] width 229 height 74
click at [471, 339] on div at bounding box center [457, 335] width 226 height 74
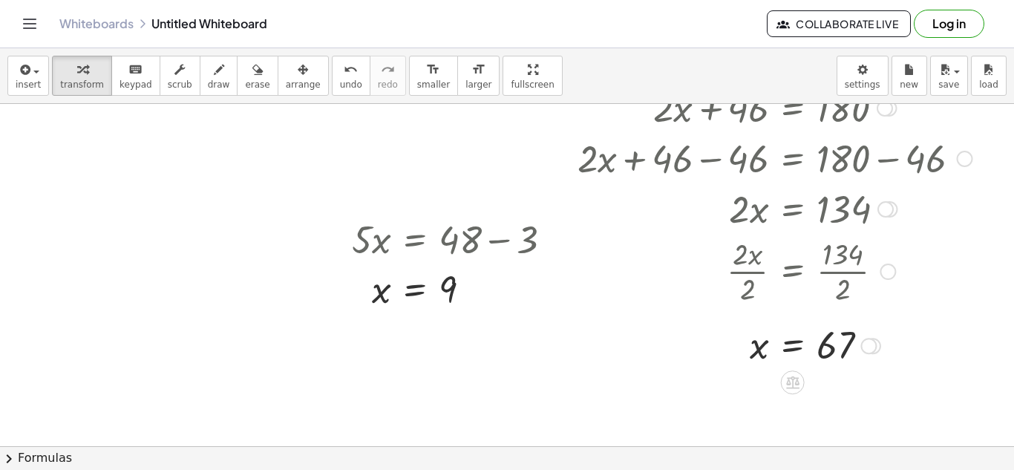
scroll to position [342, 0]
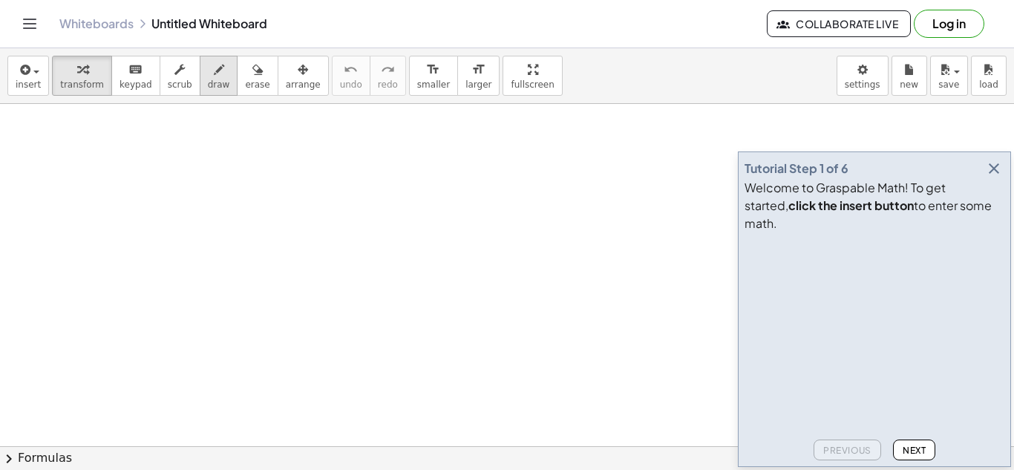
click at [210, 80] on span "draw" at bounding box center [219, 84] width 22 height 10
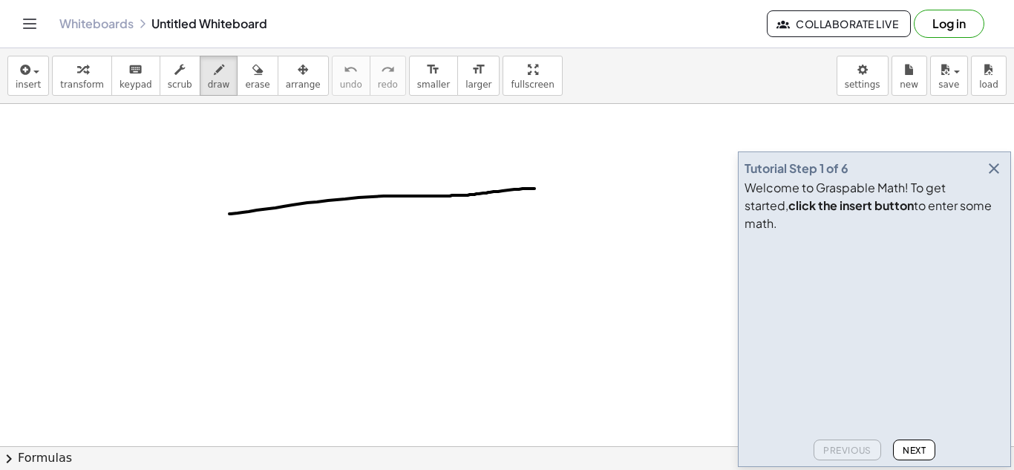
drag, startPoint x: 229, startPoint y: 214, endPoint x: 544, endPoint y: 186, distance: 316.0
drag, startPoint x: 214, startPoint y: 228, endPoint x: 215, endPoint y: 237, distance: 8.9
drag, startPoint x: 556, startPoint y: 193, endPoint x: 581, endPoint y: 210, distance: 29.9
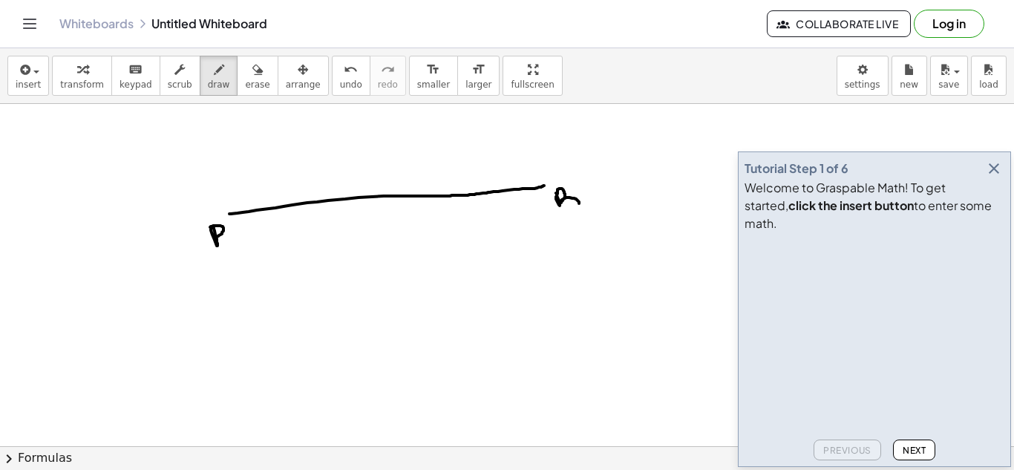
drag, startPoint x: 385, startPoint y: 225, endPoint x: 389, endPoint y: 244, distance: 19.8
drag, startPoint x: 399, startPoint y: 223, endPoint x: 418, endPoint y: 247, distance: 30.7
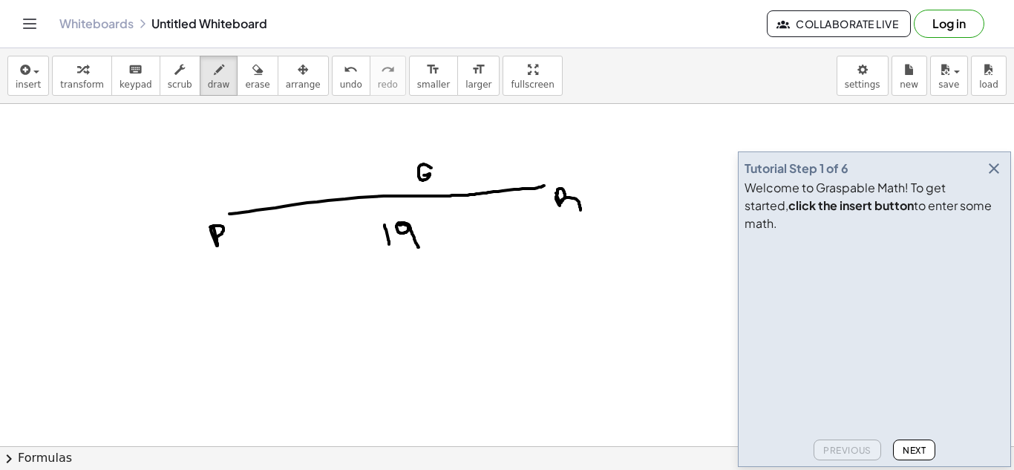
drag, startPoint x: 431, startPoint y: 168, endPoint x: 423, endPoint y: 176, distance: 11.5
drag, startPoint x: 430, startPoint y: 168, endPoint x: 442, endPoint y: 183, distance: 19.0
drag, startPoint x: 346, startPoint y: 176, endPoint x: 348, endPoint y: 188, distance: 12.1
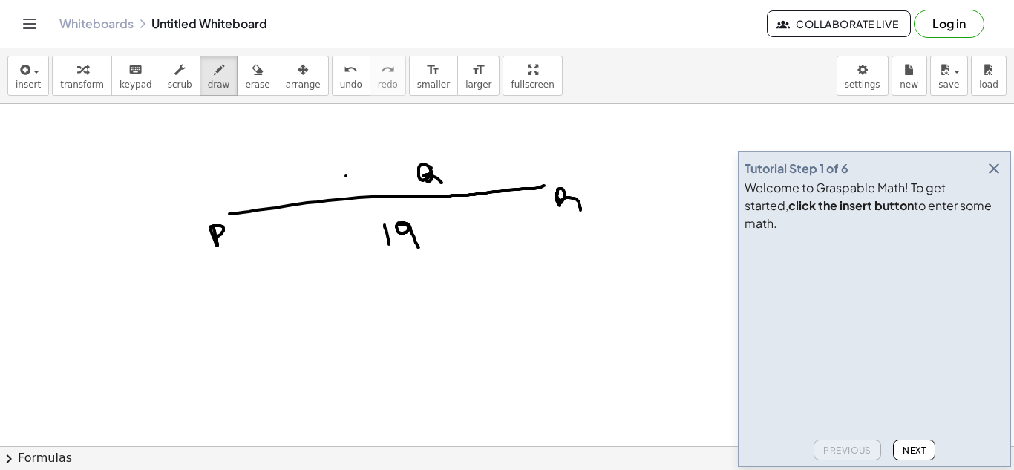
drag, startPoint x: 356, startPoint y: 174, endPoint x: 360, endPoint y: 183, distance: 10.0
click at [252, 73] on icon "button" at bounding box center [257, 70] width 10 height 18
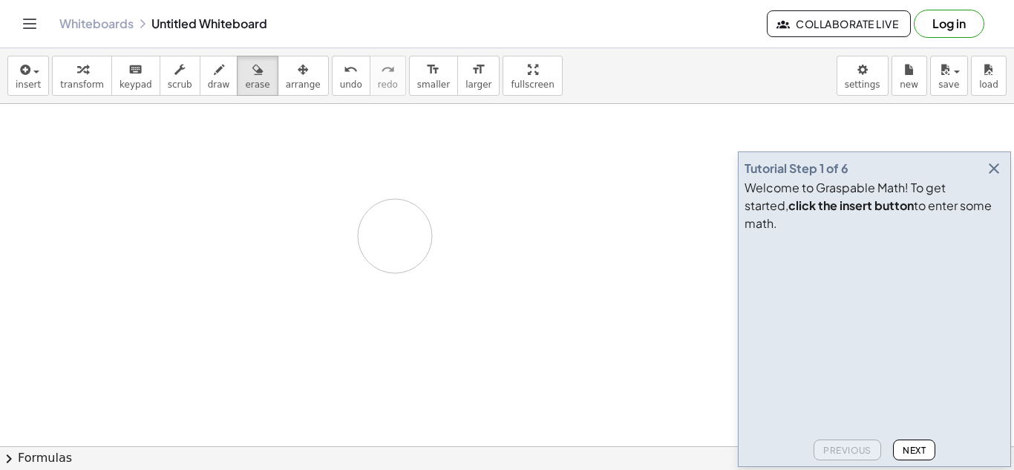
drag, startPoint x: 208, startPoint y: 236, endPoint x: 399, endPoint y: 232, distance: 190.8
click at [214, 78] on icon "button" at bounding box center [219, 70] width 10 height 18
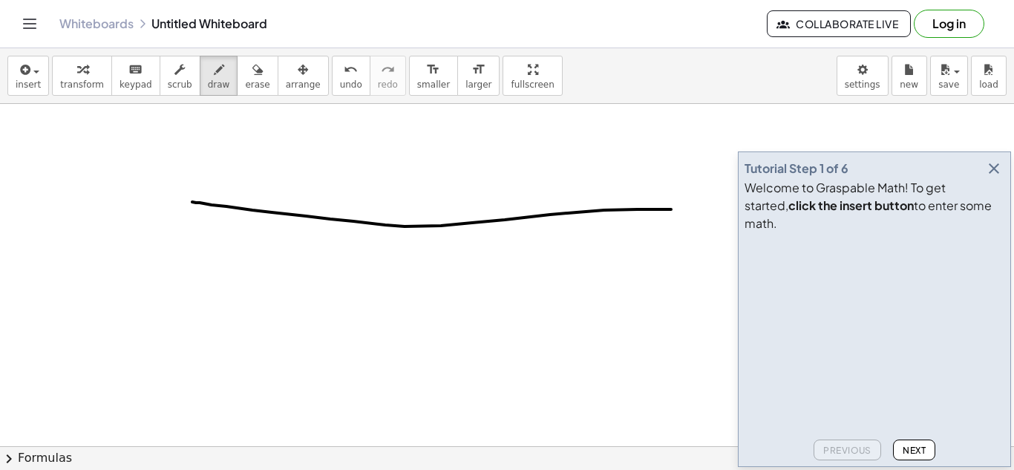
drag, startPoint x: 192, startPoint y: 202, endPoint x: 671, endPoint y: 209, distance: 478.9
drag, startPoint x: 195, startPoint y: 231, endPoint x: 190, endPoint y: 243, distance: 13.6
drag, startPoint x: 677, startPoint y: 220, endPoint x: 690, endPoint y: 232, distance: 17.9
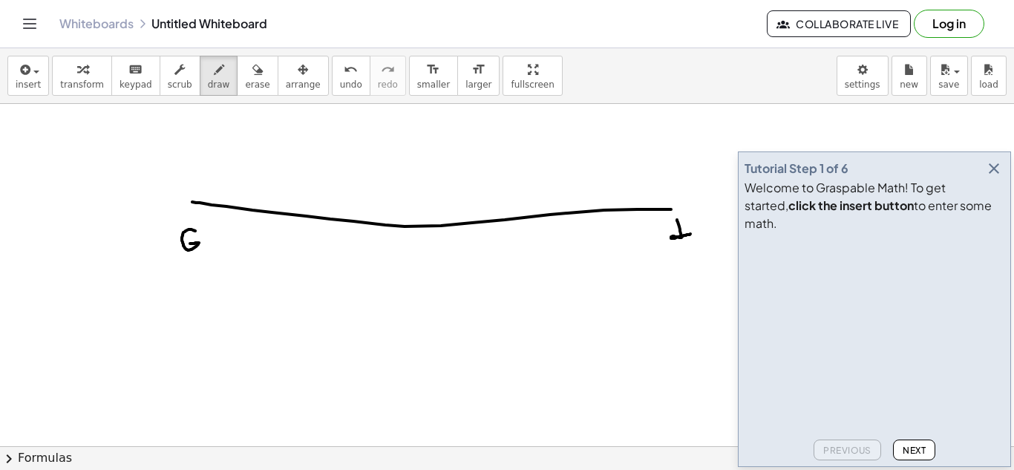
drag, startPoint x: 673, startPoint y: 225, endPoint x: 699, endPoint y: 218, distance: 27.7
drag, startPoint x: 288, startPoint y: 184, endPoint x: 292, endPoint y: 200, distance: 16.0
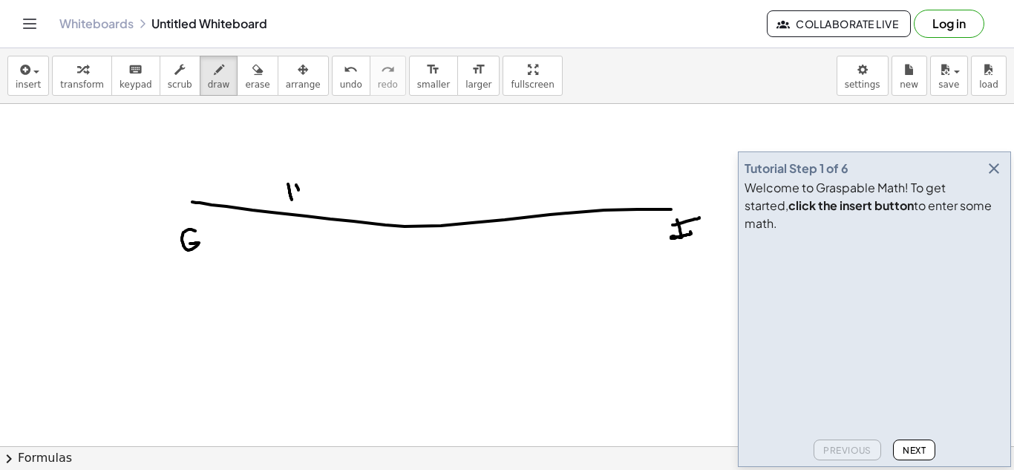
drag, startPoint x: 296, startPoint y: 185, endPoint x: 302, endPoint y: 200, distance: 16.7
drag, startPoint x: 289, startPoint y: 191, endPoint x: 298, endPoint y: 191, distance: 8.9
drag, startPoint x: 227, startPoint y: 168, endPoint x: 246, endPoint y: 180, distance: 22.7
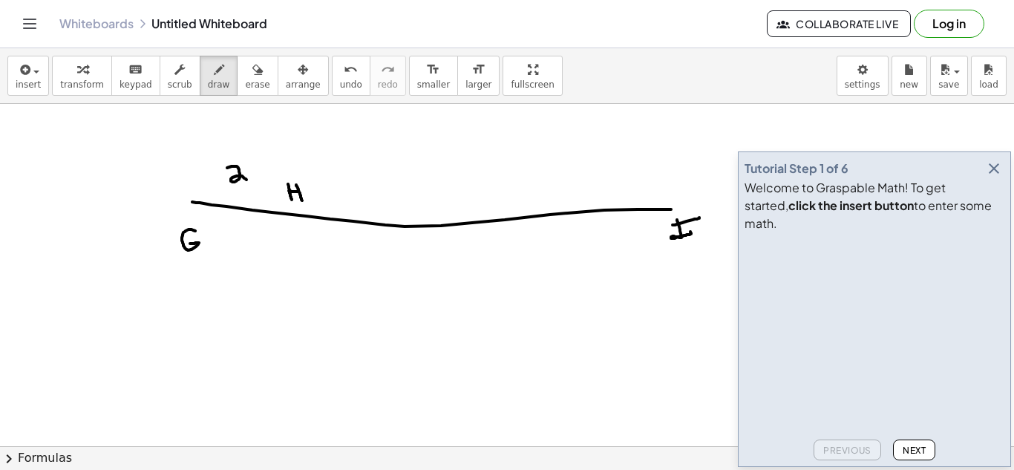
drag, startPoint x: 529, startPoint y: 169, endPoint x: 534, endPoint y: 183, distance: 15.0
click at [245, 88] on span "erase" at bounding box center [257, 84] width 24 height 10
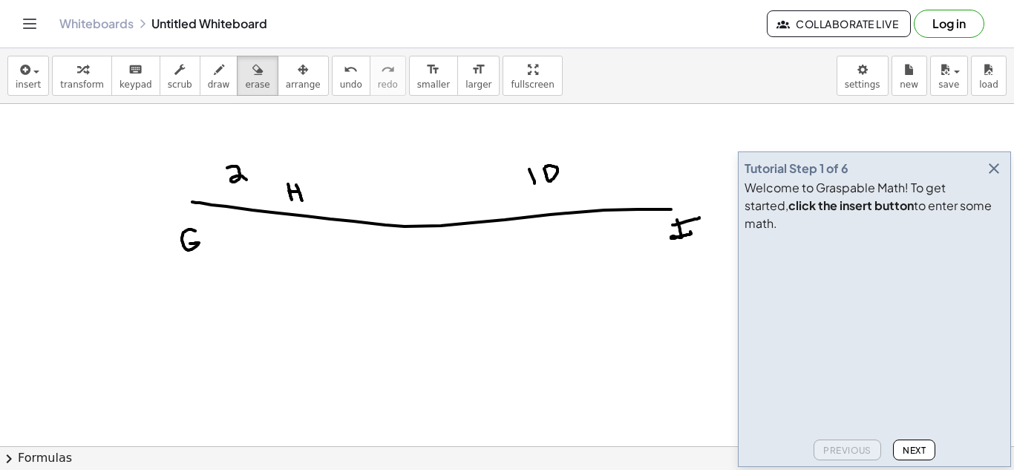
drag, startPoint x: 252, startPoint y: 203, endPoint x: 388, endPoint y: 203, distance: 136.6
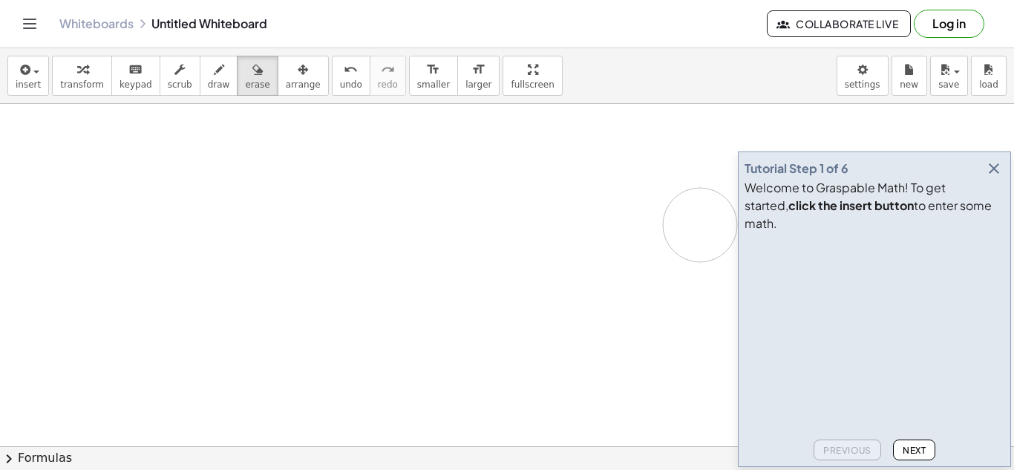
drag, startPoint x: 405, startPoint y: 223, endPoint x: 695, endPoint y: 231, distance: 289.6
click at [214, 72] on icon "button" at bounding box center [219, 70] width 10 height 18
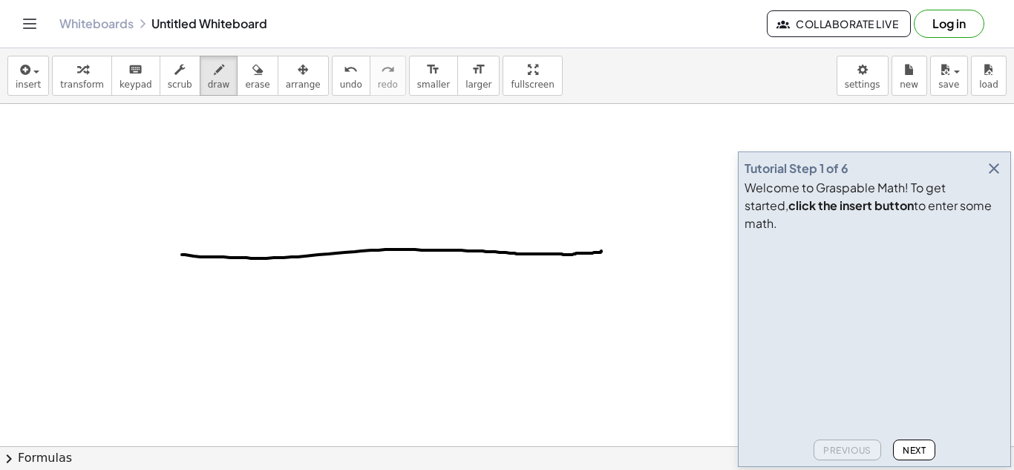
drag, startPoint x: 182, startPoint y: 255, endPoint x: 602, endPoint y: 250, distance: 420.2
drag, startPoint x: 424, startPoint y: 218, endPoint x: 422, endPoint y: 226, distance: 9.2
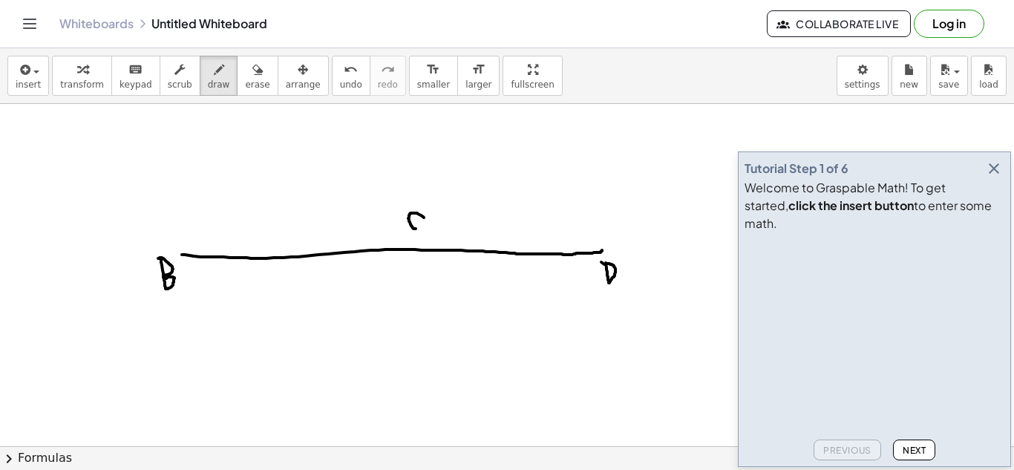
drag, startPoint x: 493, startPoint y: 220, endPoint x: 497, endPoint y: 237, distance: 16.7
drag, startPoint x: 500, startPoint y: 221, endPoint x: 503, endPoint y: 232, distance: 11.7
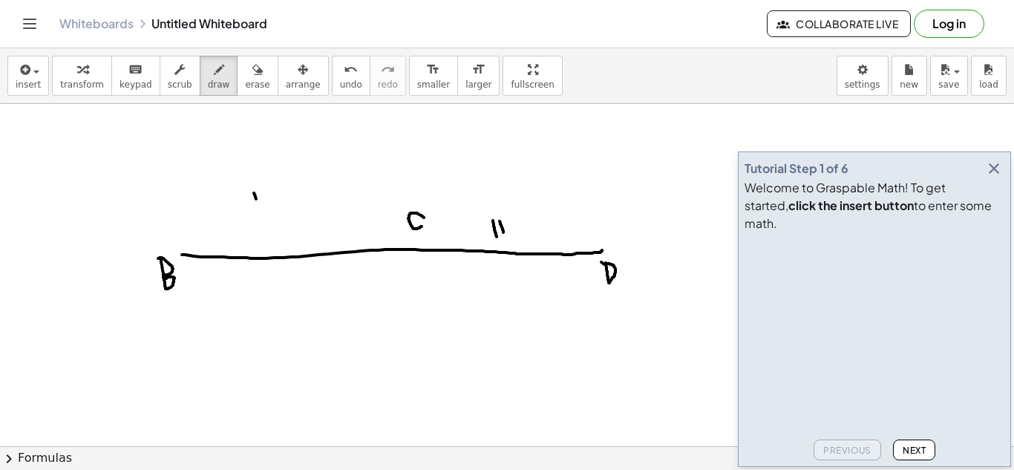
drag, startPoint x: 254, startPoint y: 193, endPoint x: 261, endPoint y: 222, distance: 29.9
click at [341, 76] on button "undo undo" at bounding box center [351, 76] width 39 height 40
drag, startPoint x: 356, startPoint y: 284, endPoint x: 361, endPoint y: 330, distance: 46.2
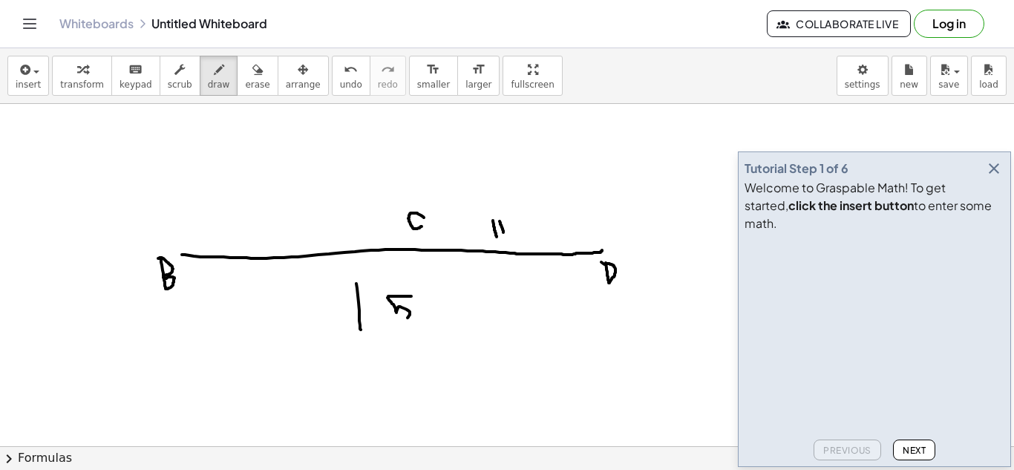
drag, startPoint x: 411, startPoint y: 296, endPoint x: 399, endPoint y: 318, distance: 25.2
click at [245, 86] on span "erase" at bounding box center [257, 84] width 24 height 10
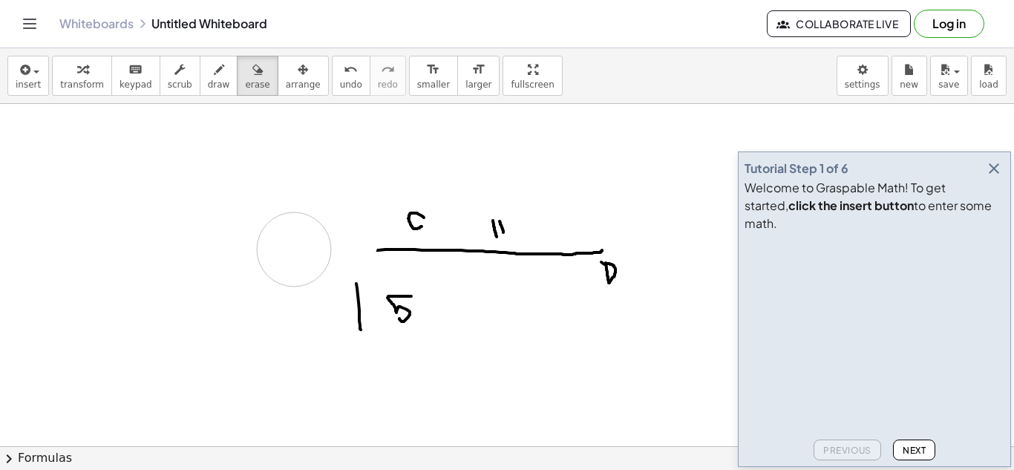
drag, startPoint x: 163, startPoint y: 242, endPoint x: 295, endPoint y: 249, distance: 131.6
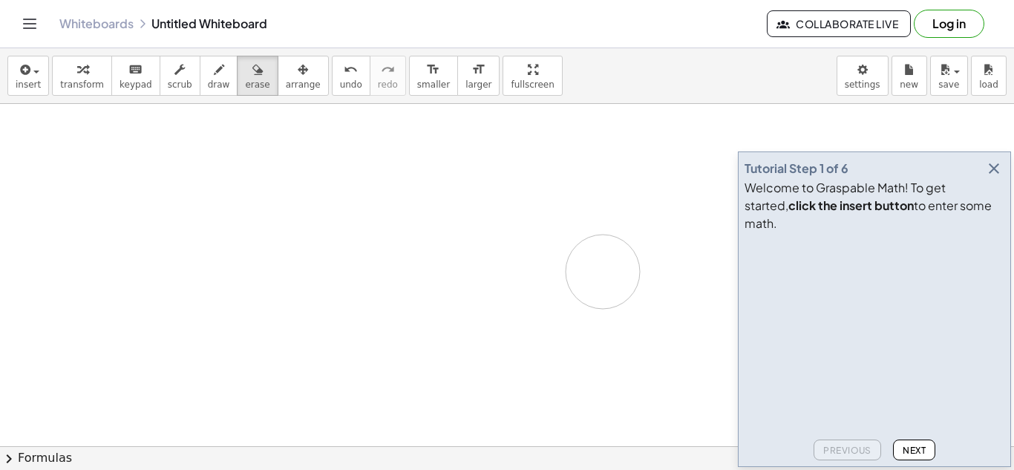
drag, startPoint x: 332, startPoint y: 276, endPoint x: 614, endPoint y: 273, distance: 282.1
click at [188, 52] on div "insert select one: Math Expression Function Text Youtube Video Graphing Geometr…" at bounding box center [507, 76] width 1014 height 56
click at [200, 63] on button "draw" at bounding box center [219, 76] width 39 height 40
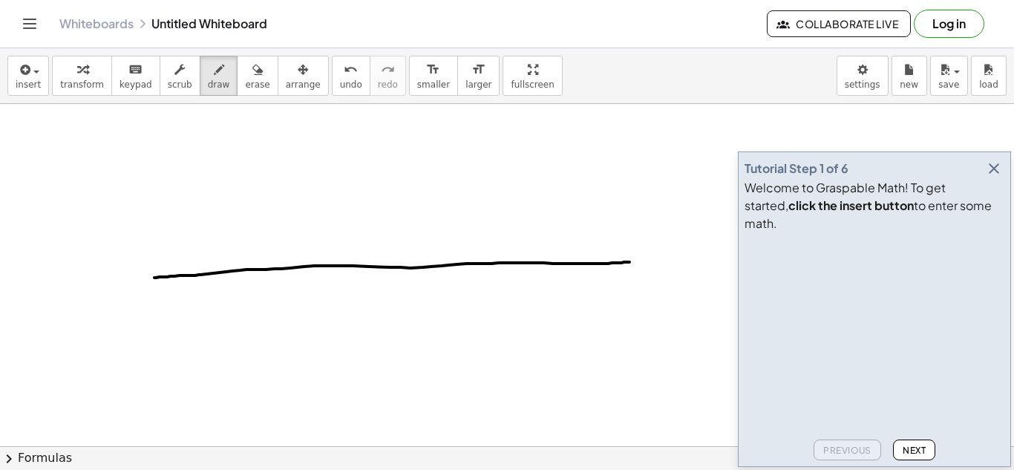
drag, startPoint x: 154, startPoint y: 278, endPoint x: 630, endPoint y: 261, distance: 476.1
drag, startPoint x: 154, startPoint y: 290, endPoint x: 164, endPoint y: 300, distance: 14.2
drag, startPoint x: 146, startPoint y: 286, endPoint x: 180, endPoint y: 281, distance: 34.5
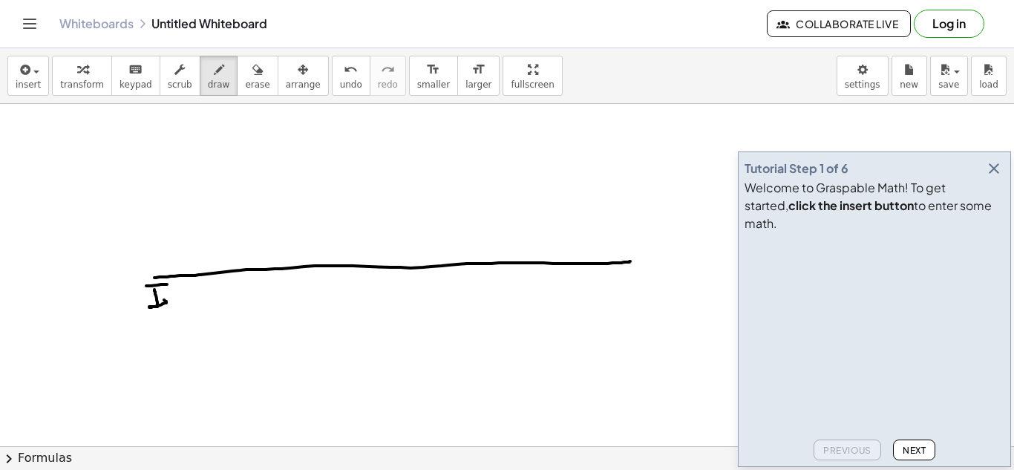
drag, startPoint x: 638, startPoint y: 267, endPoint x: 653, endPoint y: 290, distance: 27.8
drag, startPoint x: 377, startPoint y: 288, endPoint x: 374, endPoint y: 306, distance: 18.1
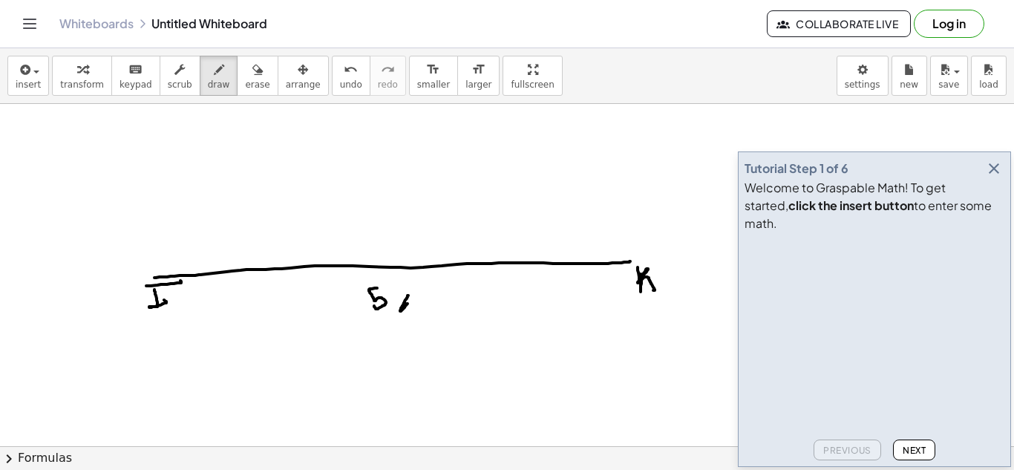
drag, startPoint x: 408, startPoint y: 304, endPoint x: 410, endPoint y: 292, distance: 12.1
drag, startPoint x: 398, startPoint y: 293, endPoint x: 412, endPoint y: 304, distance: 18.0
drag, startPoint x: 352, startPoint y: 223, endPoint x: 343, endPoint y: 241, distance: 20.6
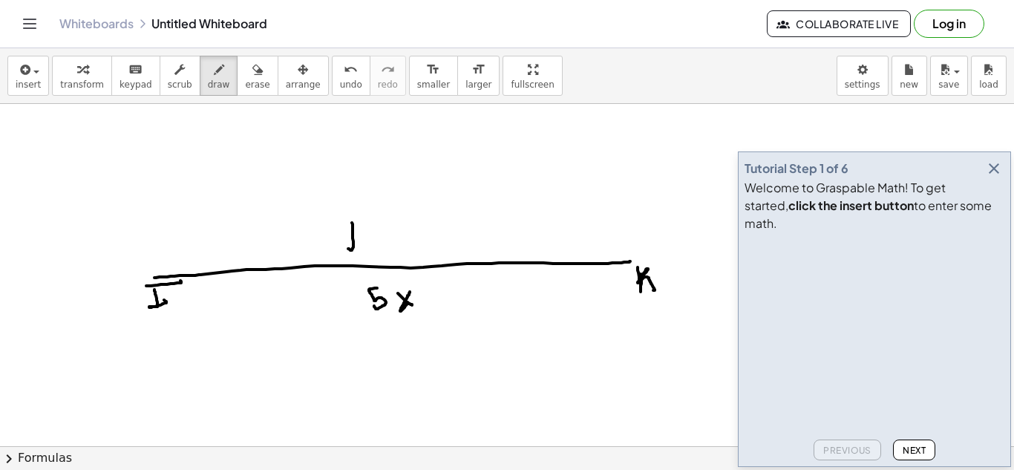
drag, startPoint x: 346, startPoint y: 224, endPoint x: 375, endPoint y: 221, distance: 29.1
drag, startPoint x: 241, startPoint y: 225, endPoint x: 256, endPoint y: 233, distance: 17.6
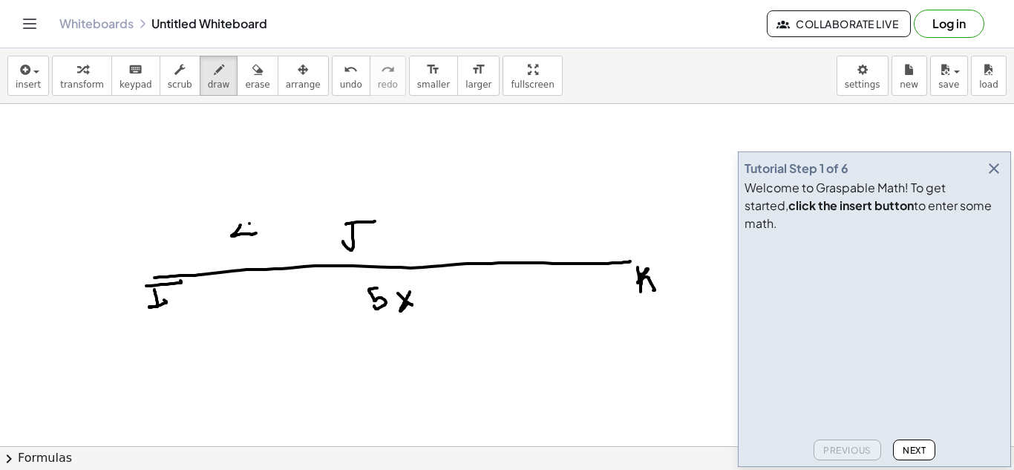
drag, startPoint x: 249, startPoint y: 223, endPoint x: 254, endPoint y: 254, distance: 30.8
drag, startPoint x: 511, startPoint y: 215, endPoint x: 523, endPoint y: 223, distance: 13.4
drag, startPoint x: 520, startPoint y: 214, endPoint x: 529, endPoint y: 238, distance: 25.4
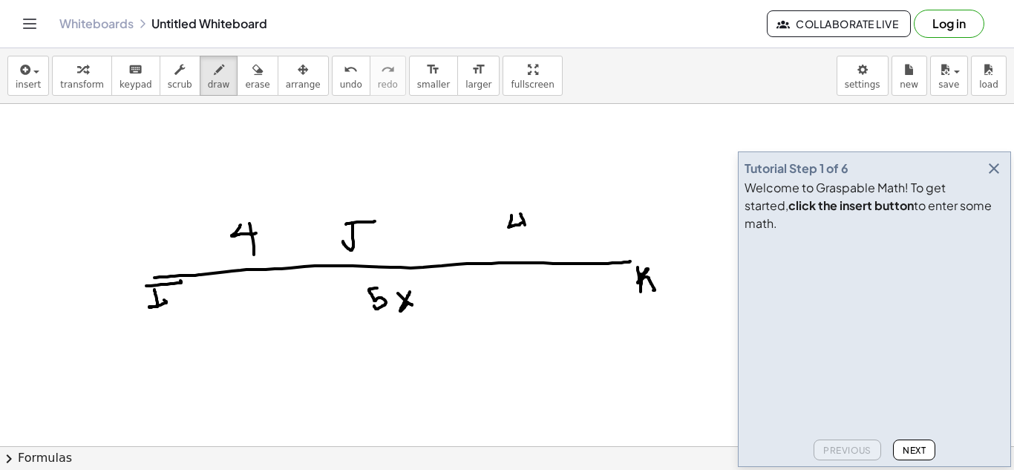
drag, startPoint x: 568, startPoint y: 222, endPoint x: 557, endPoint y: 241, distance: 22.3
drag, startPoint x: 550, startPoint y: 224, endPoint x: 586, endPoint y: 246, distance: 42.3
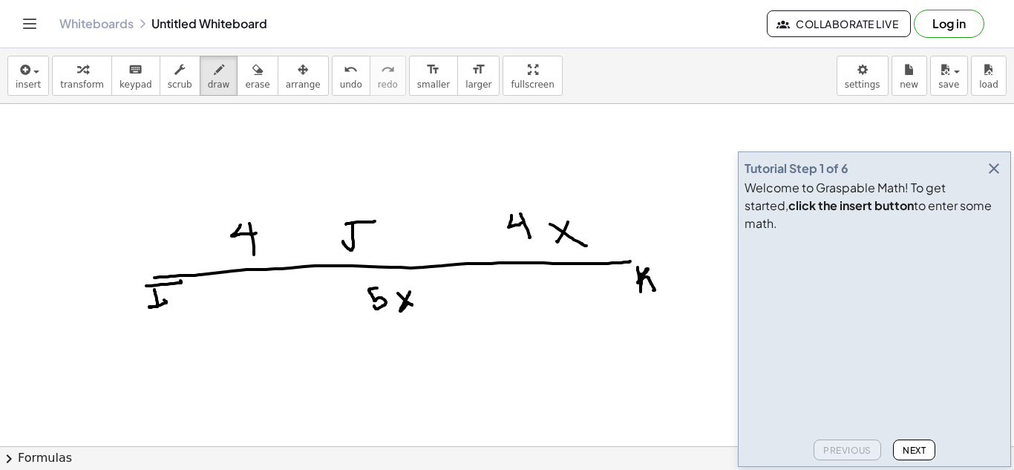
click at [998, 177] on icon "button" at bounding box center [994, 169] width 18 height 18
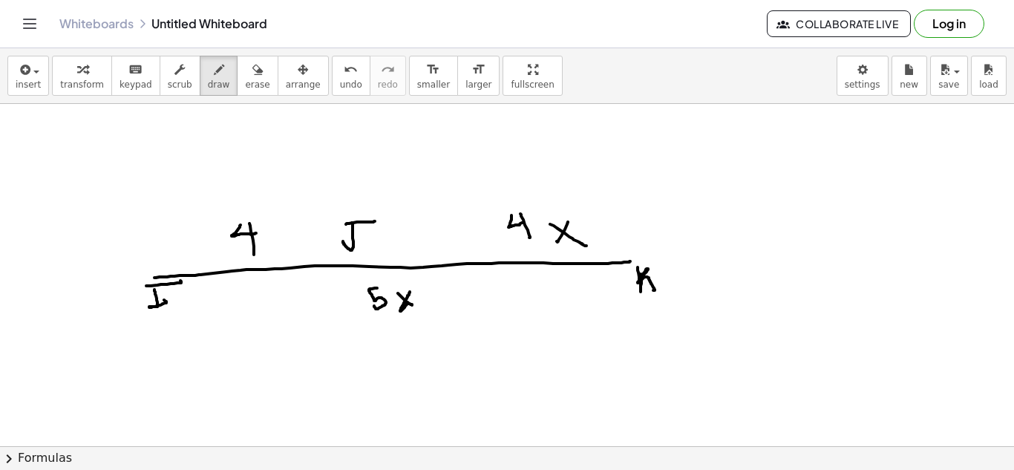
click at [24, 82] on span "insert" at bounding box center [28, 84] width 25 height 10
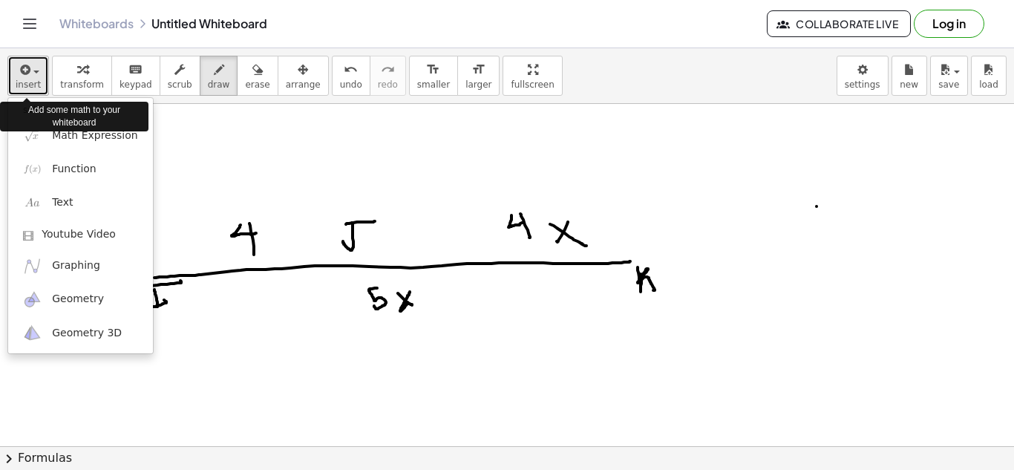
click at [24, 82] on span "insert" at bounding box center [28, 84] width 25 height 10
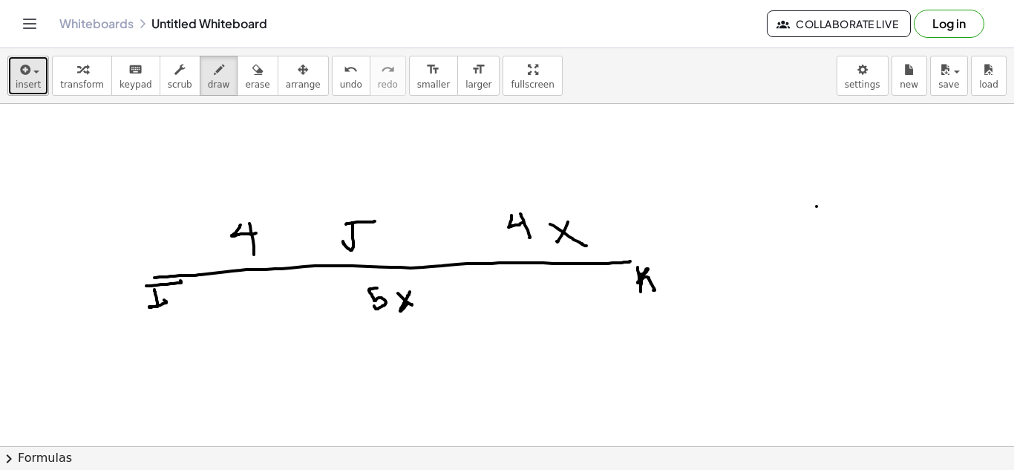
click at [21, 84] on span "insert" at bounding box center [28, 84] width 25 height 10
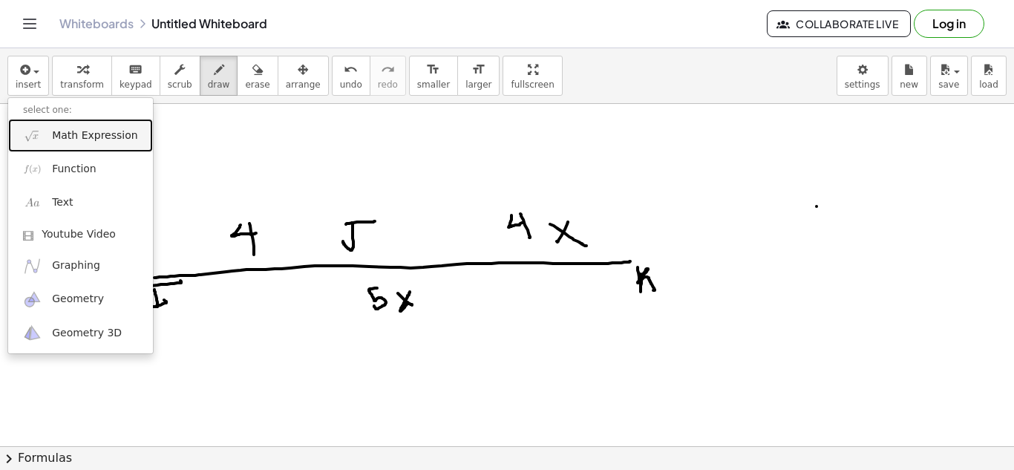
click at [77, 139] on span "Math Expression" at bounding box center [94, 135] width 85 height 15
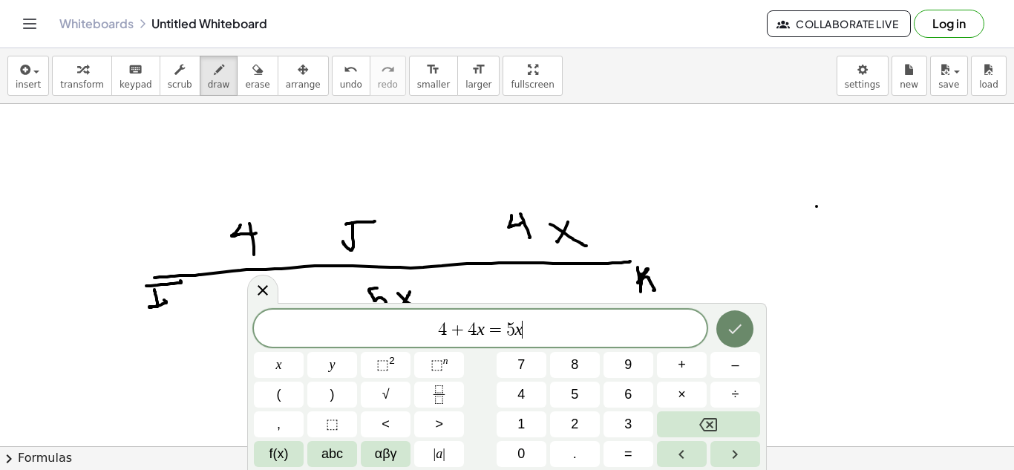
scroll to position [5, 0]
click at [731, 335] on icon "Done" at bounding box center [735, 329] width 18 height 18
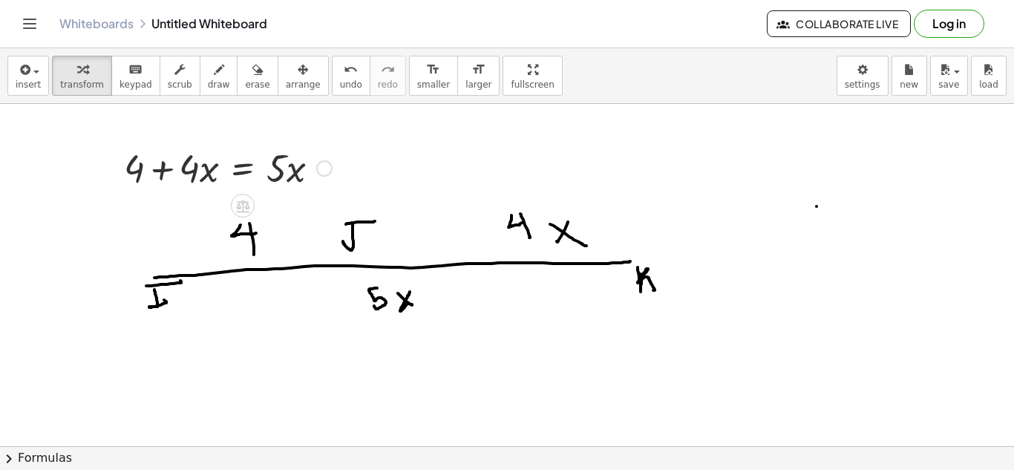
click at [238, 170] on div at bounding box center [228, 167] width 223 height 50
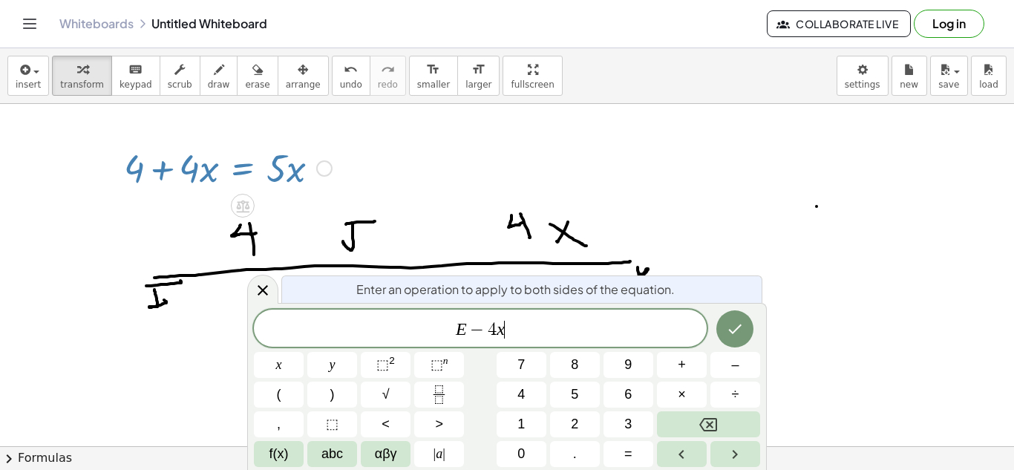
scroll to position [9, 0]
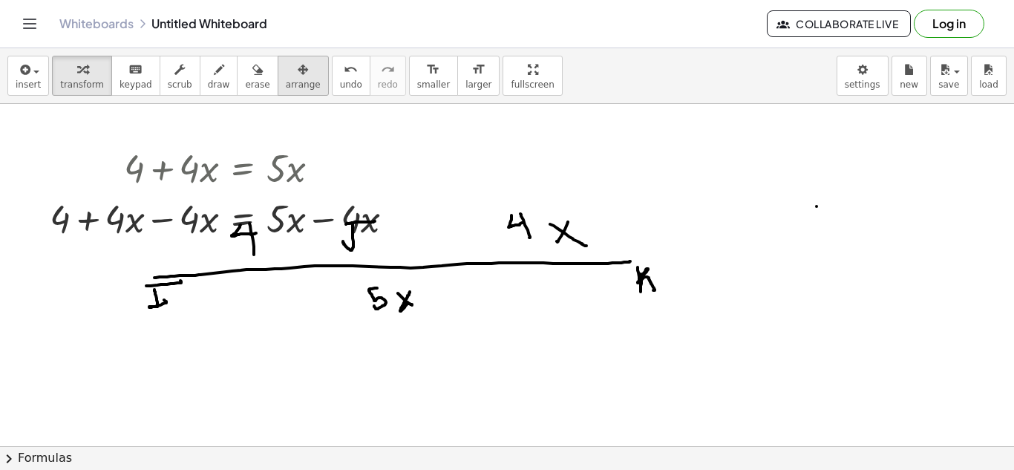
click at [286, 82] on span "arrange" at bounding box center [303, 84] width 35 height 10
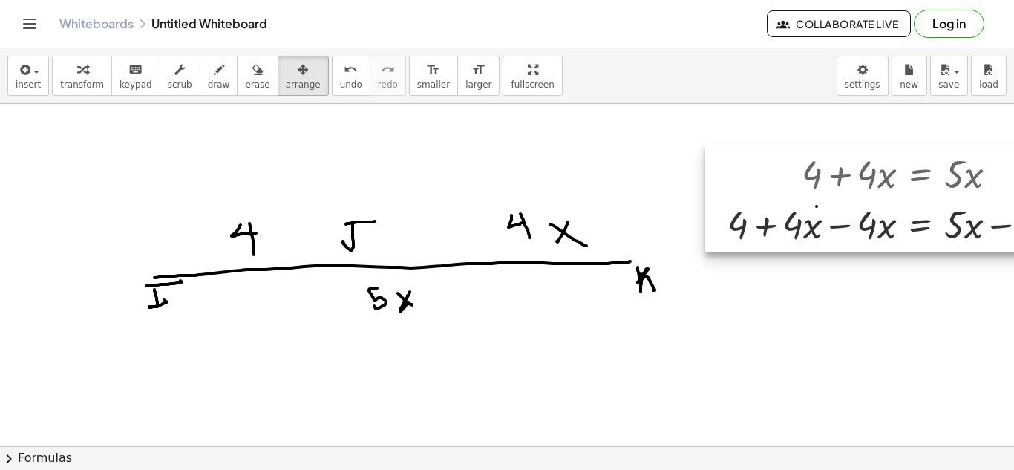
drag, startPoint x: 287, startPoint y: 183, endPoint x: 964, endPoint y: 187, distance: 677.0
click at [964, 187] on div at bounding box center [900, 198] width 390 height 108
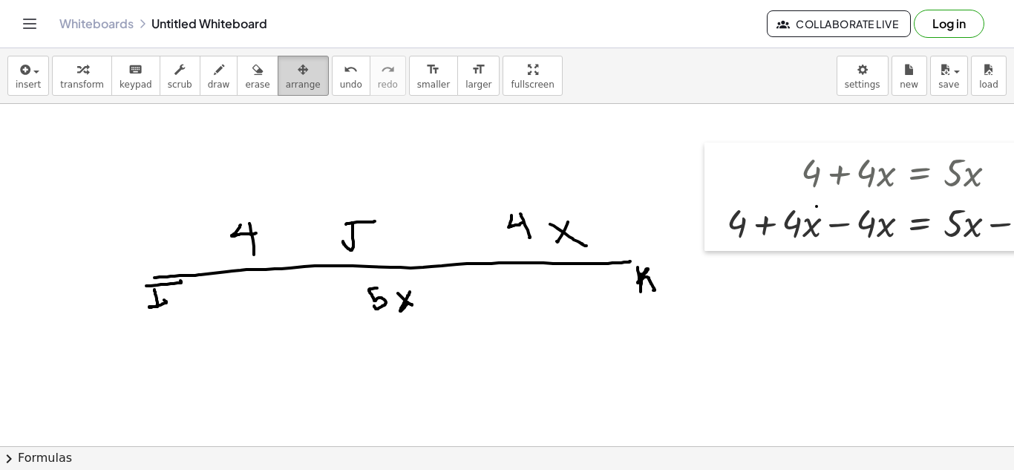
click at [291, 79] on span "arrange" at bounding box center [303, 84] width 35 height 10
click at [131, 85] on span "keypad" at bounding box center [136, 84] width 33 height 10
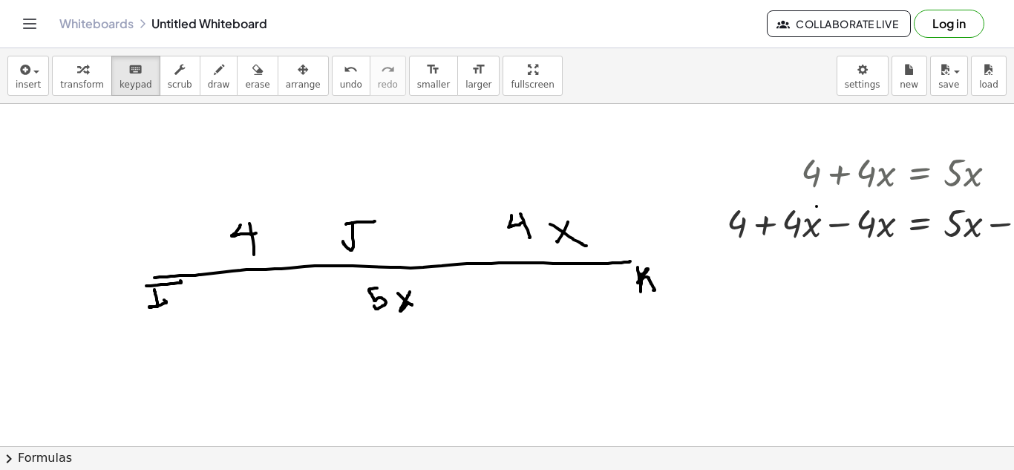
scroll to position [4, 84]
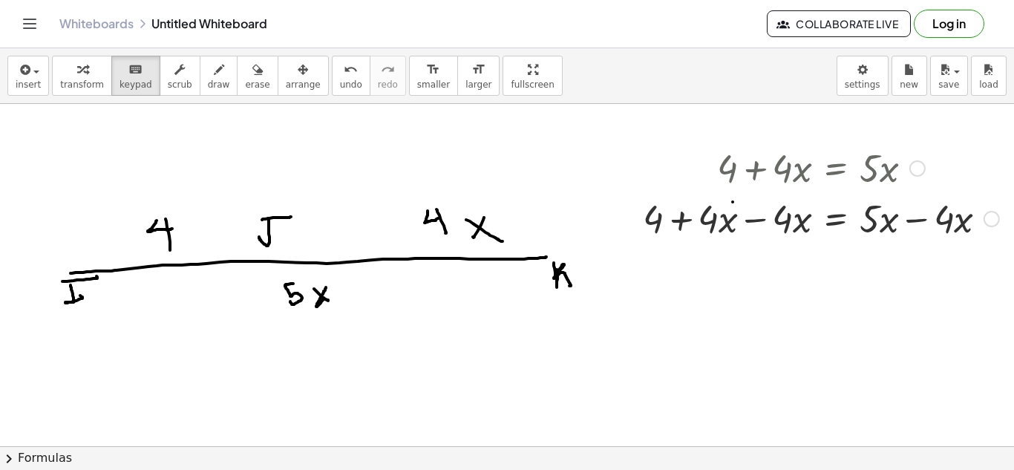
click at [756, 220] on div at bounding box center [820, 217] width 371 height 50
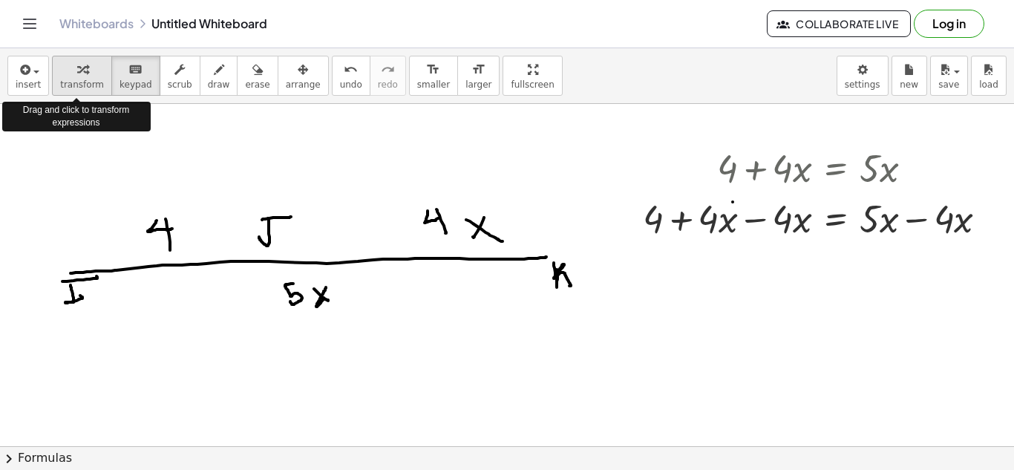
click at [79, 78] on icon "button" at bounding box center [82, 70] width 10 height 18
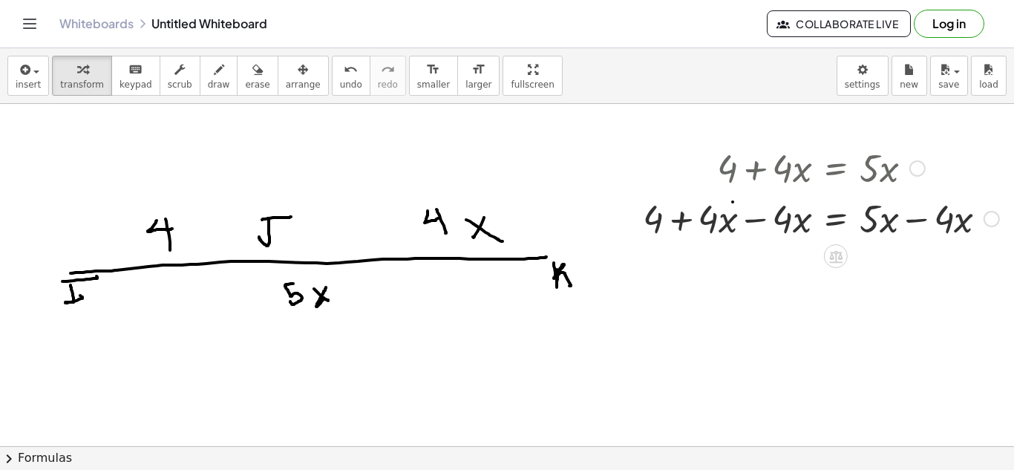
click at [751, 220] on div at bounding box center [820, 217] width 371 height 50
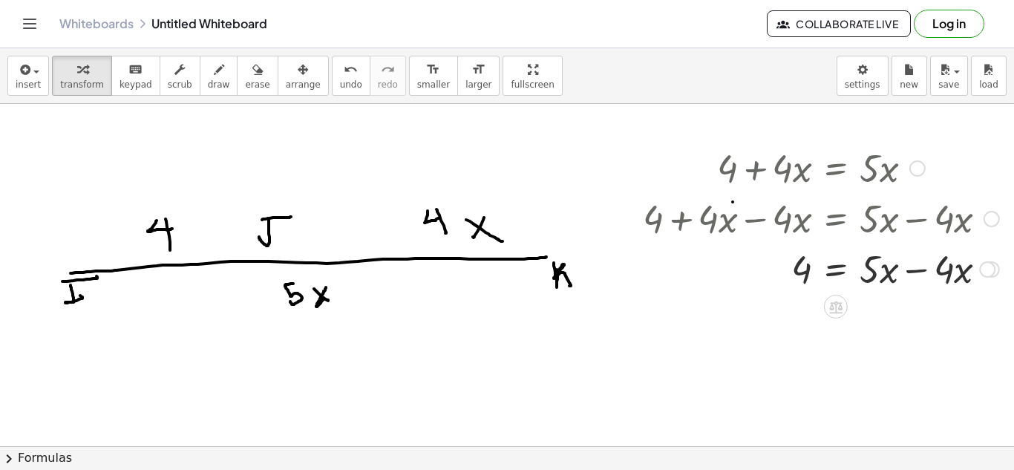
click at [921, 271] on div at bounding box center [820, 268] width 371 height 50
click at [250, 75] on div "button" at bounding box center [257, 69] width 24 height 18
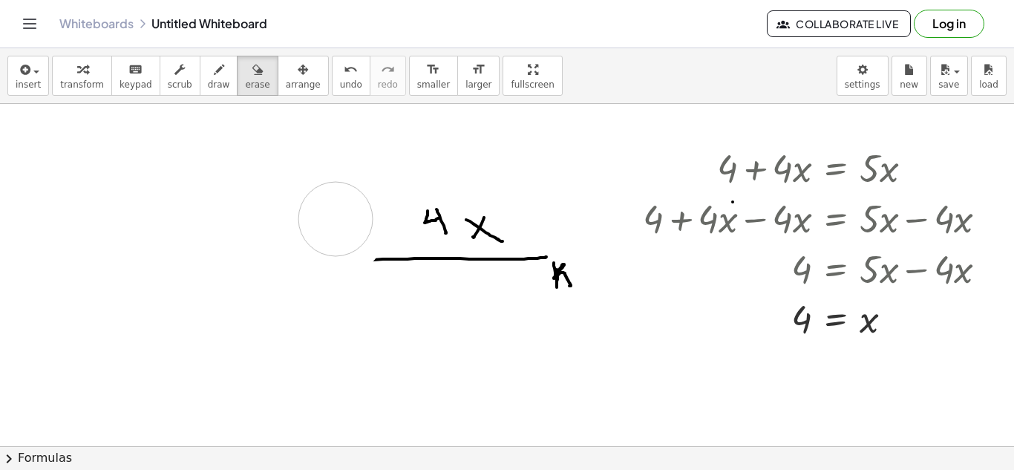
drag, startPoint x: 101, startPoint y: 254, endPoint x: 335, endPoint y: 218, distance: 236.6
drag, startPoint x: 339, startPoint y: 218, endPoint x: 560, endPoint y: 275, distance: 227.8
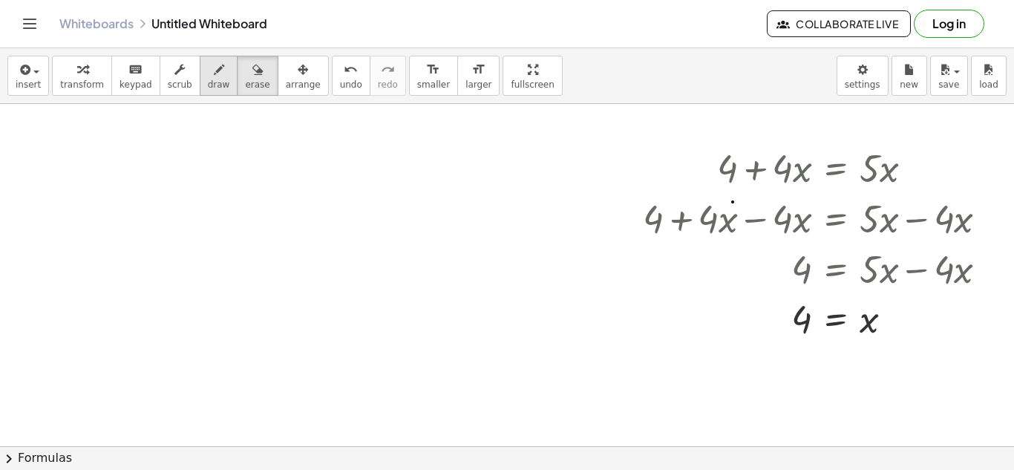
click at [203, 90] on button "draw" at bounding box center [219, 76] width 39 height 40
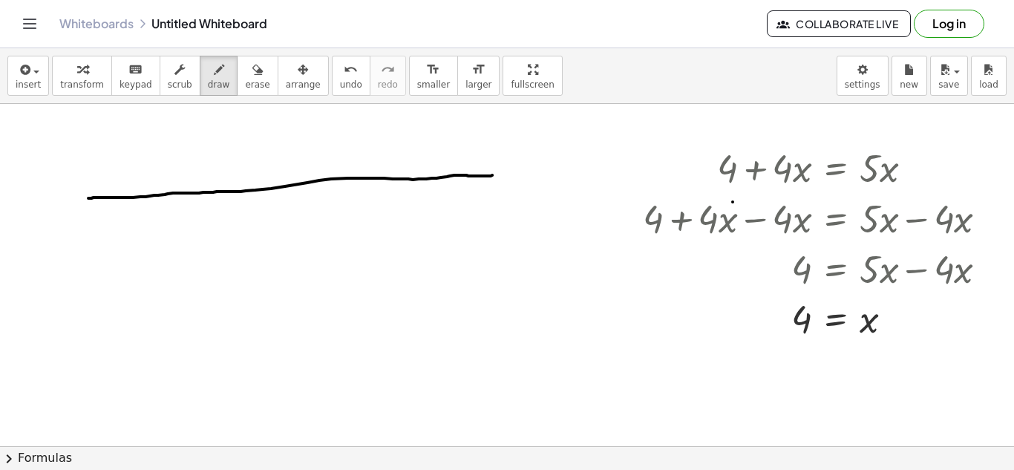
drag, startPoint x: 88, startPoint y: 198, endPoint x: 494, endPoint y: 174, distance: 406.8
drag, startPoint x: 82, startPoint y: 216, endPoint x: 71, endPoint y: 232, distance: 18.7
drag, startPoint x: 71, startPoint y: 220, endPoint x: 94, endPoint y: 216, distance: 23.3
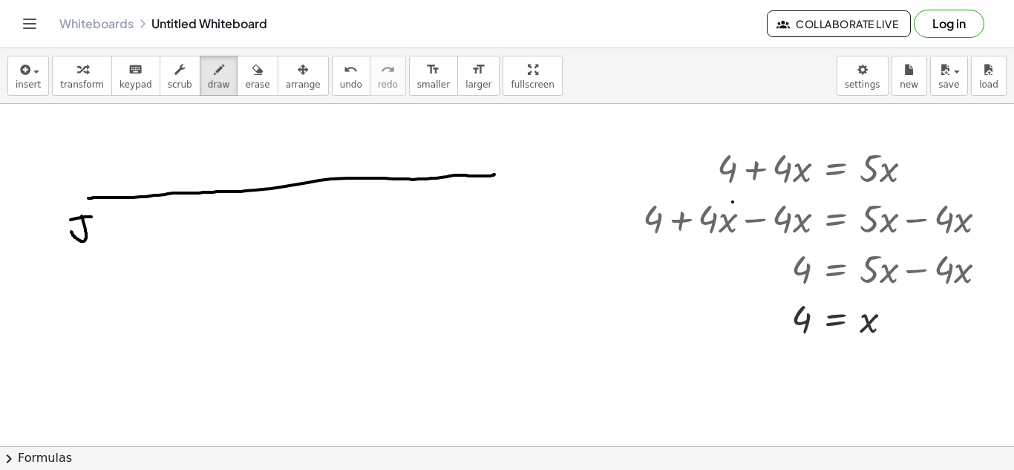
drag, startPoint x: 501, startPoint y: 181, endPoint x: 525, endPoint y: 202, distance: 31.6
drag, startPoint x: 272, startPoint y: 215, endPoint x: 284, endPoint y: 222, distance: 14.6
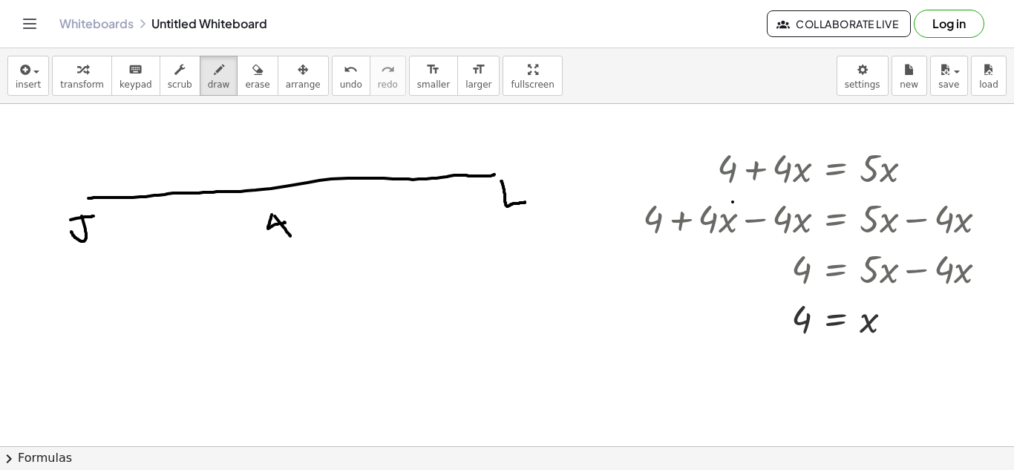
drag, startPoint x: 275, startPoint y: 216, endPoint x: 290, endPoint y: 236, distance: 25.4
drag, startPoint x: 306, startPoint y: 226, endPoint x: 304, endPoint y: 240, distance: 14.2
drag, startPoint x: 298, startPoint y: 229, endPoint x: 316, endPoint y: 238, distance: 20.9
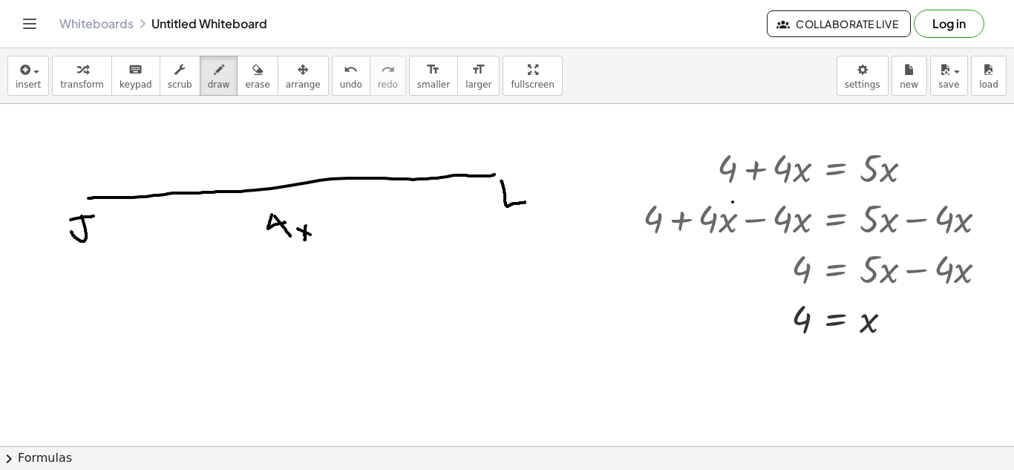
drag, startPoint x: 329, startPoint y: 219, endPoint x: 335, endPoint y: 234, distance: 16.0
drag, startPoint x: 329, startPoint y: 229, endPoint x: 342, endPoint y: 226, distance: 13.5
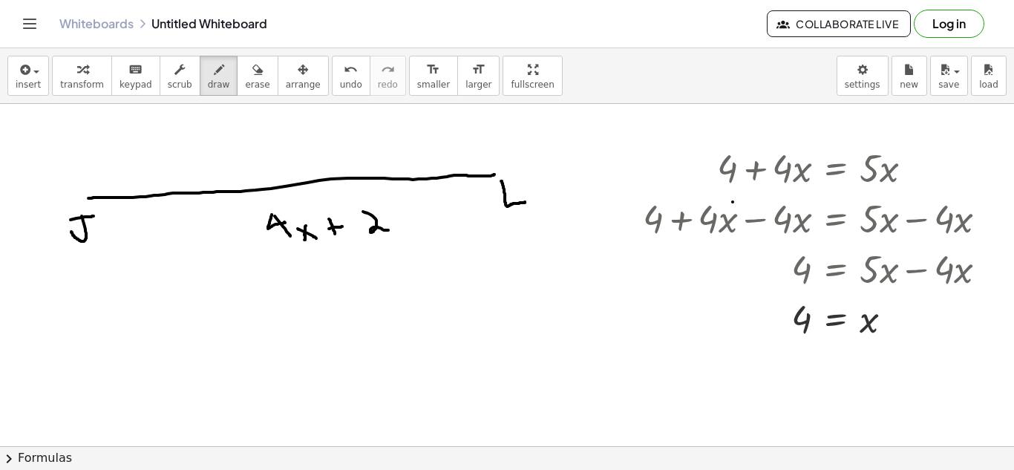
drag, startPoint x: 363, startPoint y: 212, endPoint x: 388, endPoint y: 229, distance: 30.9
drag, startPoint x: 301, startPoint y: 146, endPoint x: 318, endPoint y: 166, distance: 26.8
drag, startPoint x: 351, startPoint y: 143, endPoint x: 345, endPoint y: 161, distance: 18.8
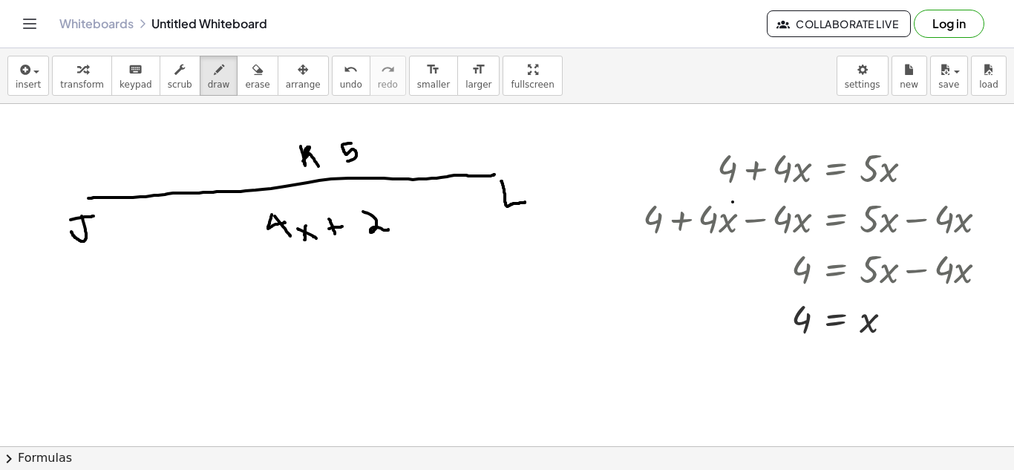
drag, startPoint x: 380, startPoint y: 145, endPoint x: 370, endPoint y: 155, distance: 14.7
drag, startPoint x: 367, startPoint y: 145, endPoint x: 385, endPoint y: 158, distance: 21.8
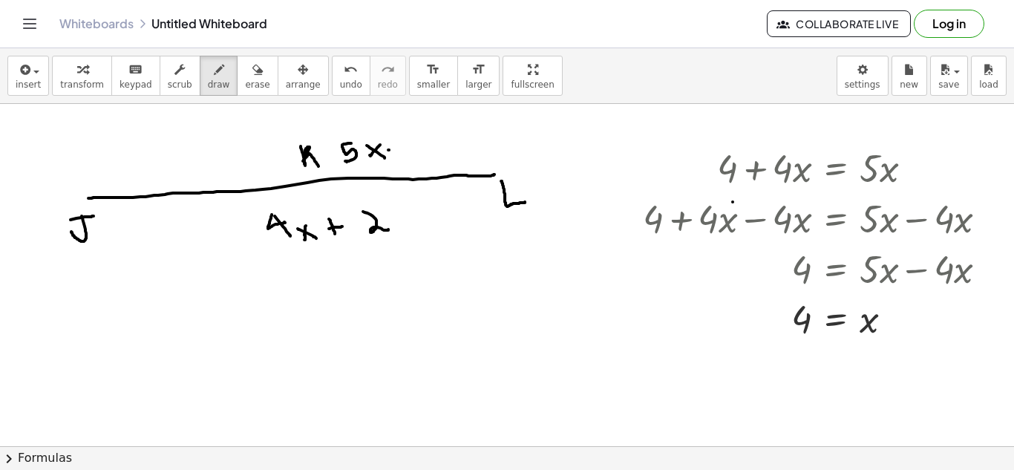
drag, startPoint x: 419, startPoint y: 139, endPoint x: 414, endPoint y: 152, distance: 14.1
drag, startPoint x: 153, startPoint y: 134, endPoint x: 161, endPoint y: 160, distance: 26.5
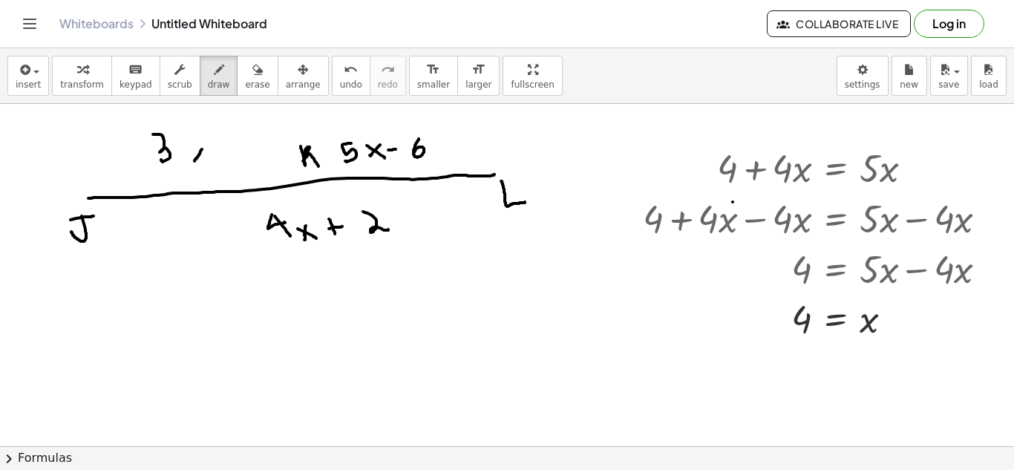
drag, startPoint x: 202, startPoint y: 149, endPoint x: 192, endPoint y: 163, distance: 16.9
drag, startPoint x: 188, startPoint y: 149, endPoint x: 207, endPoint y: 163, distance: 23.9
click at [18, 71] on icon "button" at bounding box center [23, 70] width 13 height 18
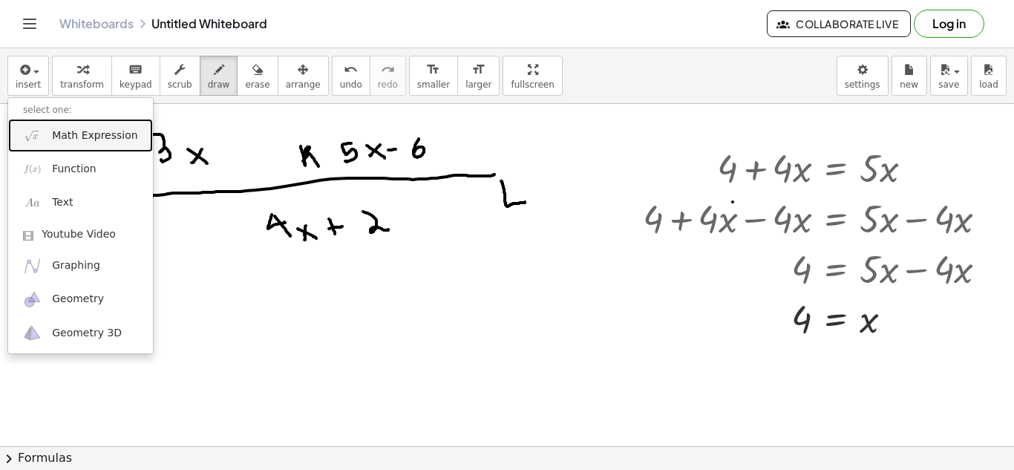
click at [81, 142] on span "Math Expression" at bounding box center [94, 135] width 85 height 15
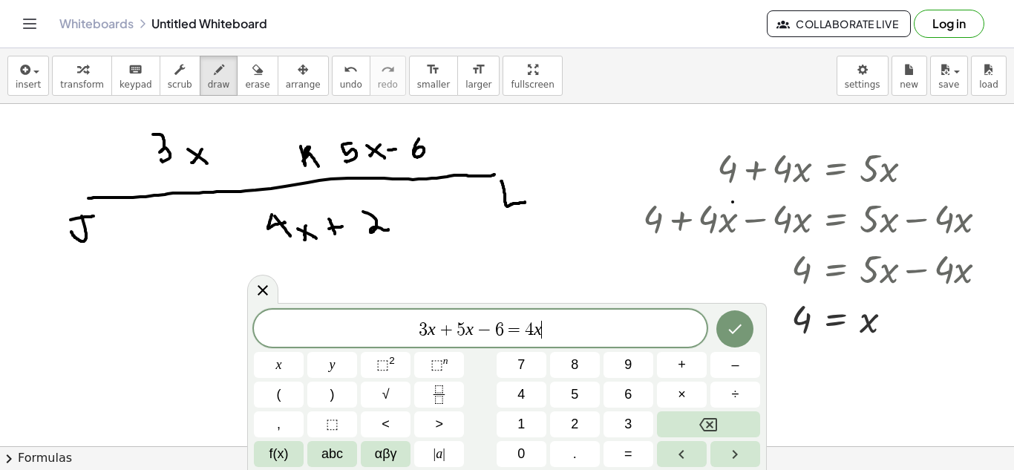
scroll to position [17, 0]
click at [750, 336] on button "Done" at bounding box center [734, 328] width 37 height 37
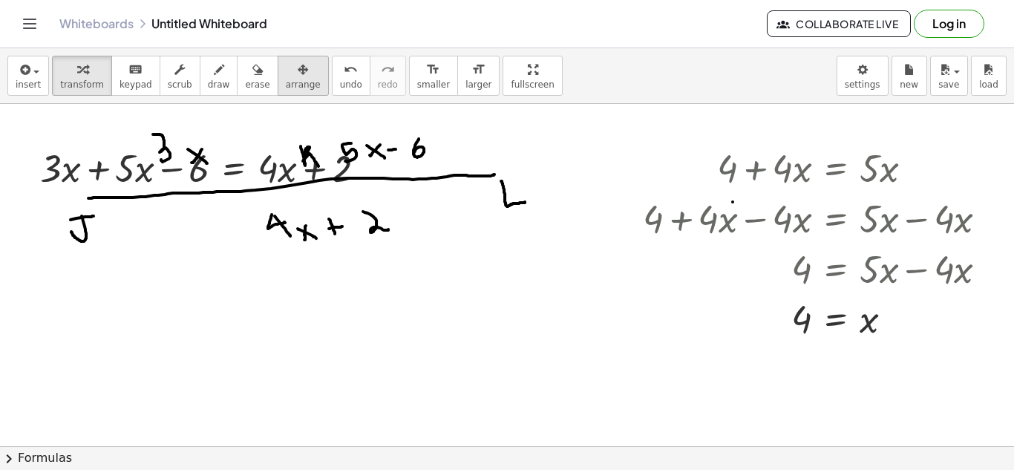
click at [300, 75] on button "arrange" at bounding box center [303, 76] width 51 height 40
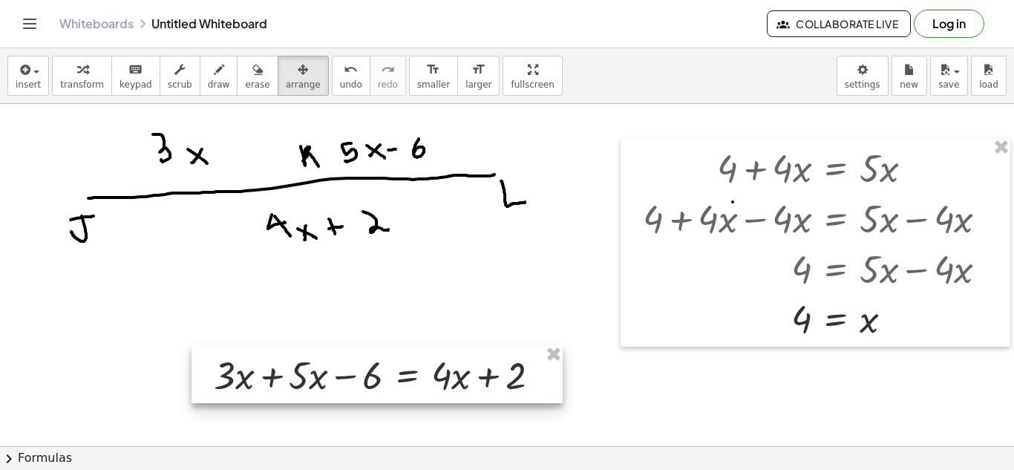
drag, startPoint x: 117, startPoint y: 166, endPoint x: 291, endPoint y: 373, distance: 270.3
click at [291, 373] on div at bounding box center [377, 374] width 371 height 58
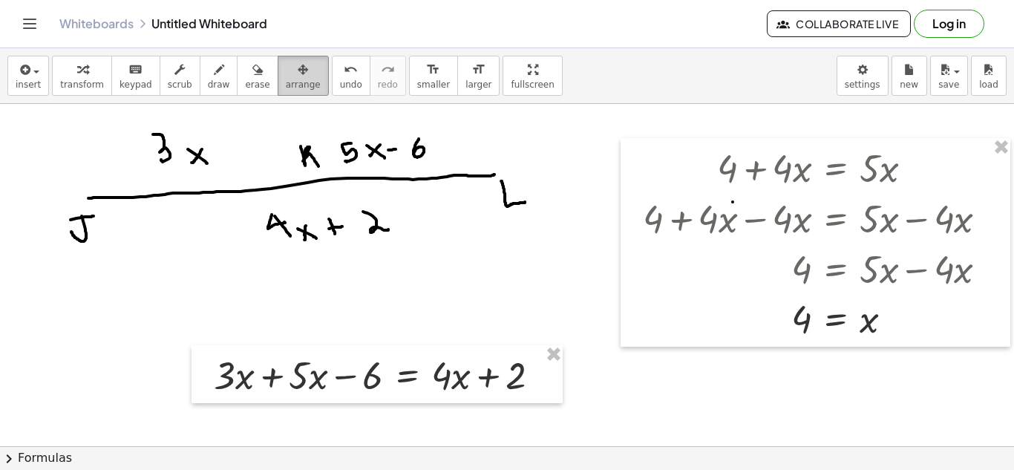
click at [295, 76] on div "button" at bounding box center [303, 69] width 35 height 18
click at [298, 76] on icon "button" at bounding box center [303, 70] width 10 height 18
click at [71, 85] on span "transform" at bounding box center [82, 84] width 44 height 10
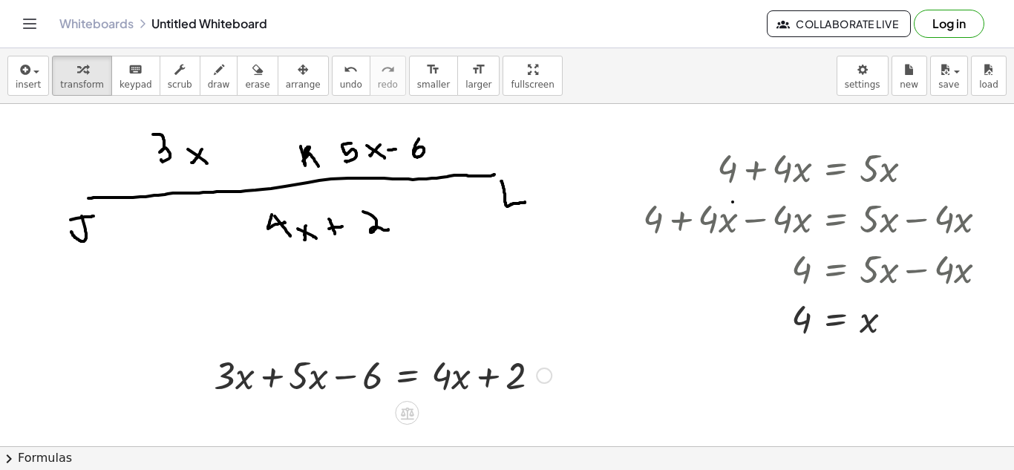
click at [269, 379] on div at bounding box center [382, 374] width 353 height 50
click at [408, 375] on div at bounding box center [418, 374] width 281 height 50
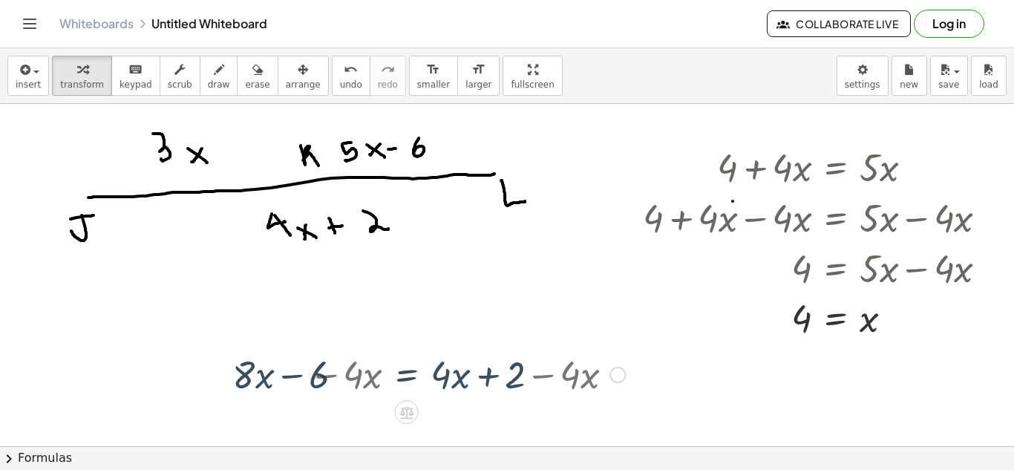
scroll to position [4, 84]
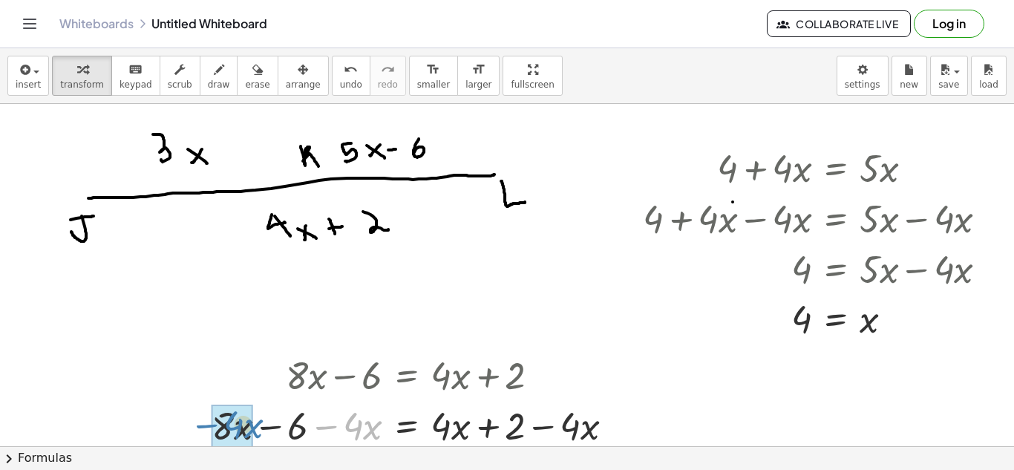
drag, startPoint x: 326, startPoint y: 428, endPoint x: 206, endPoint y: 427, distance: 119.5
click at [206, 427] on div "+ · 3 · x + · 5 · x − 6 = + · 4 · x + 2 + · 8 · x − 6 = + · 4 · x + 2 − · 4 · x…" at bounding box center [412, 399] width 447 height 108
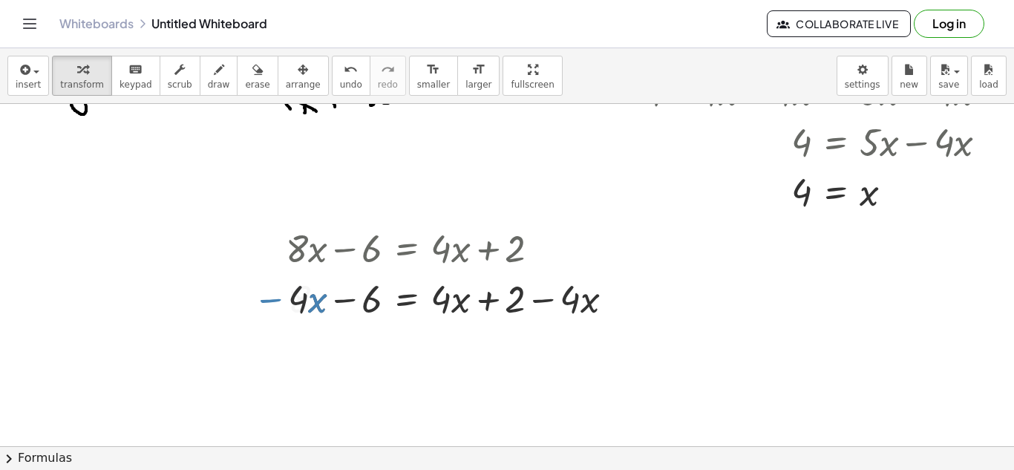
scroll to position [173, 84]
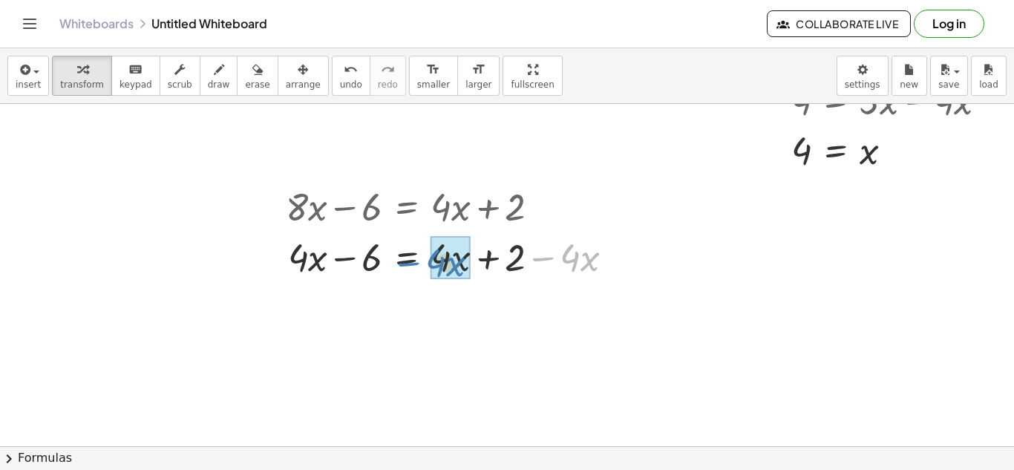
drag, startPoint x: 540, startPoint y: 257, endPoint x: 410, endPoint y: 261, distance: 130.0
click at [410, 261] on div at bounding box center [455, 256] width 354 height 50
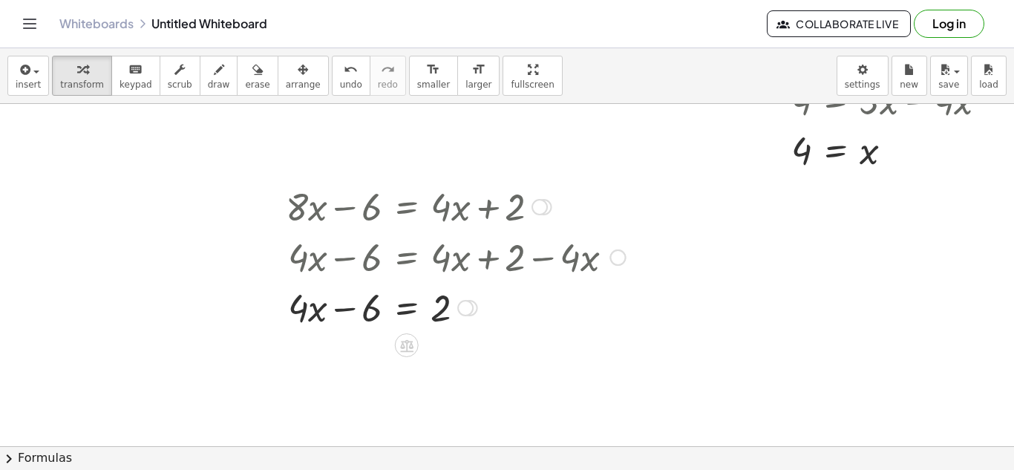
click at [404, 310] on div at bounding box center [455, 306] width 354 height 50
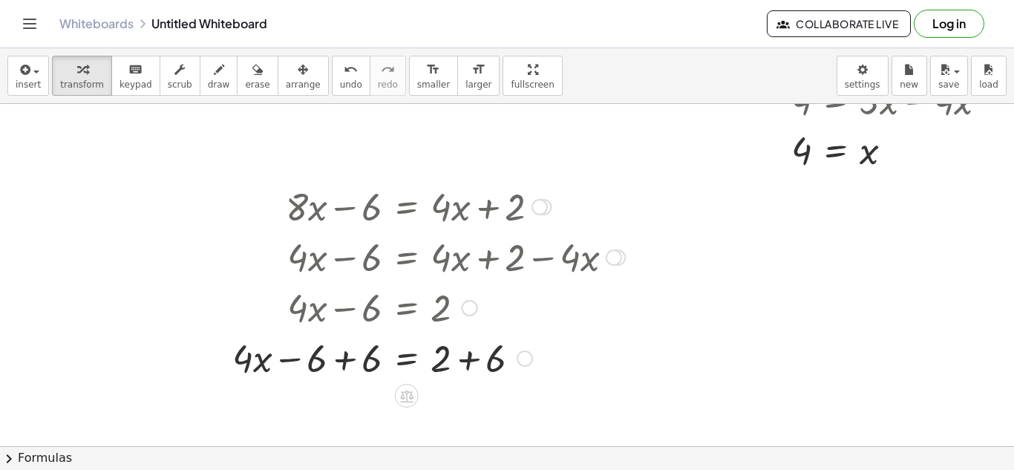
click at [468, 364] on div at bounding box center [429, 357] width 408 height 50
click at [347, 364] on div at bounding box center [429, 357] width 408 height 50
click at [406, 412] on div at bounding box center [429, 407] width 408 height 50
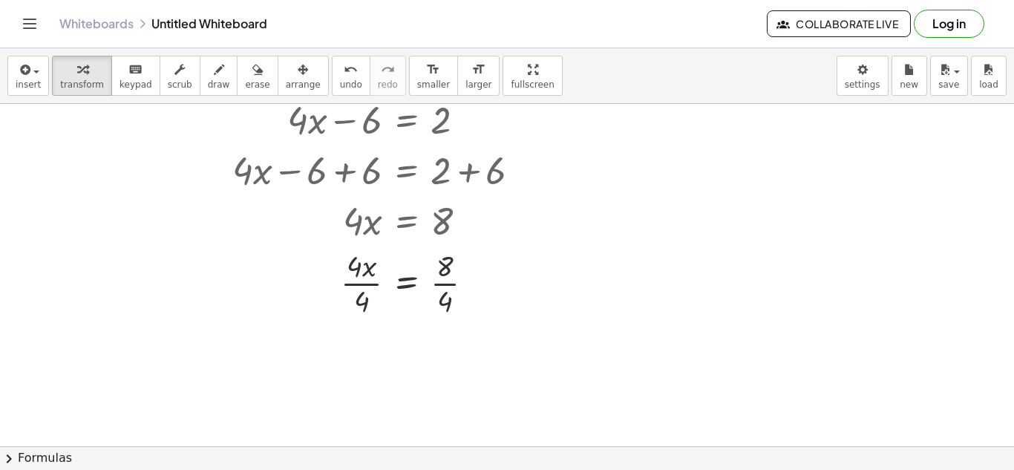
scroll to position [373, 84]
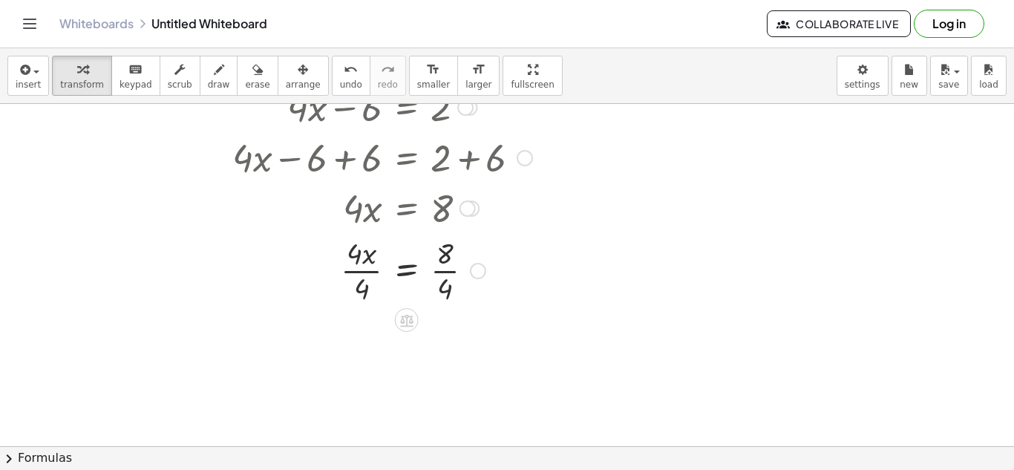
click at [366, 274] on div at bounding box center [429, 269] width 408 height 74
click at [443, 342] on div at bounding box center [429, 344] width 408 height 74
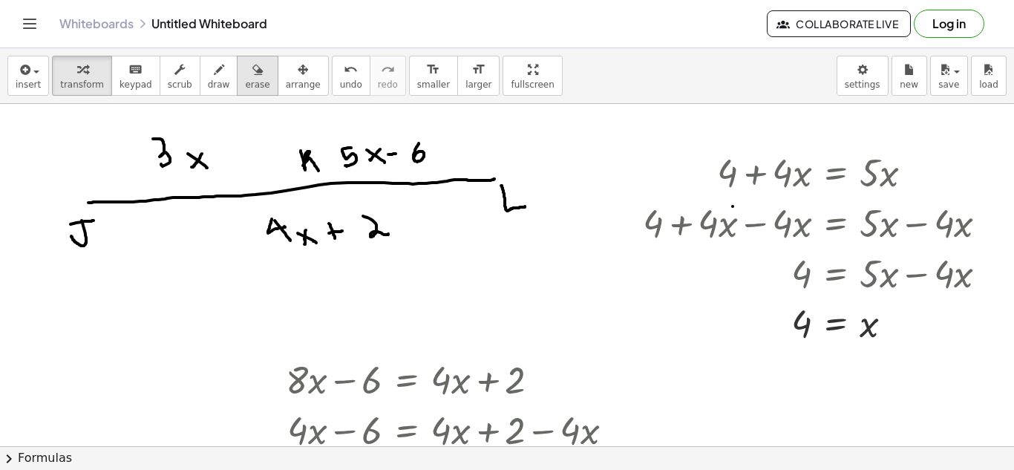
click at [252, 70] on icon "button" at bounding box center [257, 70] width 10 height 18
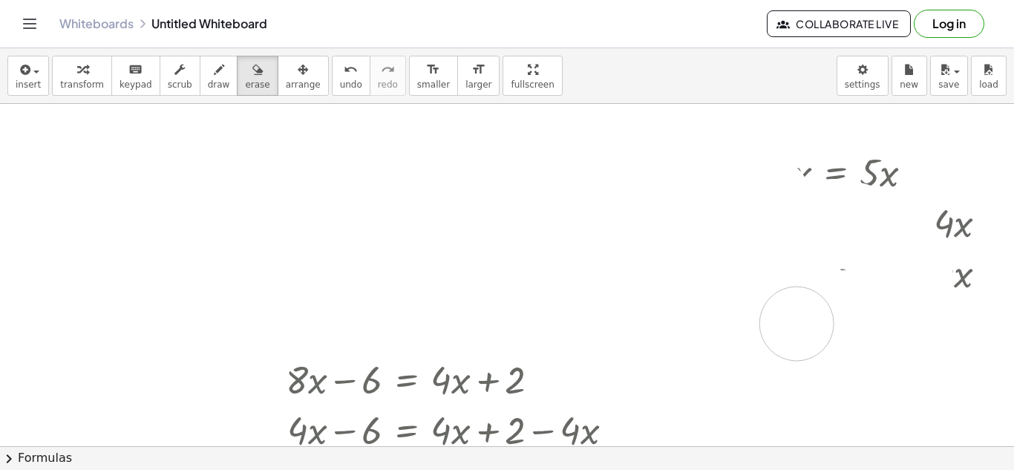
drag, startPoint x: 80, startPoint y: 187, endPoint x: 797, endPoint y: 318, distance: 728.9
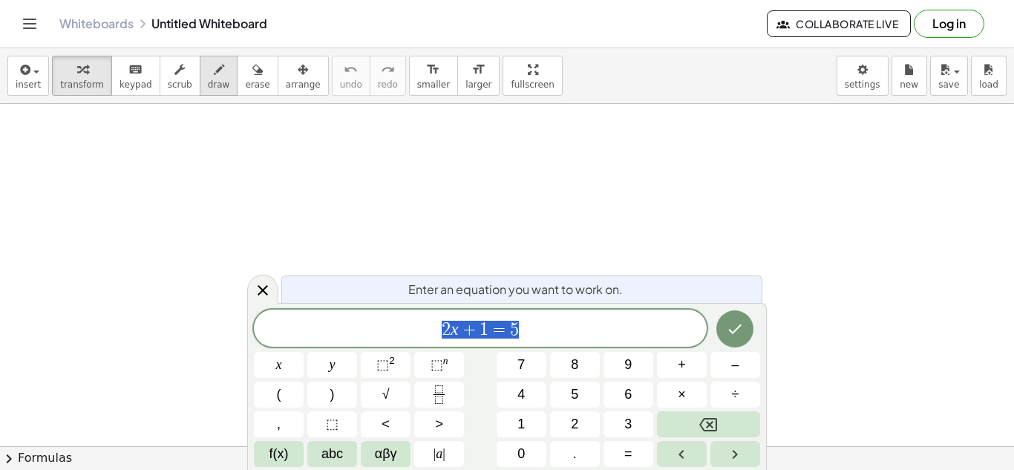
click at [211, 81] on span "draw" at bounding box center [219, 84] width 22 height 10
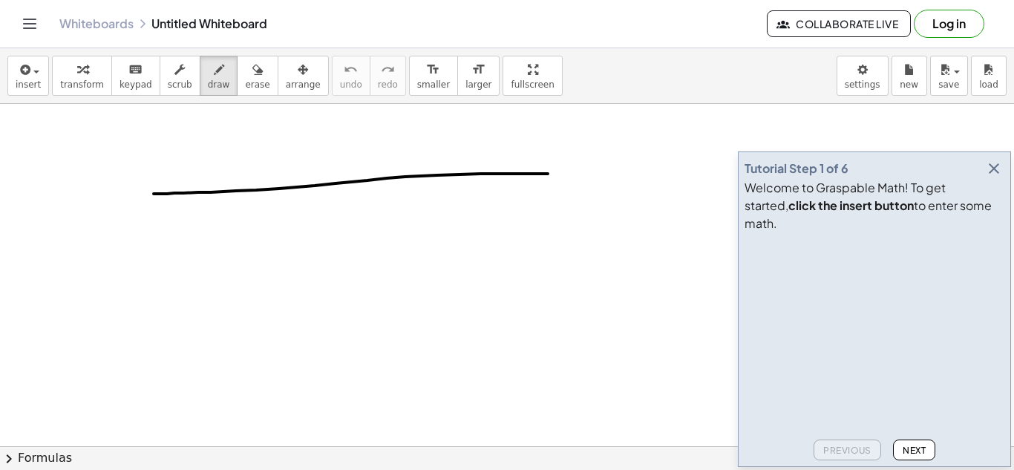
drag, startPoint x: 154, startPoint y: 194, endPoint x: 549, endPoint y: 173, distance: 396.2
click at [1001, 177] on icon "button" at bounding box center [994, 169] width 18 height 18
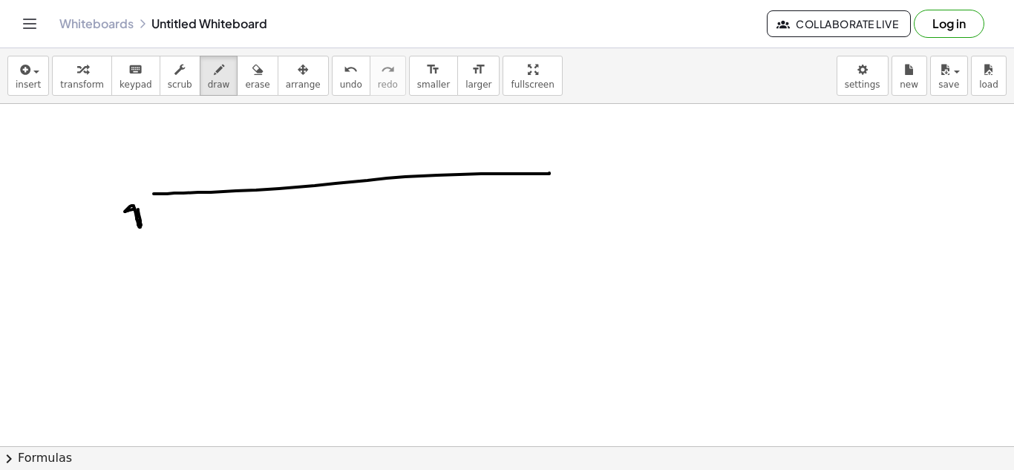
drag, startPoint x: 138, startPoint y: 209, endPoint x: 151, endPoint y: 208, distance: 12.7
drag, startPoint x: 549, startPoint y: 188, endPoint x: 563, endPoint y: 178, distance: 17.1
drag, startPoint x: 356, startPoint y: 195, endPoint x: 353, endPoint y: 216, distance: 21.1
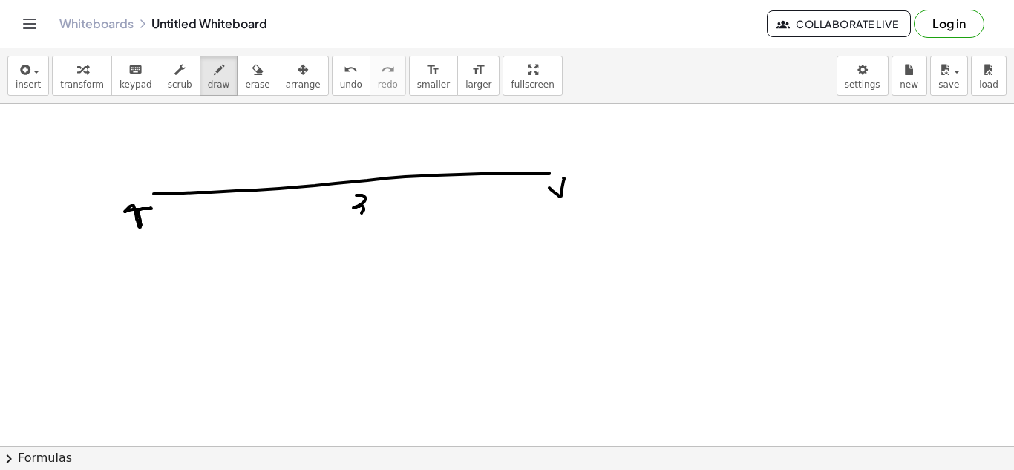
drag, startPoint x: 385, startPoint y: 203, endPoint x: 379, endPoint y: 220, distance: 17.4
drag, startPoint x: 374, startPoint y: 206, endPoint x: 390, endPoint y: 213, distance: 17.9
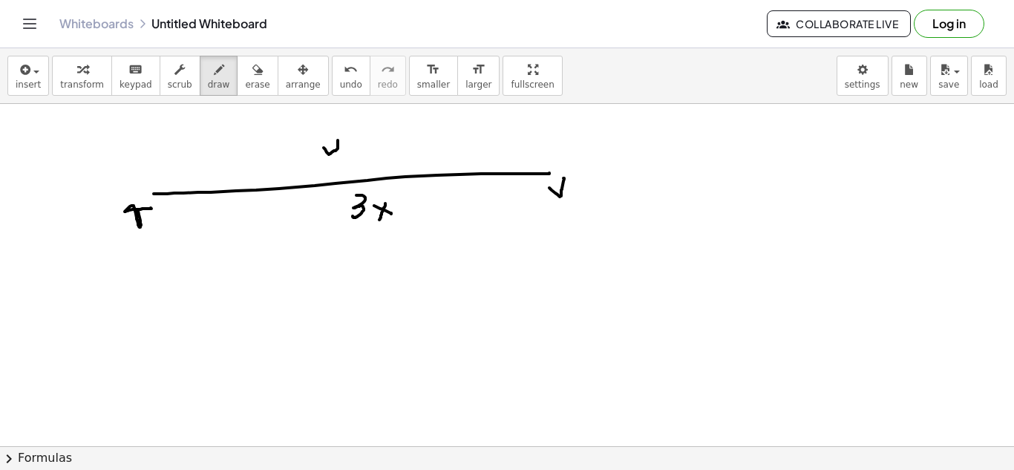
drag, startPoint x: 324, startPoint y: 148, endPoint x: 336, endPoint y: 140, distance: 15.0
drag, startPoint x: 401, startPoint y: 139, endPoint x: 387, endPoint y: 158, distance: 23.9
drag, startPoint x: 385, startPoint y: 146, endPoint x: 405, endPoint y: 158, distance: 23.9
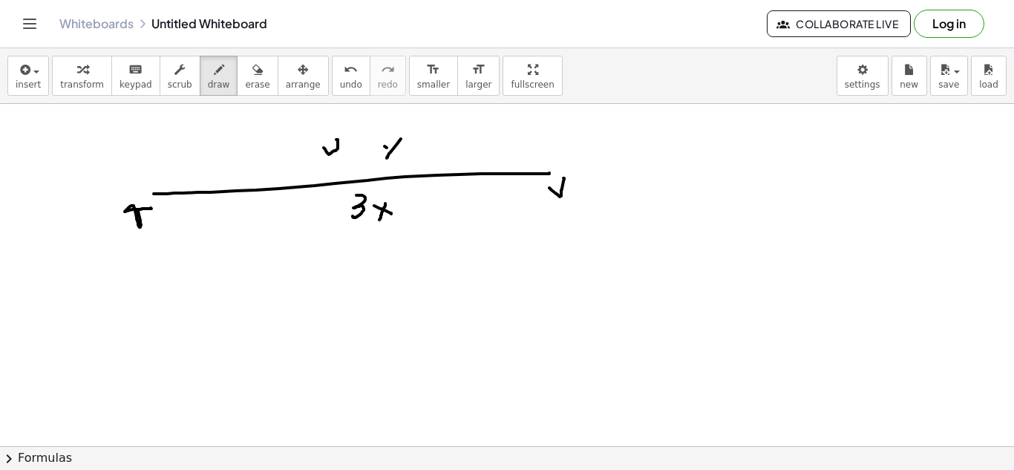
drag, startPoint x: 419, startPoint y: 143, endPoint x: 425, endPoint y: 158, distance: 16.0
drag, startPoint x: 417, startPoint y: 150, endPoint x: 433, endPoint y: 148, distance: 15.7
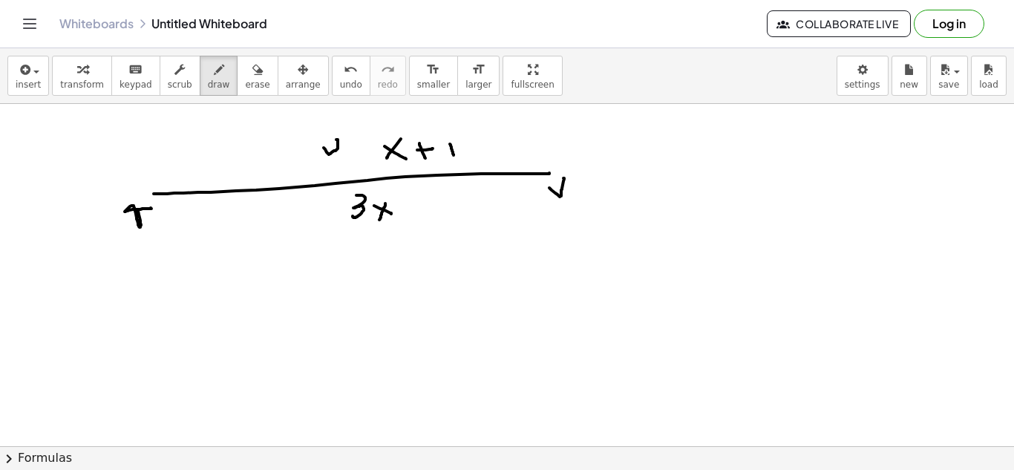
drag, startPoint x: 450, startPoint y: 144, endPoint x: 454, endPoint y: 156, distance: 12.4
drag, startPoint x: 242, startPoint y: 154, endPoint x: 228, endPoint y: 179, distance: 28.9
drag, startPoint x: 226, startPoint y: 159, endPoint x: 261, endPoint y: 175, distance: 38.5
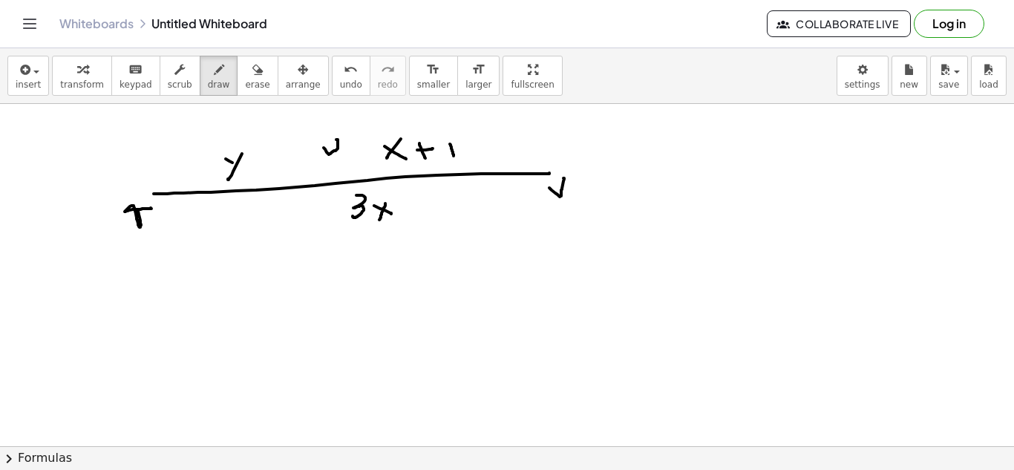
click at [21, 69] on icon "button" at bounding box center [23, 70] width 13 height 18
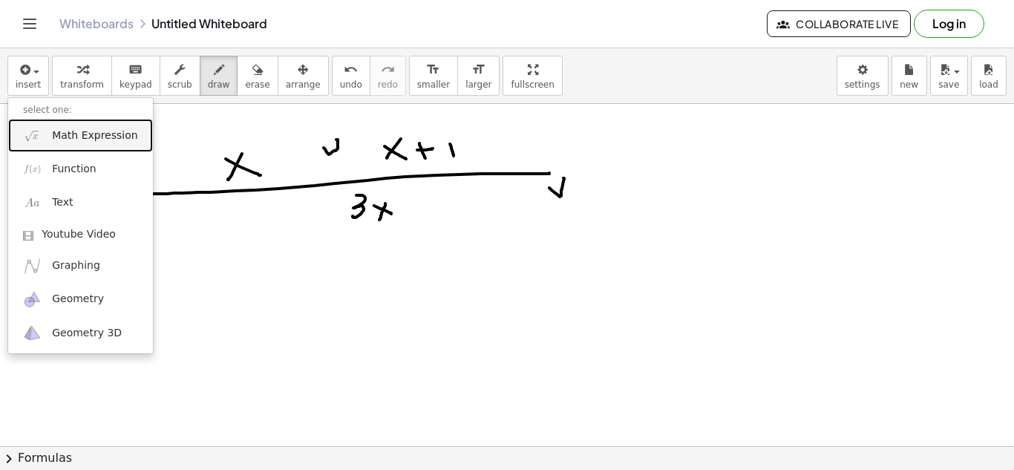
click at [88, 141] on span "Math Expression" at bounding box center [94, 135] width 85 height 15
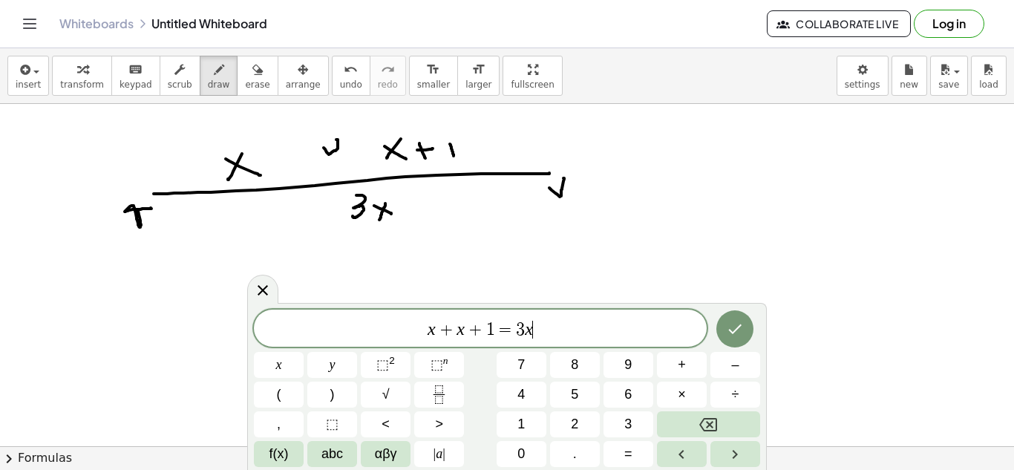
scroll to position [7, 0]
click at [739, 329] on icon "Done" at bounding box center [735, 329] width 18 height 18
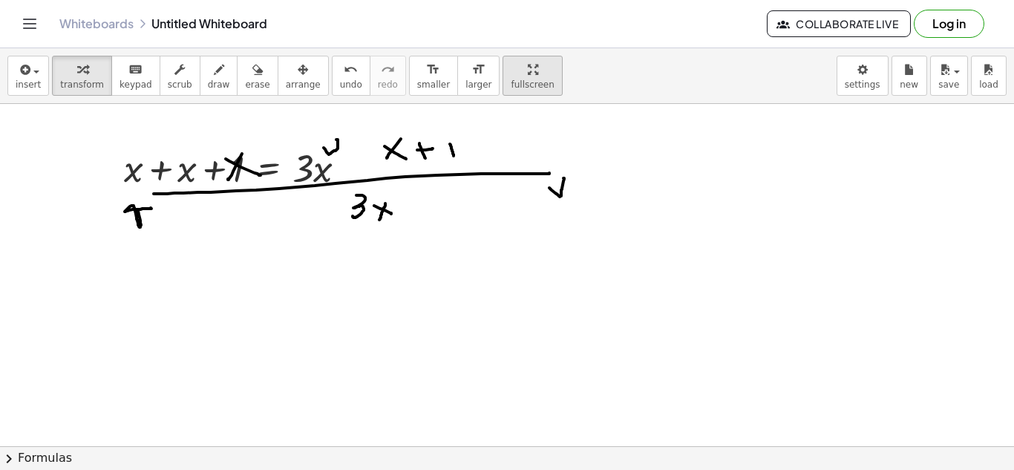
click at [511, 85] on span "fullscreen" at bounding box center [532, 84] width 43 height 10
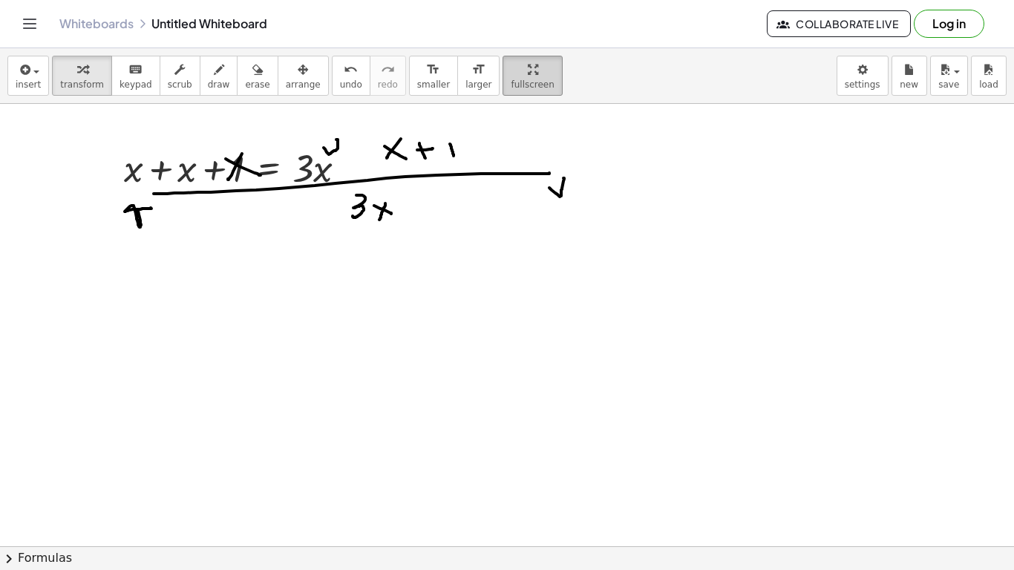
click at [520, 0] on html "Graspable Math Activities Get Started Activity Bank Assigned Work Classes White…" at bounding box center [507, 285] width 1014 height 570
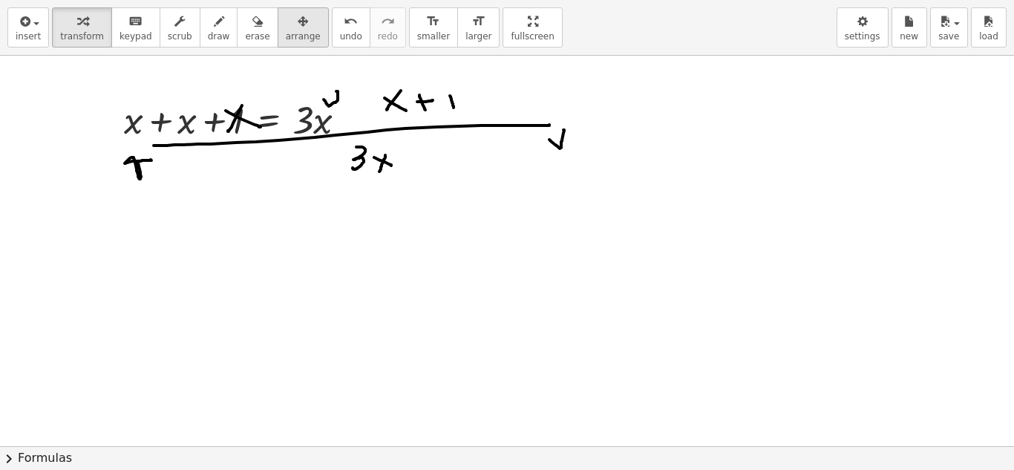
click at [292, 42] on span "arrange" at bounding box center [303, 36] width 35 height 10
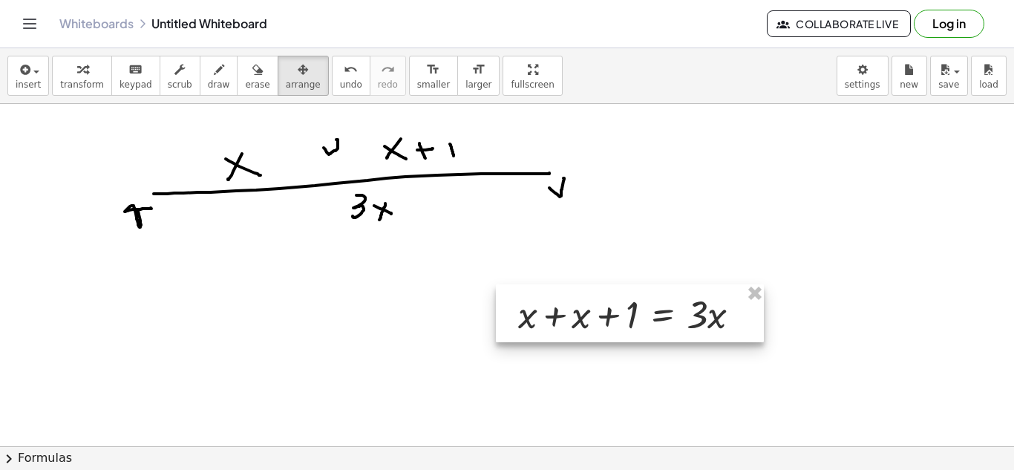
drag, startPoint x: 224, startPoint y: 162, endPoint x: 618, endPoint y: 307, distance: 420.2
click at [618, 307] on div at bounding box center [630, 313] width 268 height 58
click at [81, 90] on button "transform" at bounding box center [82, 76] width 60 height 40
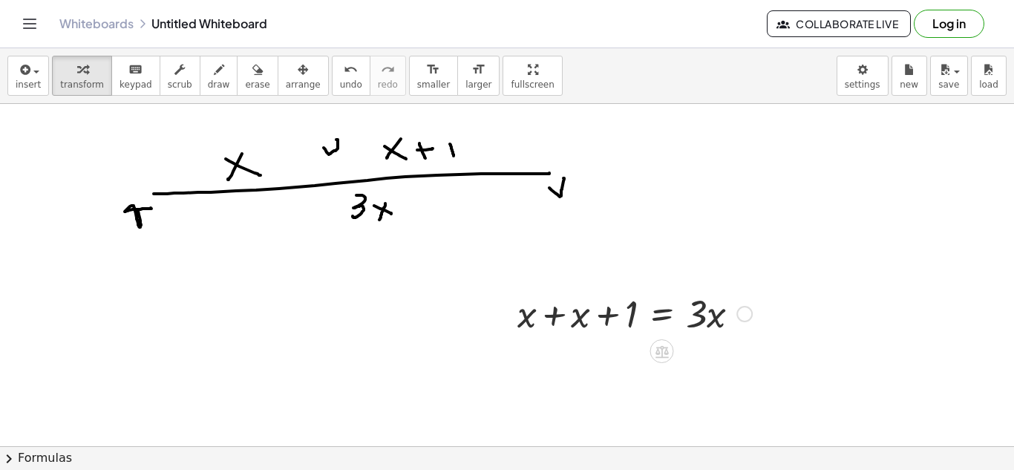
click at [552, 315] on div at bounding box center [634, 312] width 249 height 50
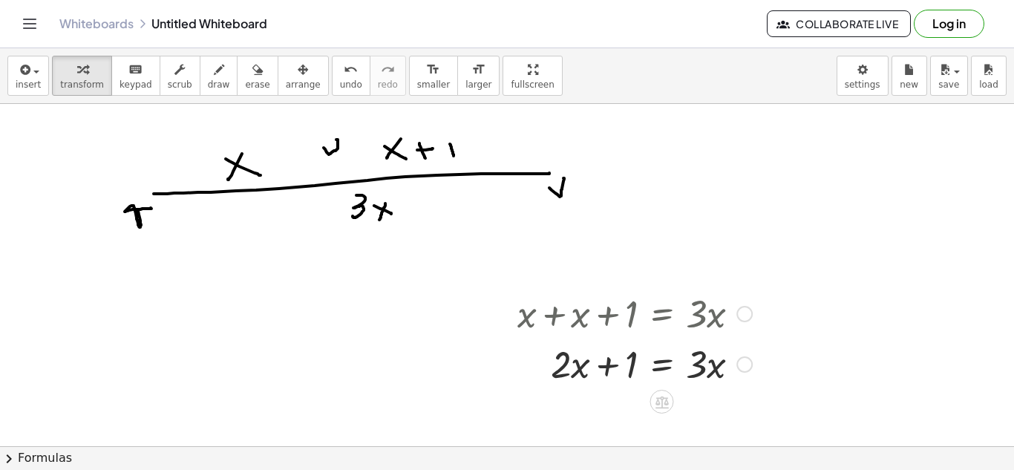
click at [663, 363] on div at bounding box center [634, 363] width 249 height 50
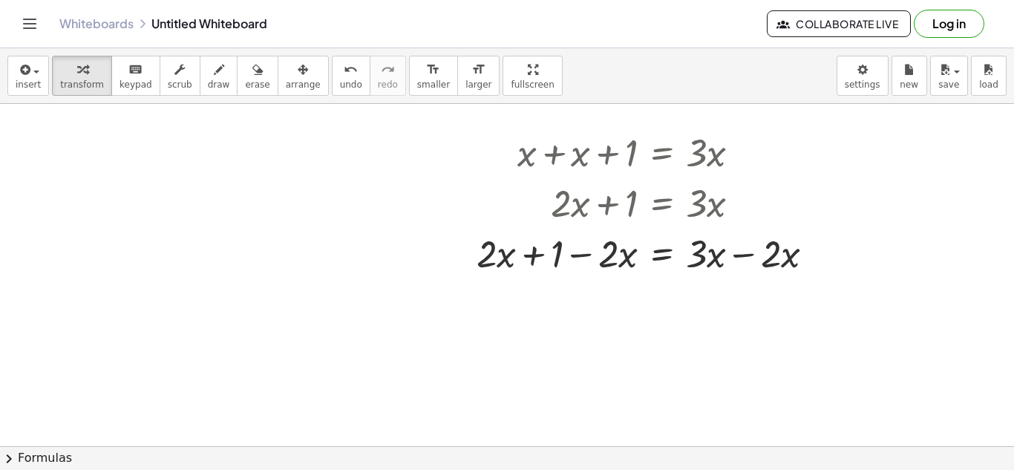
scroll to position [166, 0]
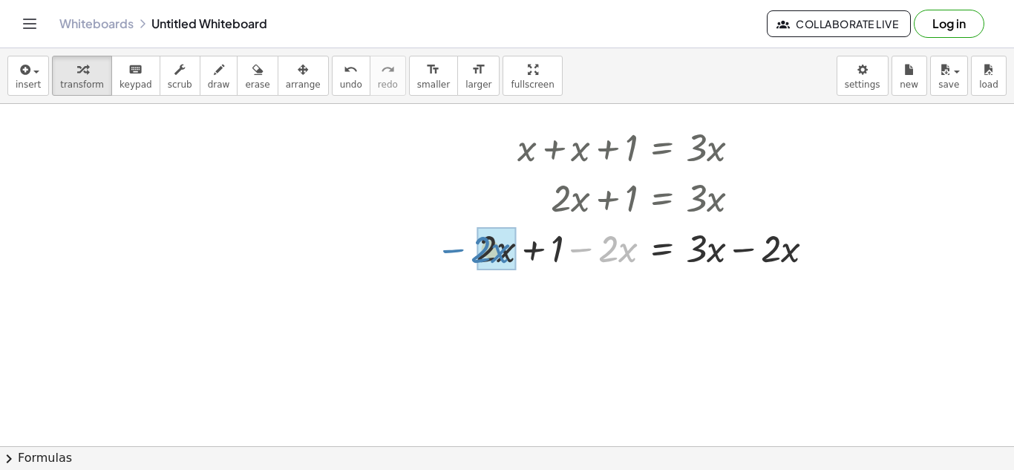
drag, startPoint x: 580, startPoint y: 250, endPoint x: 457, endPoint y: 250, distance: 122.5
click at [457, 250] on div "+ x + x + 1 = · 3 · x + · 2 · x + 1 = · 3 · x − · 2 · x + x + 1 = · 3 · x · 2 ·…" at bounding box center [645, 196] width 383 height 159
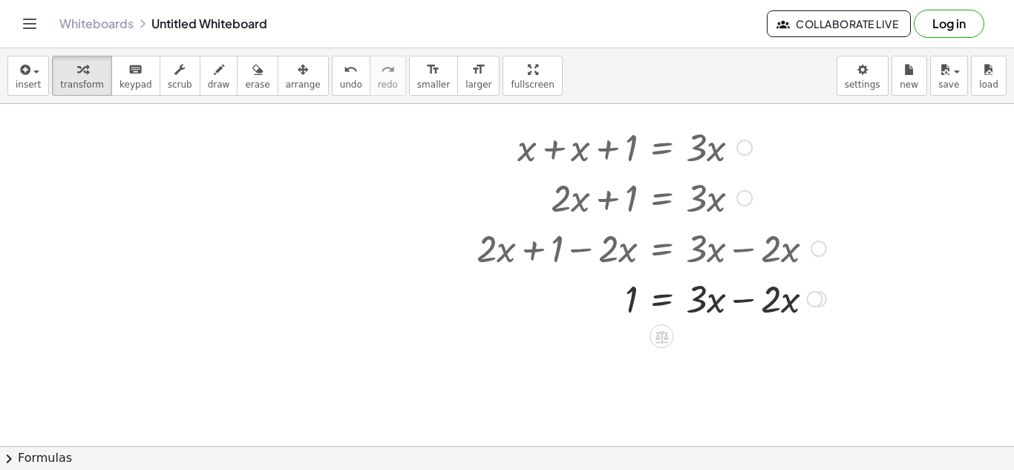
click at [747, 302] on div at bounding box center [651, 297] width 364 height 50
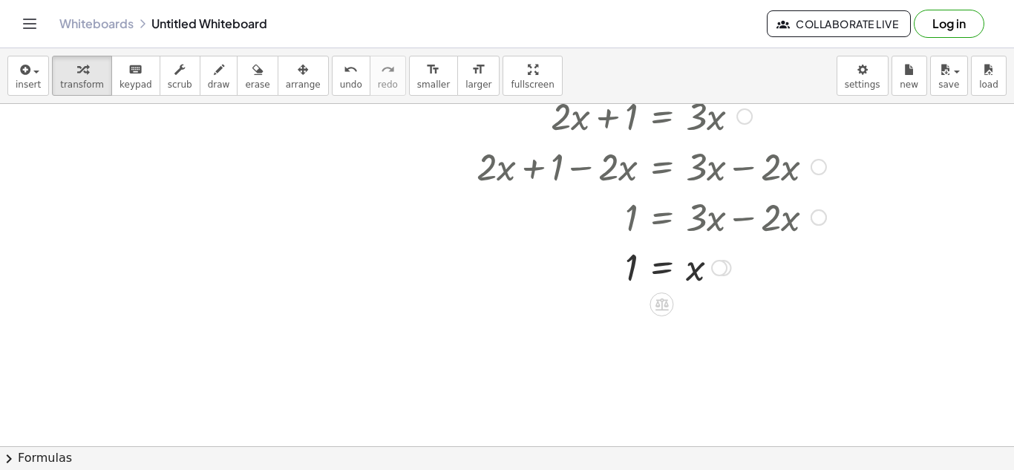
scroll to position [244, 0]
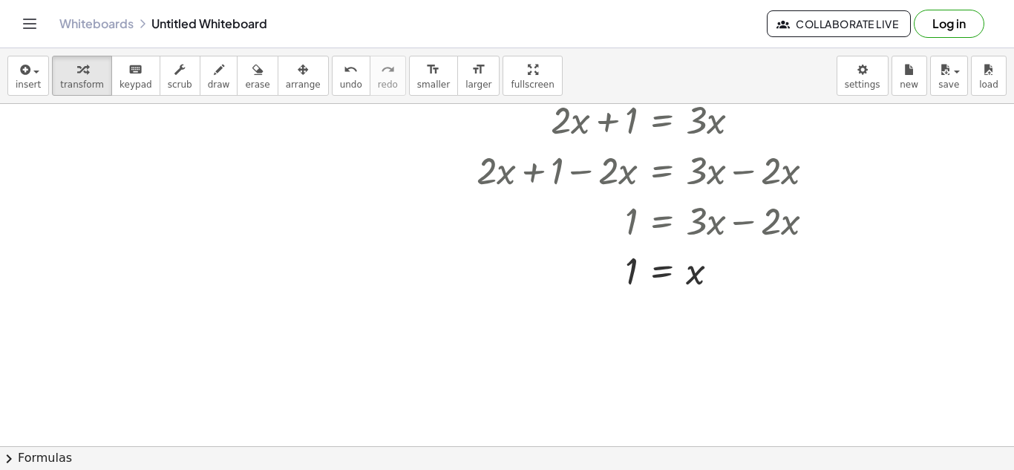
click at [166, 253] on div at bounding box center [507, 250] width 1014 height 781
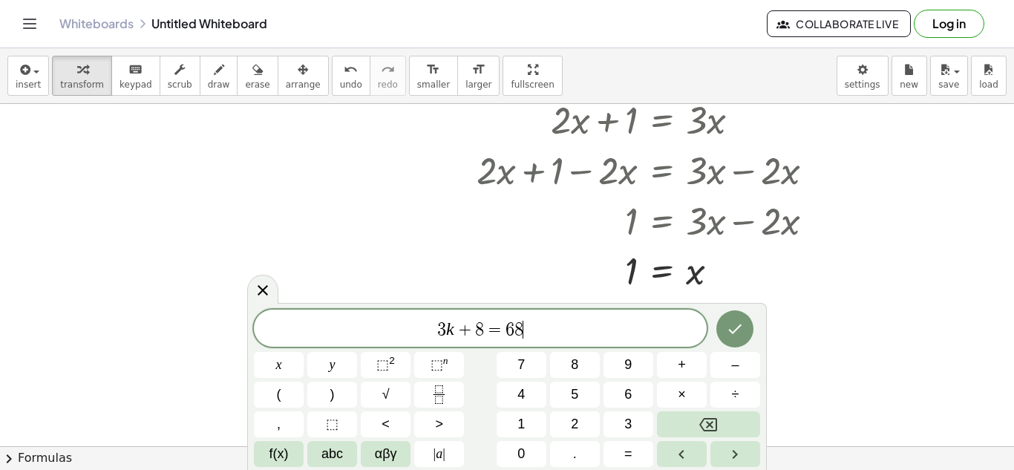
scroll to position [10, 0]
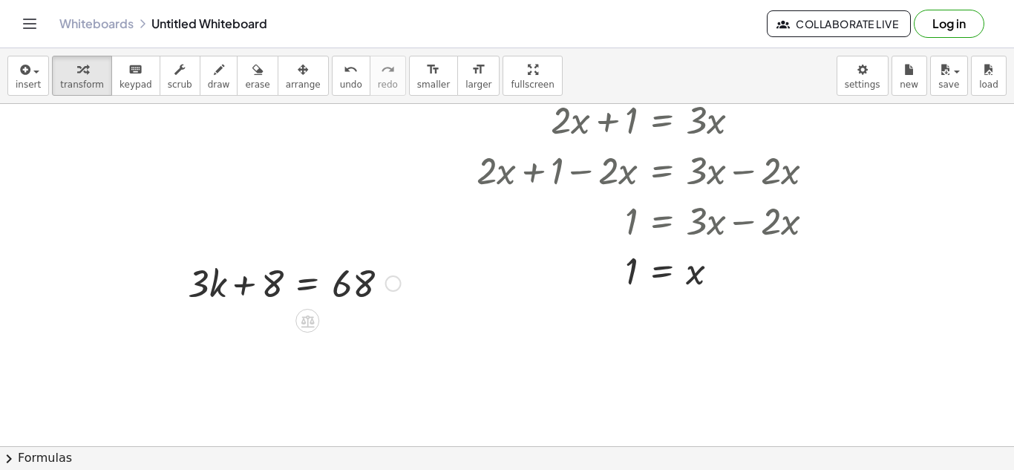
click at [308, 290] on div at bounding box center [294, 282] width 228 height 50
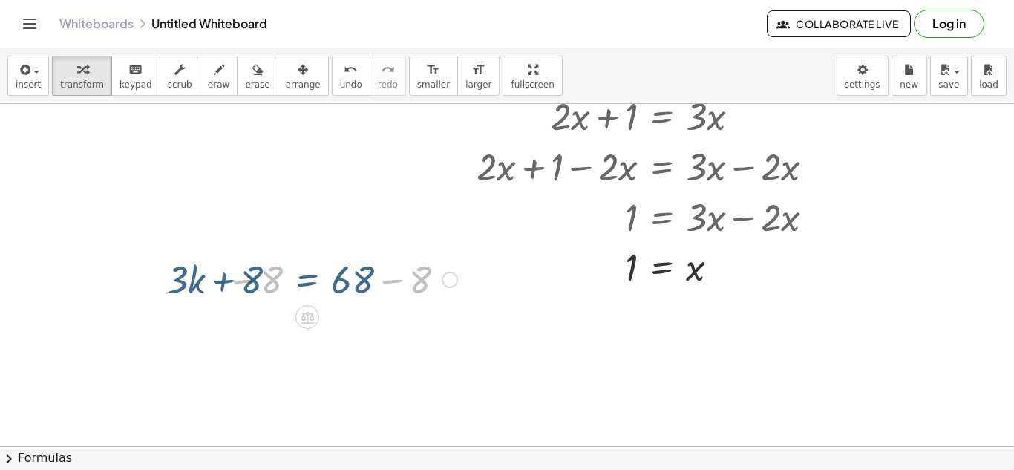
scroll to position [244, 0]
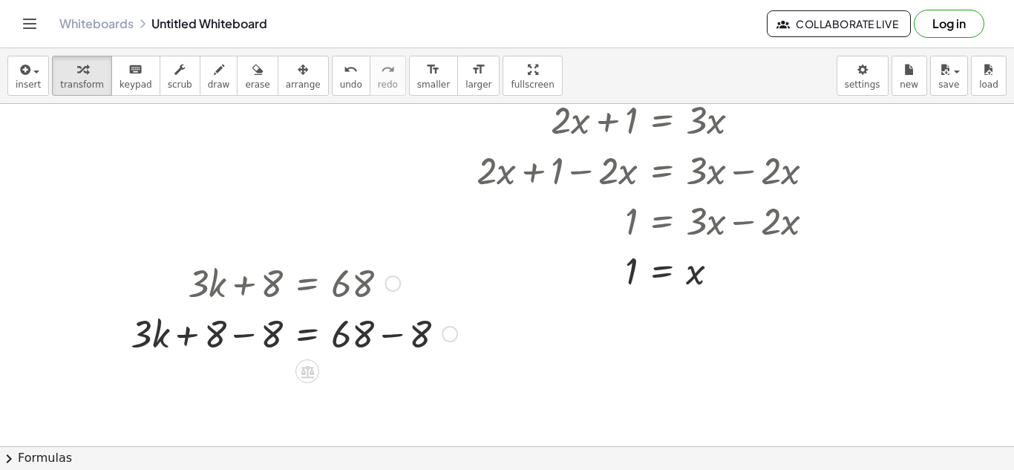
click at [252, 336] on div at bounding box center [293, 332] width 341 height 50
click at [388, 341] on div at bounding box center [322, 332] width 284 height 50
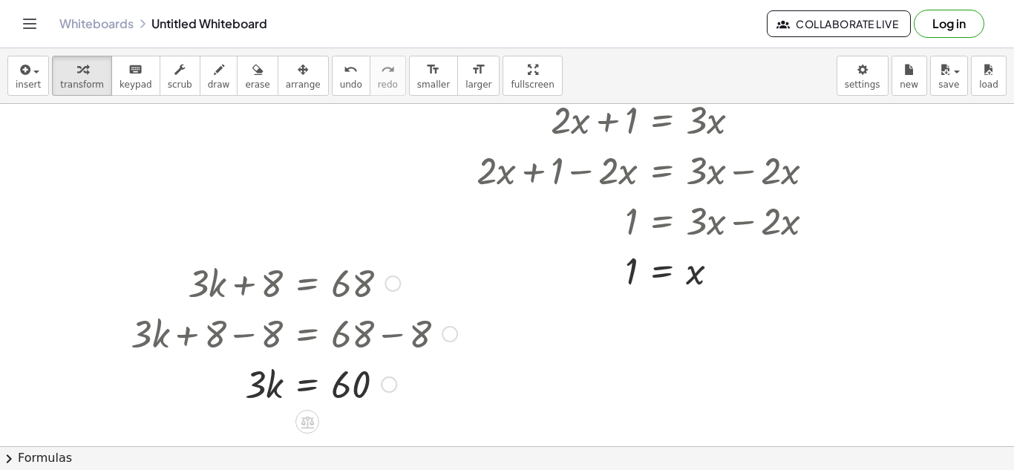
click at [302, 381] on div at bounding box center [293, 383] width 341 height 50
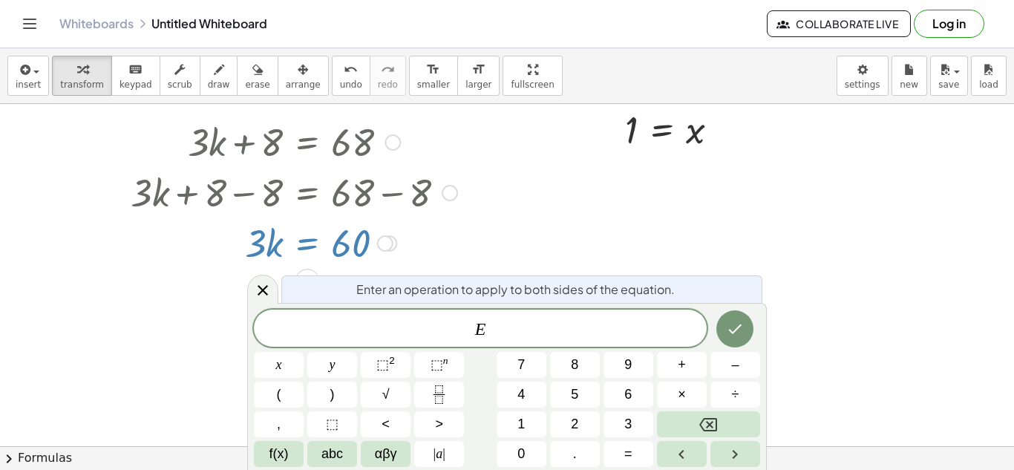
scroll to position [386, 0]
click at [774, 215] on div at bounding box center [507, 108] width 1014 height 781
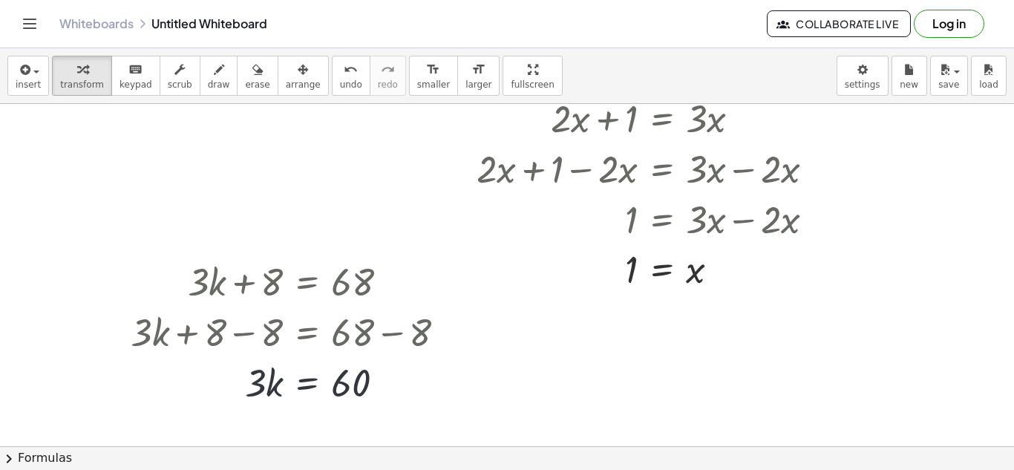
scroll to position [244, 0]
click at [707, 395] on div at bounding box center [507, 250] width 1014 height 781
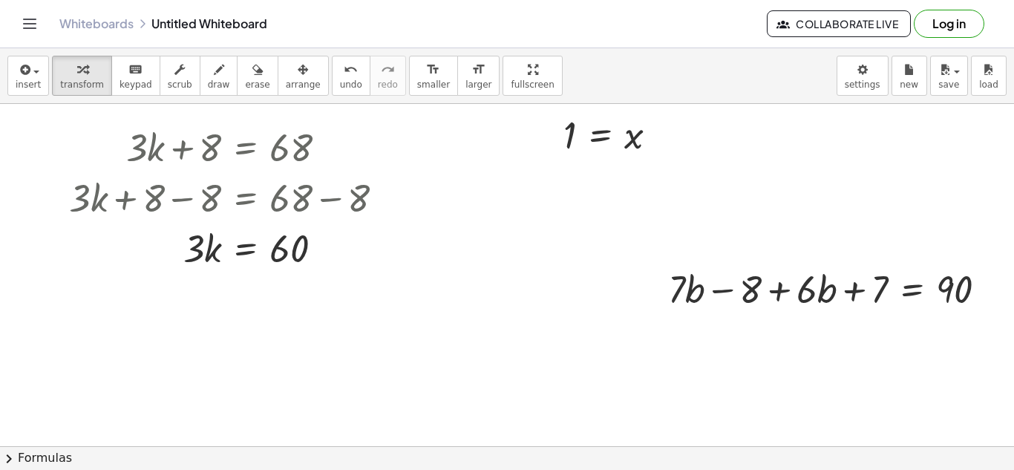
scroll to position [383, 62]
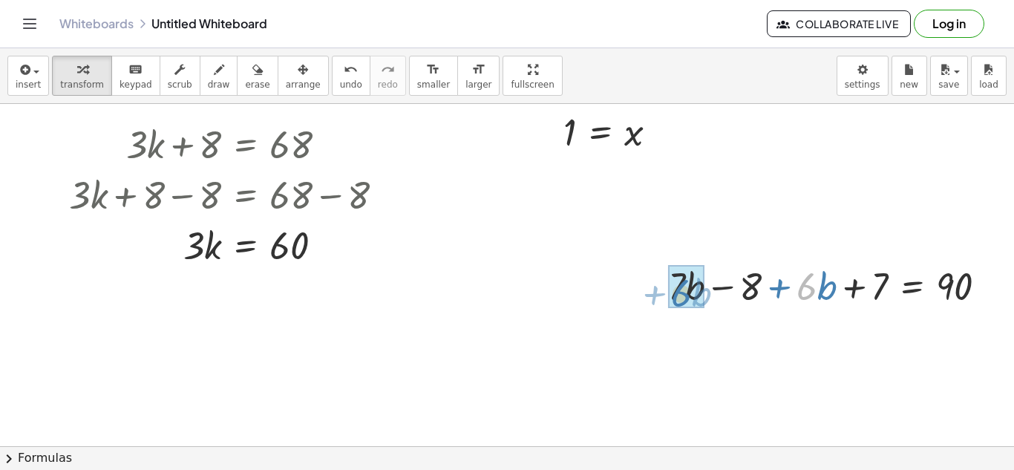
drag, startPoint x: 806, startPoint y: 293, endPoint x: 679, endPoint y: 299, distance: 127.1
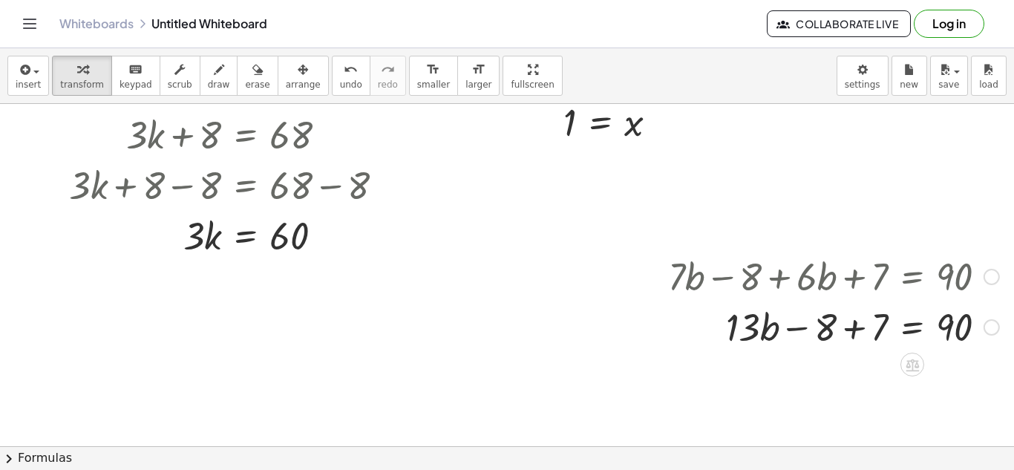
scroll to position [432, 62]
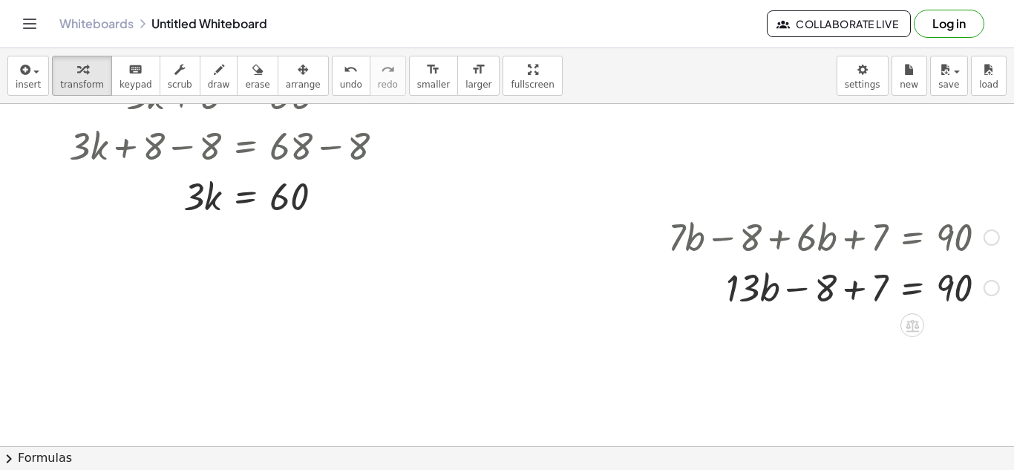
click at [857, 292] on div at bounding box center [834, 286] width 346 height 50
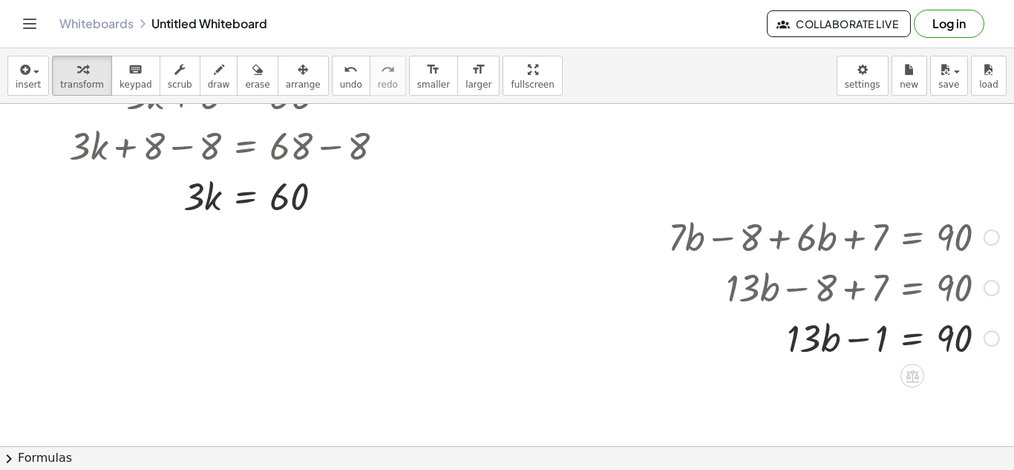
click at [917, 340] on div at bounding box center [834, 337] width 346 height 50
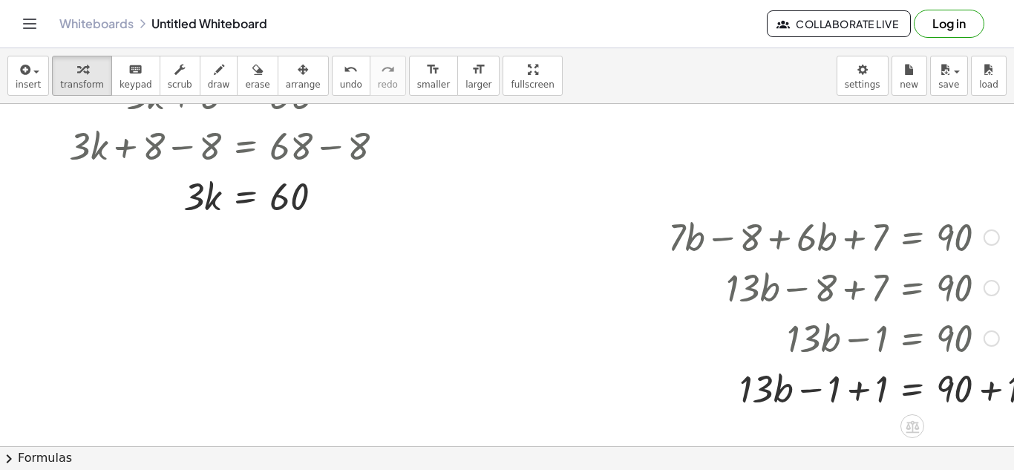
click at [861, 396] on div at bounding box center [857, 387] width 393 height 50
click at [990, 396] on div at bounding box center [857, 387] width 393 height 50
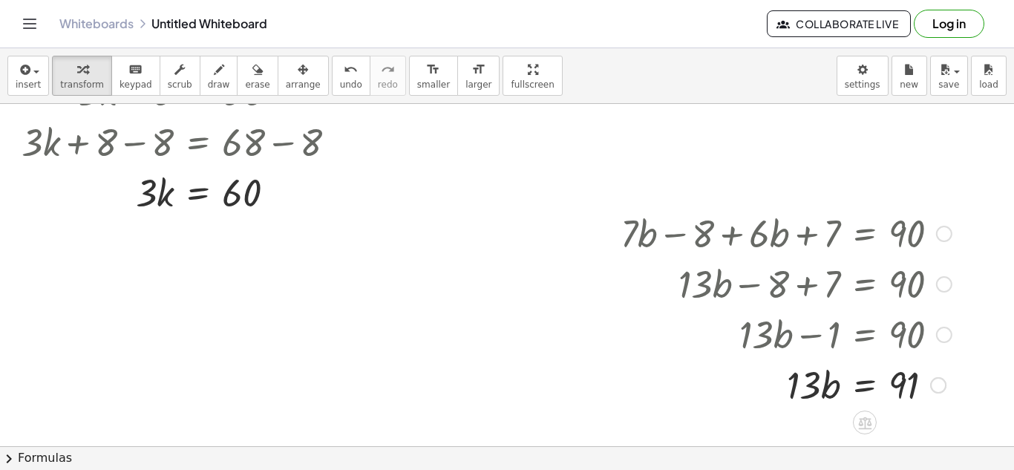
click at [868, 386] on div at bounding box center [786, 384] width 346 height 50
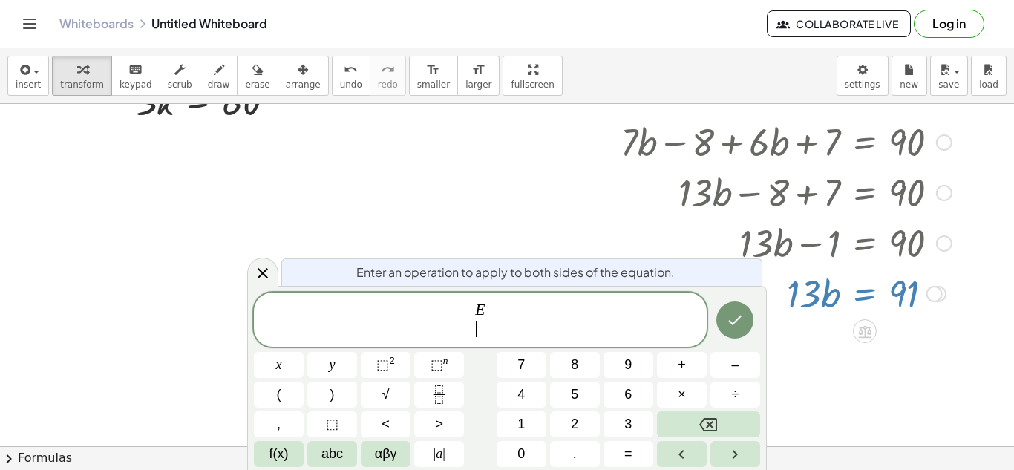
scroll to position [528, 109]
click at [745, 325] on button "Done" at bounding box center [734, 319] width 37 height 37
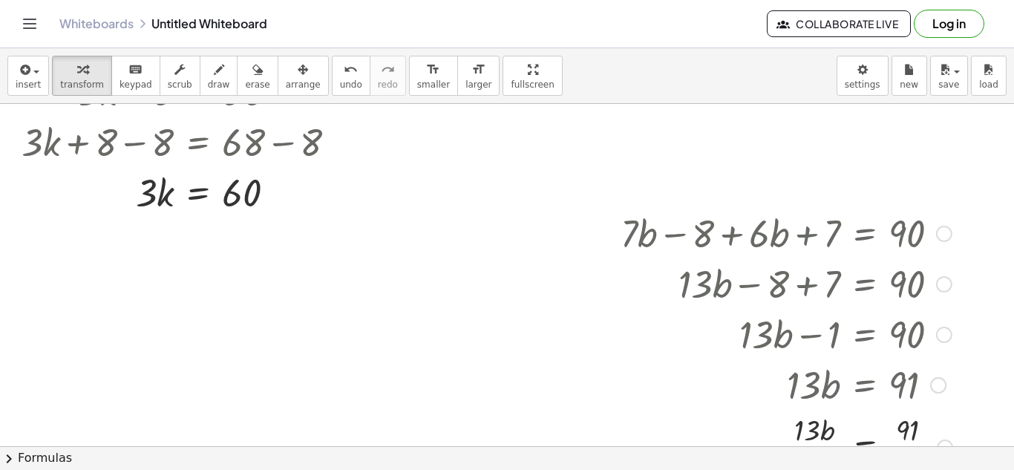
scroll to position [562, 109]
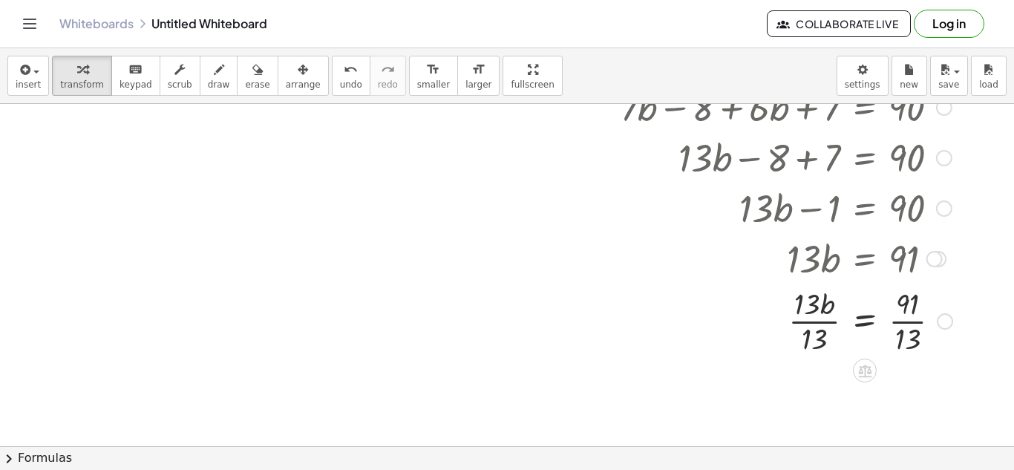
click at [903, 318] on div at bounding box center [786, 320] width 347 height 74
click at [809, 397] on div at bounding box center [786, 394] width 347 height 74
click at [249, 258] on div at bounding box center [452, 55] width 1123 height 1027
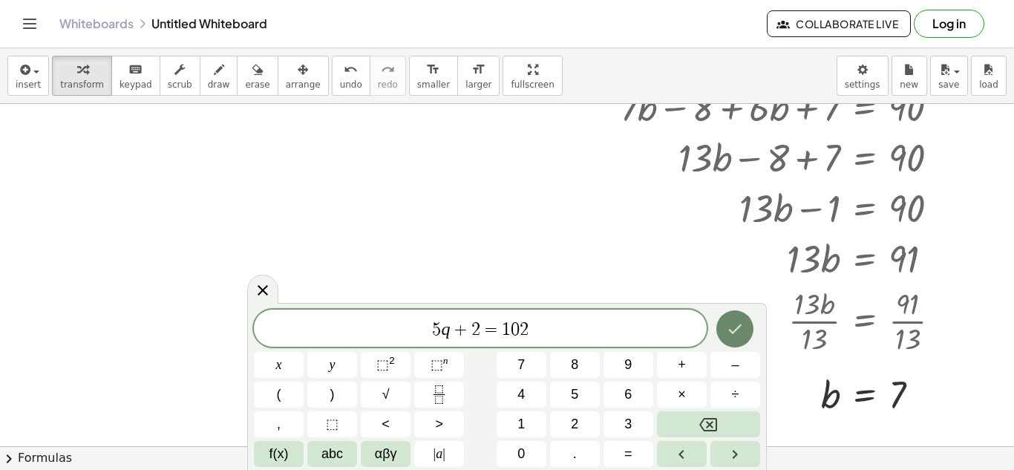
click at [749, 327] on button "Done" at bounding box center [734, 328] width 37 height 37
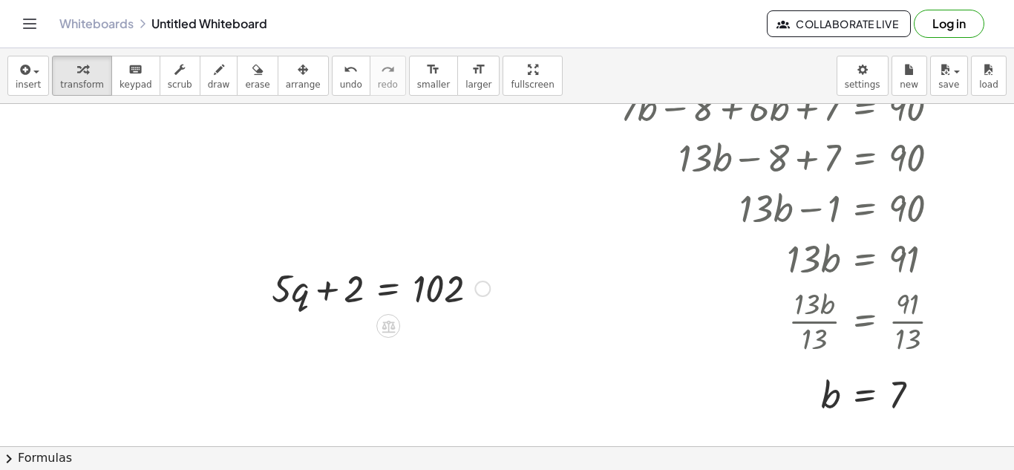
click at [390, 292] on div at bounding box center [380, 287] width 233 height 50
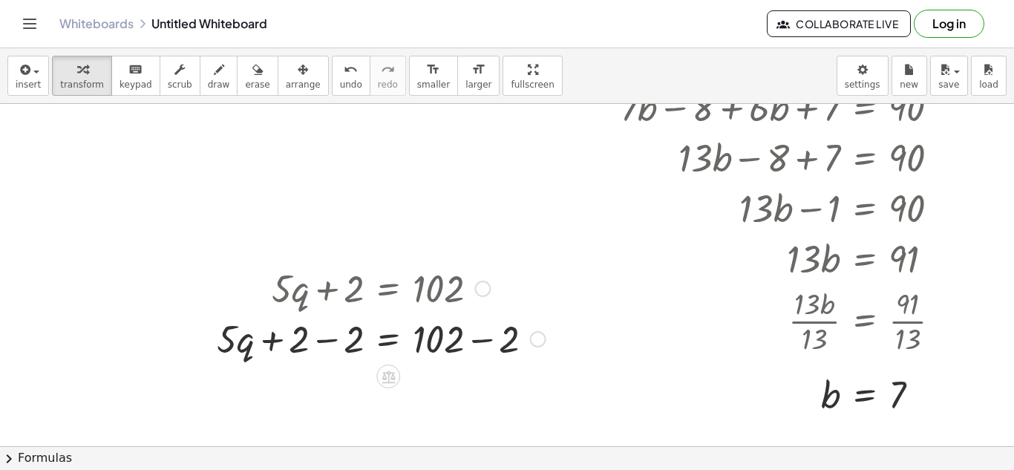
click at [324, 340] on div at bounding box center [381, 338] width 344 height 50
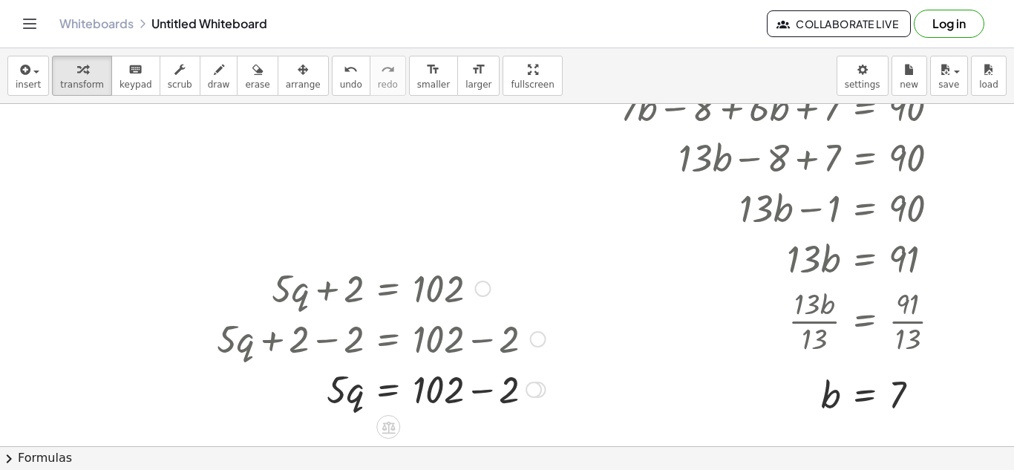
click at [476, 385] on div at bounding box center [381, 388] width 344 height 50
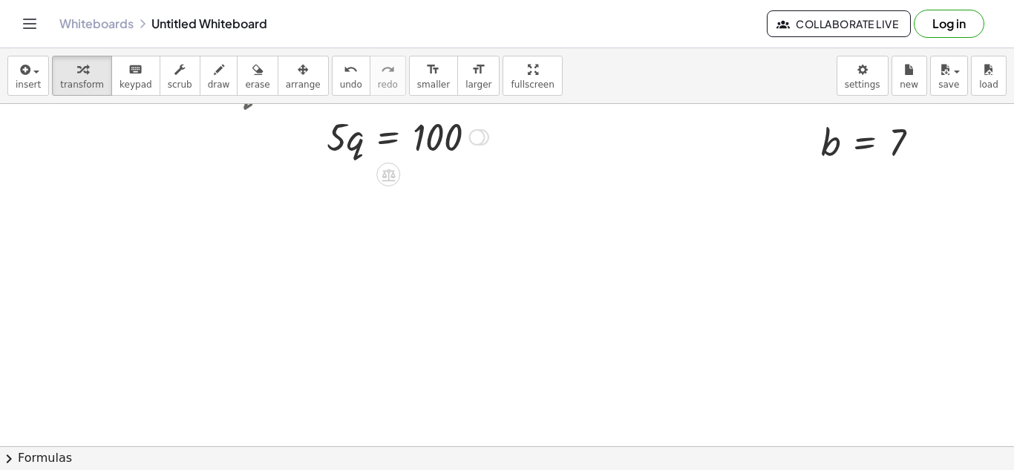
scroll to position [886, 109]
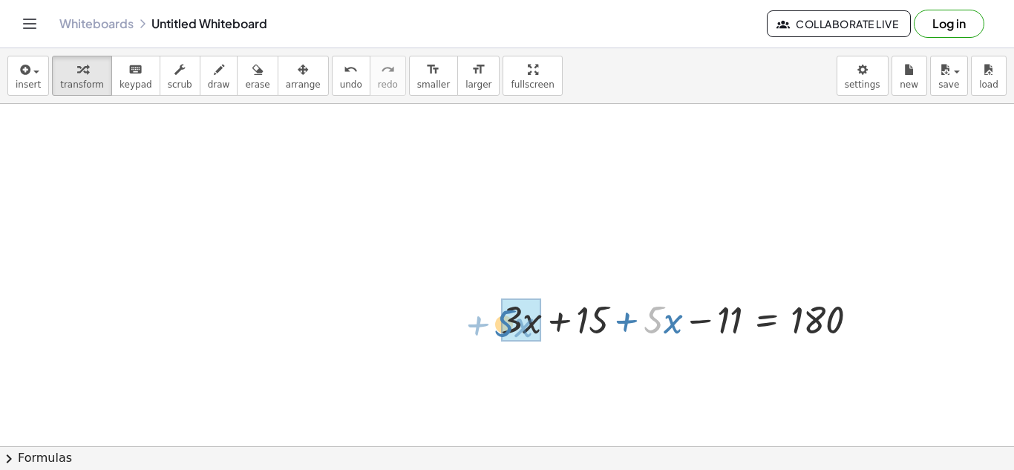
drag, startPoint x: 657, startPoint y: 319, endPoint x: 508, endPoint y: 323, distance: 149.3
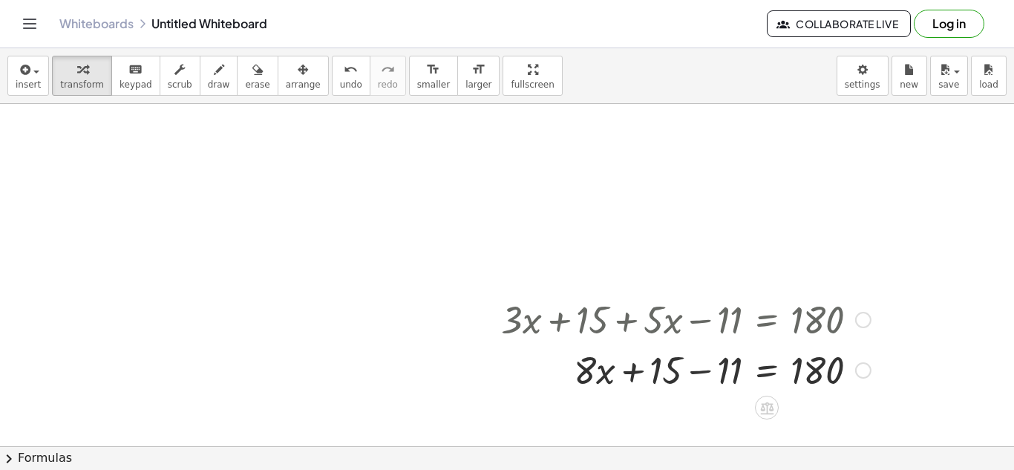
click at [707, 375] on div at bounding box center [686, 369] width 385 height 50
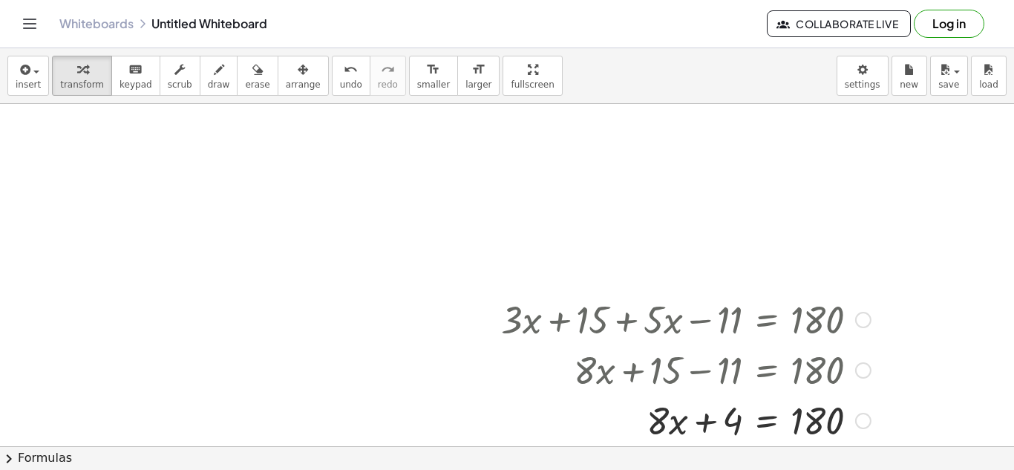
click at [768, 413] on div at bounding box center [686, 419] width 385 height 50
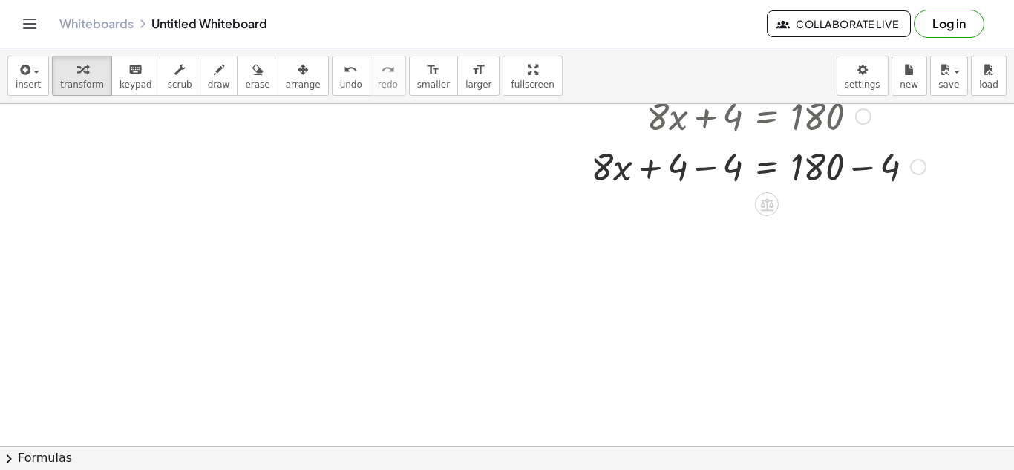
scroll to position [1190, 109]
click at [702, 173] on div at bounding box center [713, 165] width 439 height 50
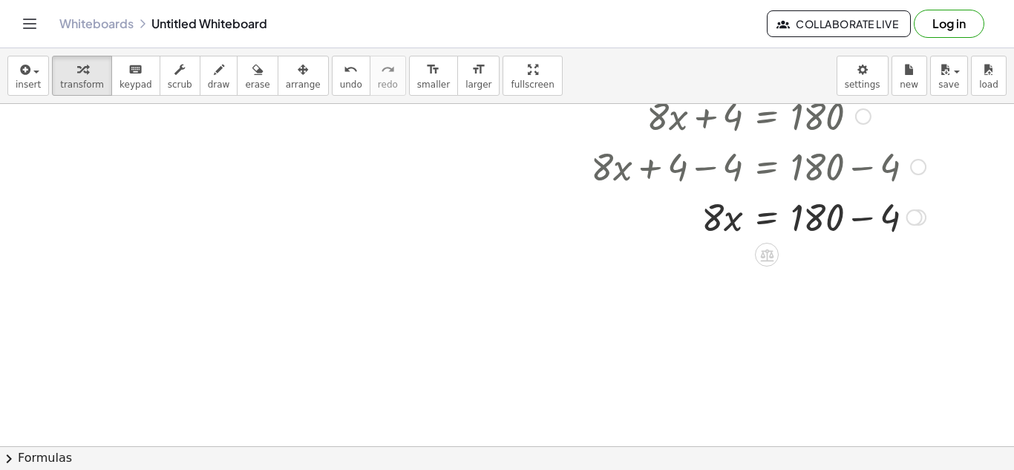
click at [849, 203] on div at bounding box center [713, 216] width 439 height 50
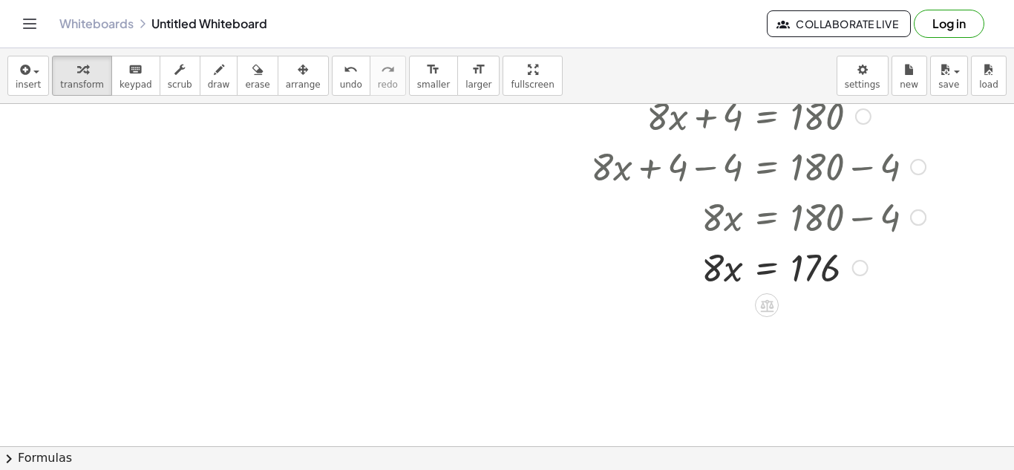
click at [762, 268] on div at bounding box center [713, 266] width 439 height 50
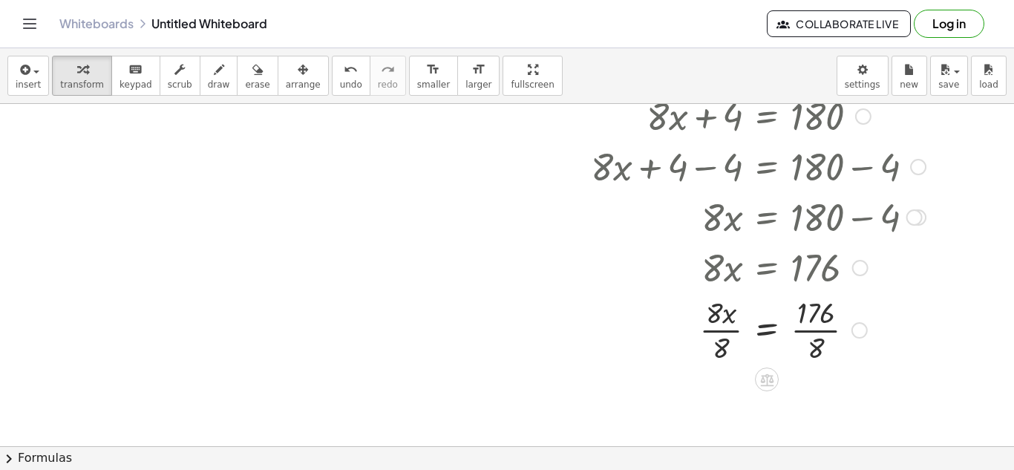
click at [722, 325] on div at bounding box center [713, 329] width 439 height 74
click at [802, 338] on div at bounding box center [713, 329] width 439 height 74
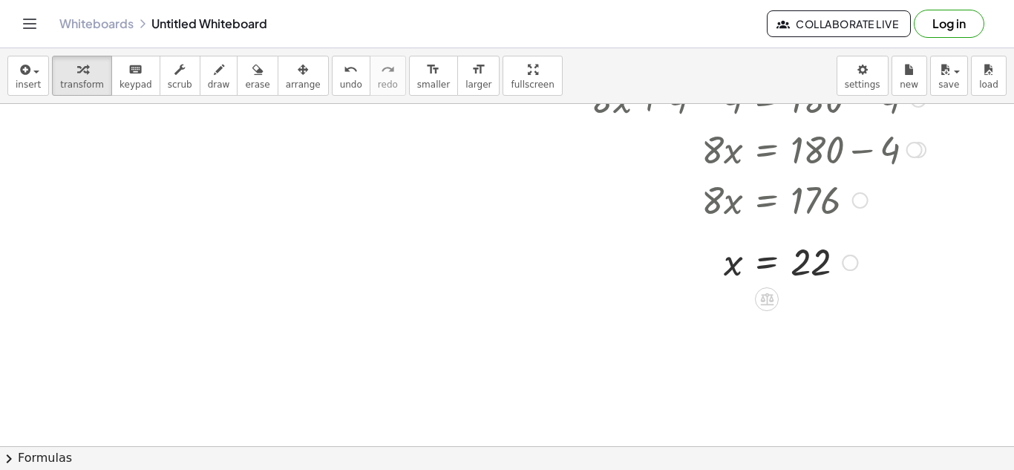
scroll to position [1289, 109]
